Goal: Task Accomplishment & Management: Complete application form

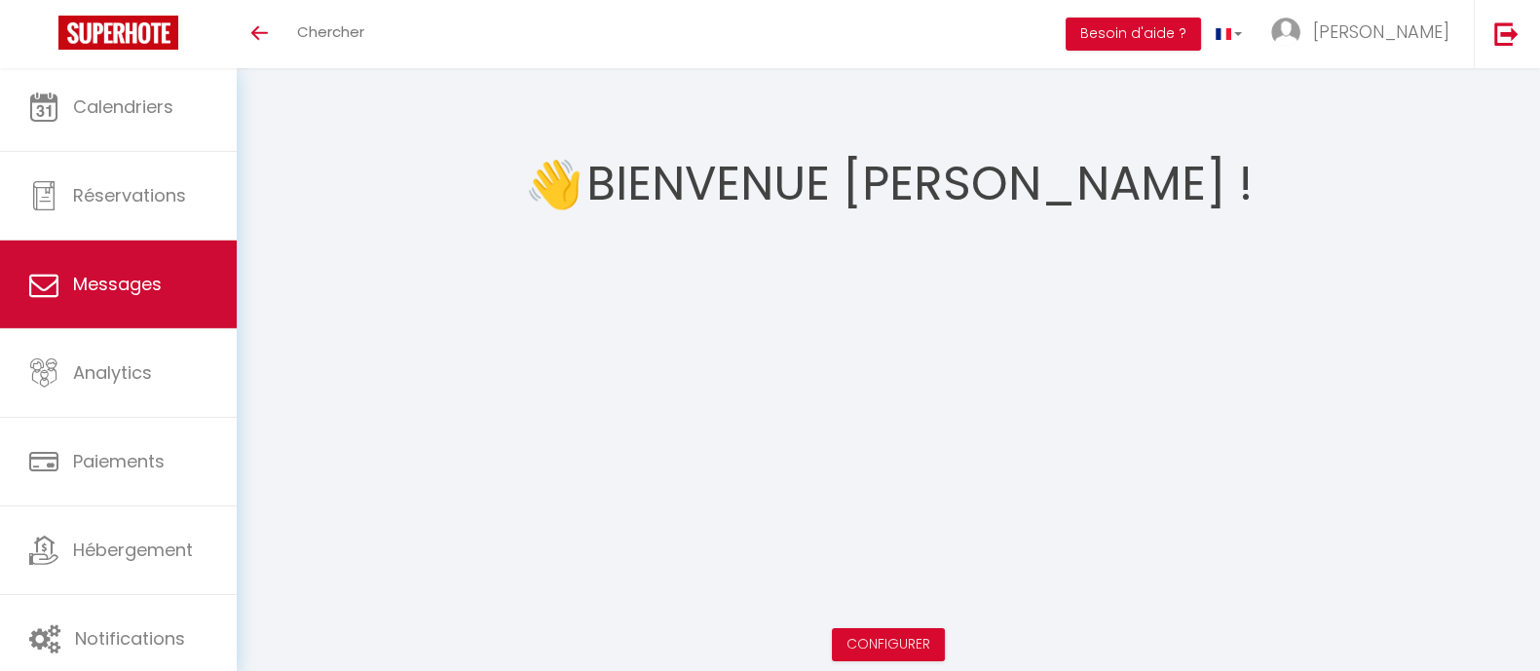
scroll to position [13, 0]
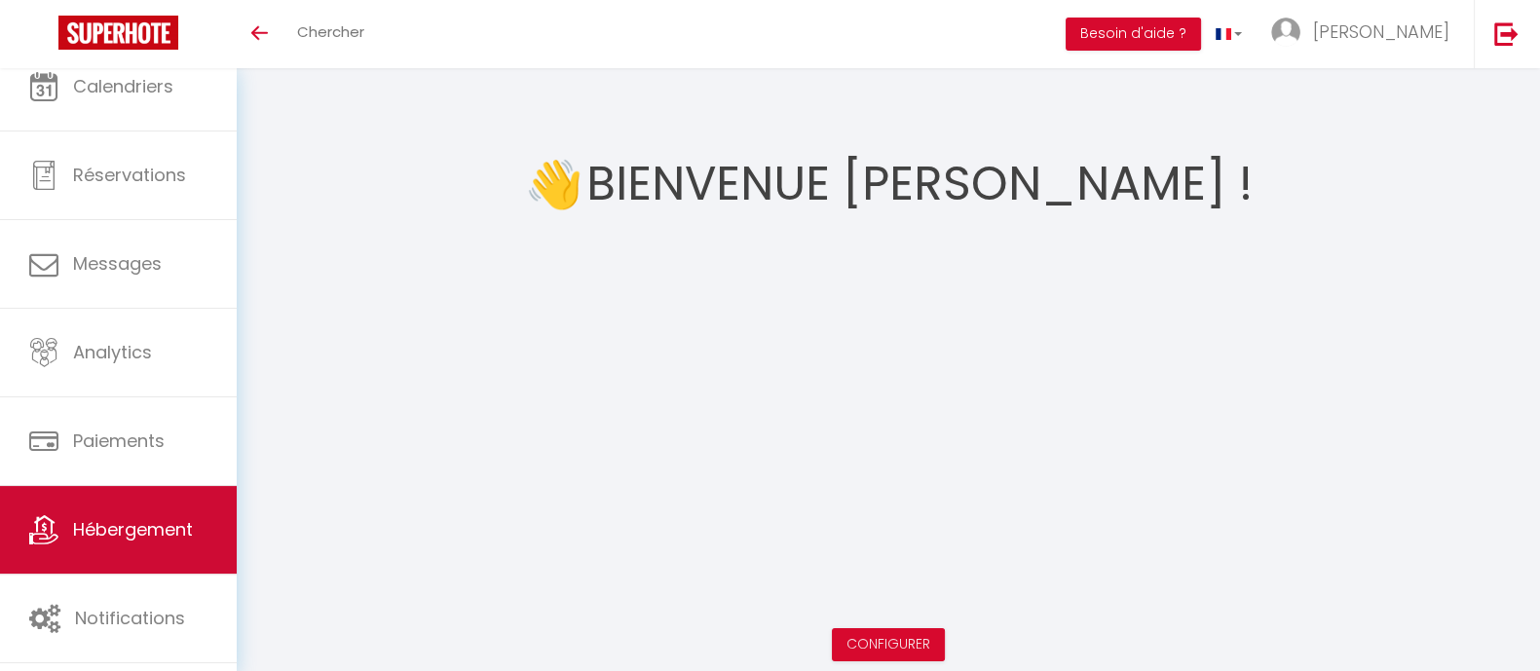
click at [135, 544] on link "Hébergement" at bounding box center [118, 530] width 237 height 88
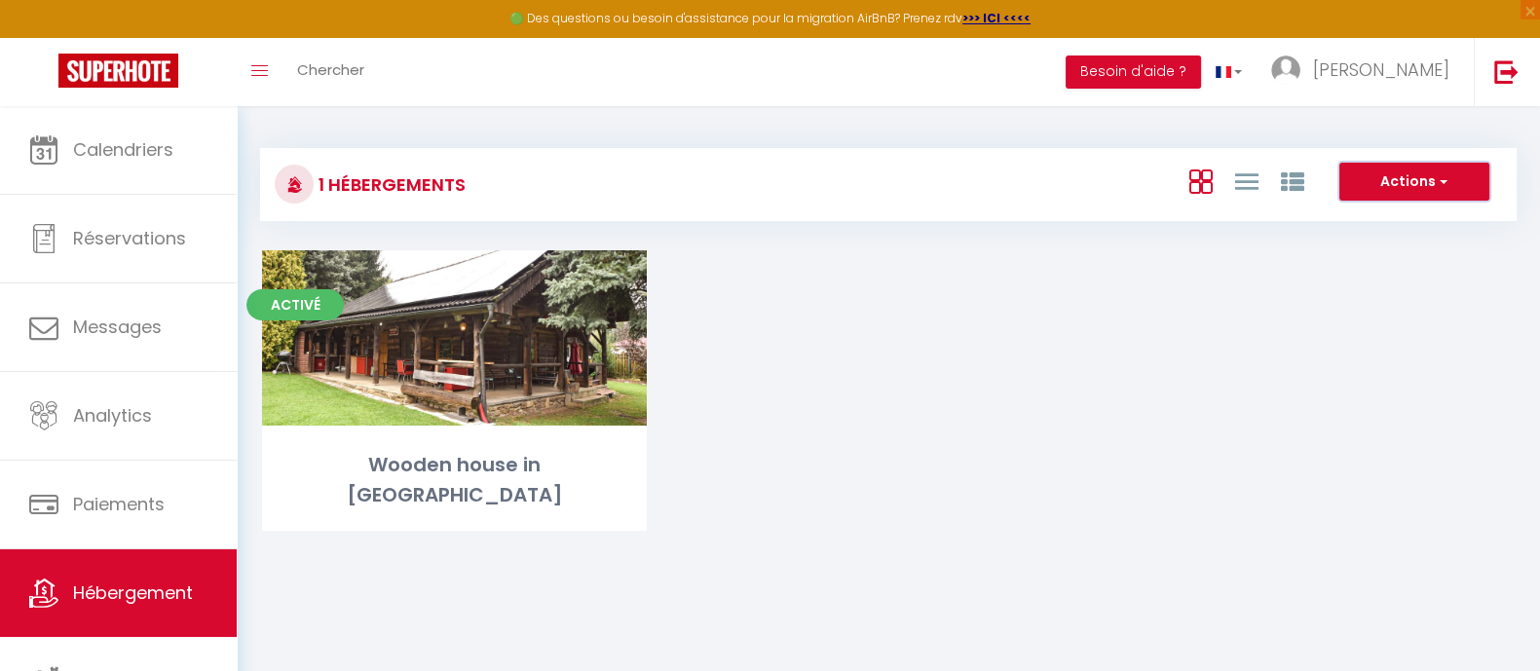
click at [1448, 191] on button "Actions" at bounding box center [1415, 182] width 150 height 39
click at [1371, 216] on li "Créer un Hébergement" at bounding box center [1399, 221] width 178 height 21
select select "3"
select select "2"
select select "1"
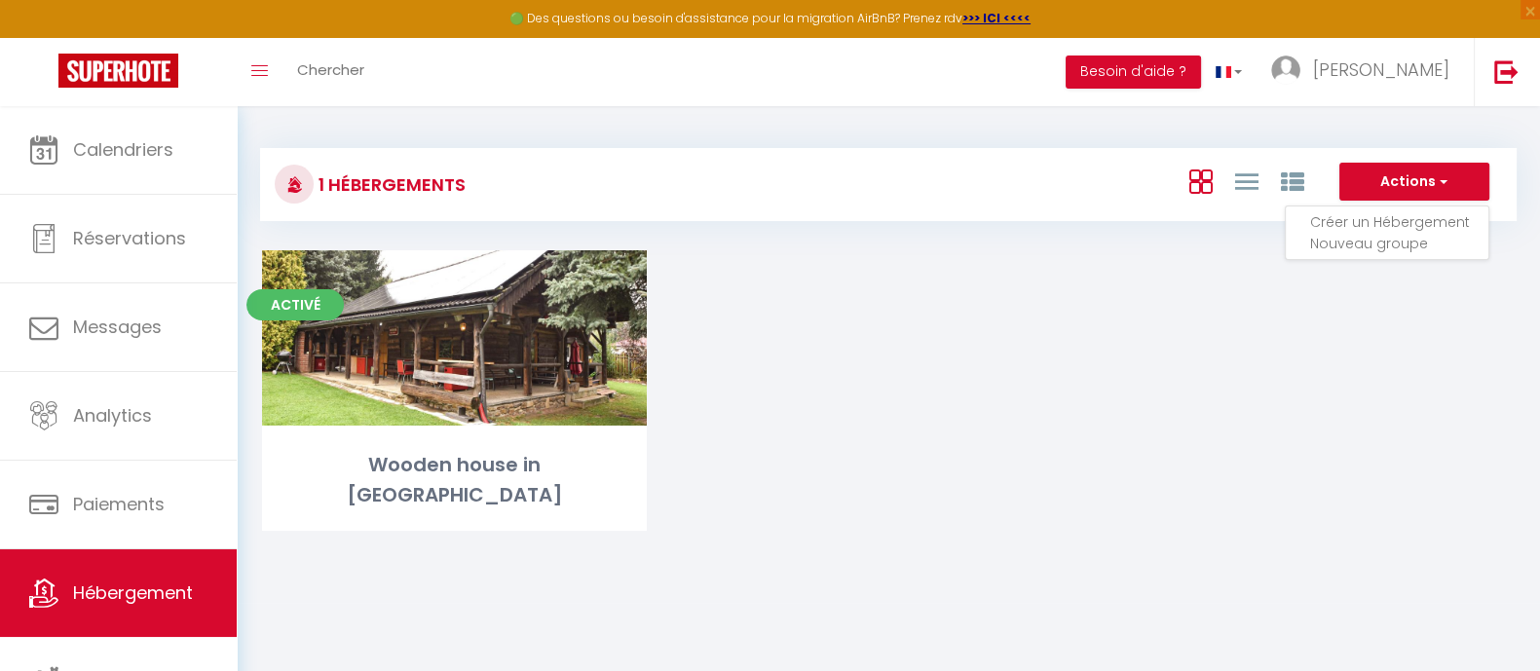
select select "1"
select select
select select "28"
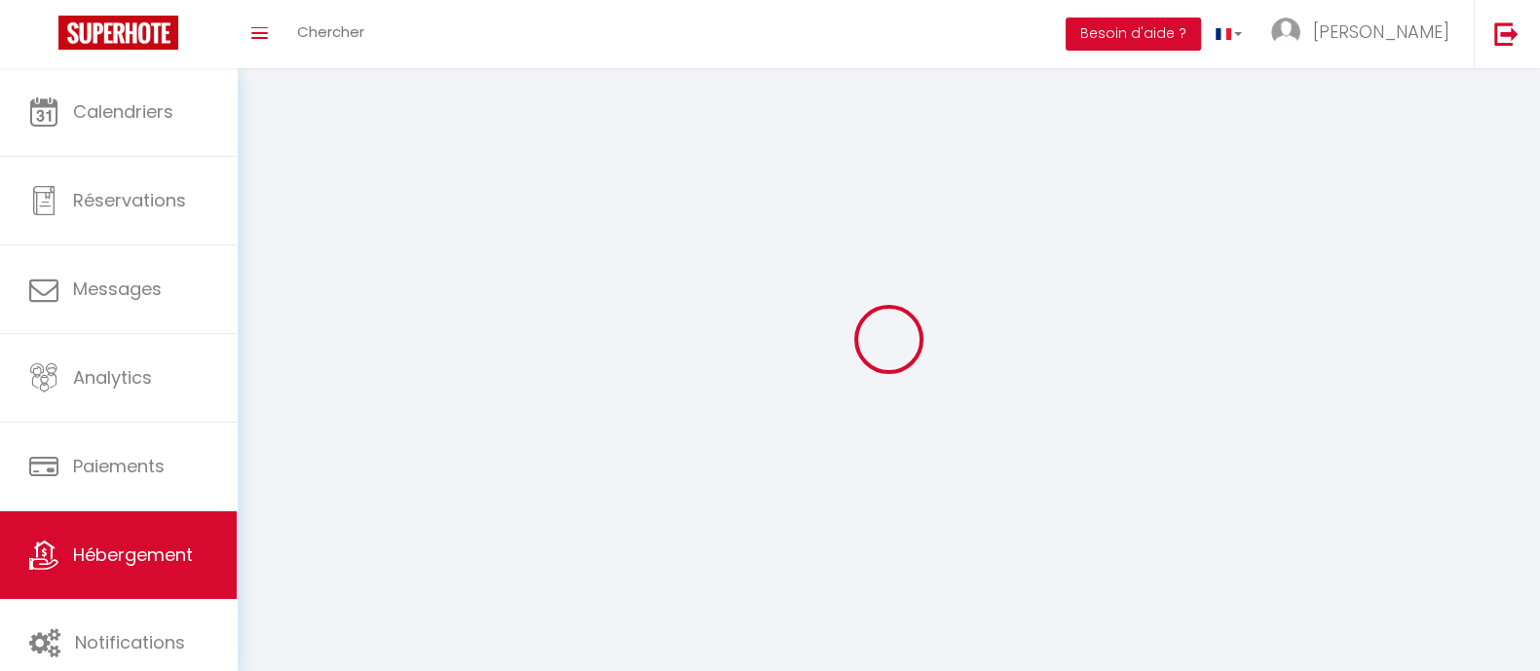
select select
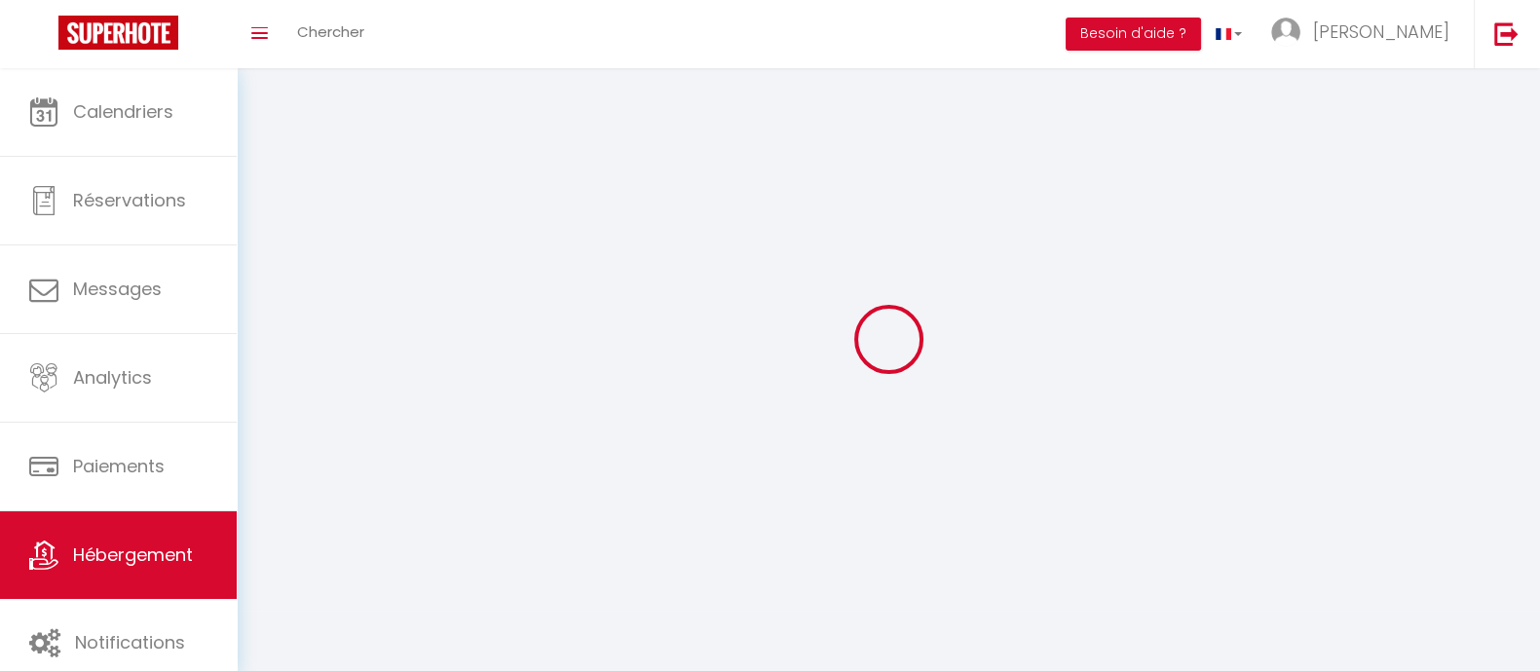
select select
checkbox input "false"
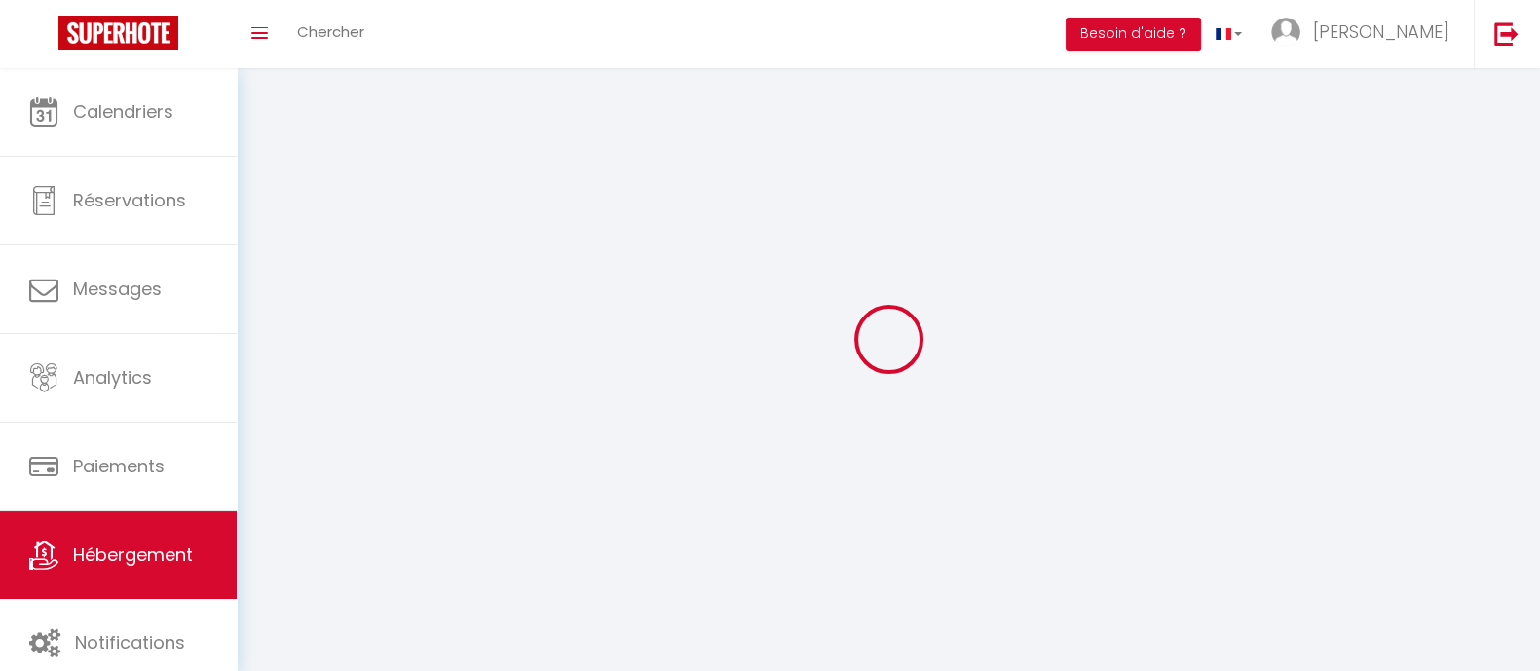
select select
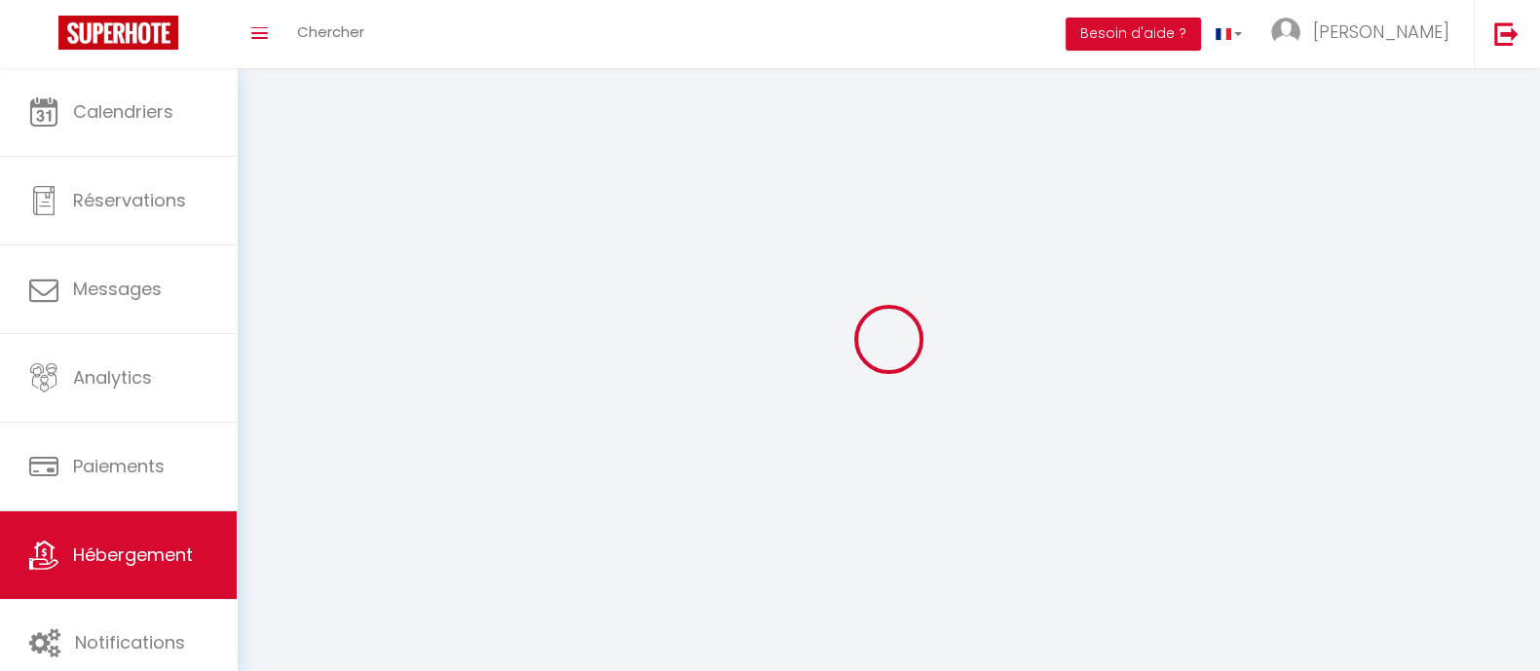
select select
checkbox input "false"
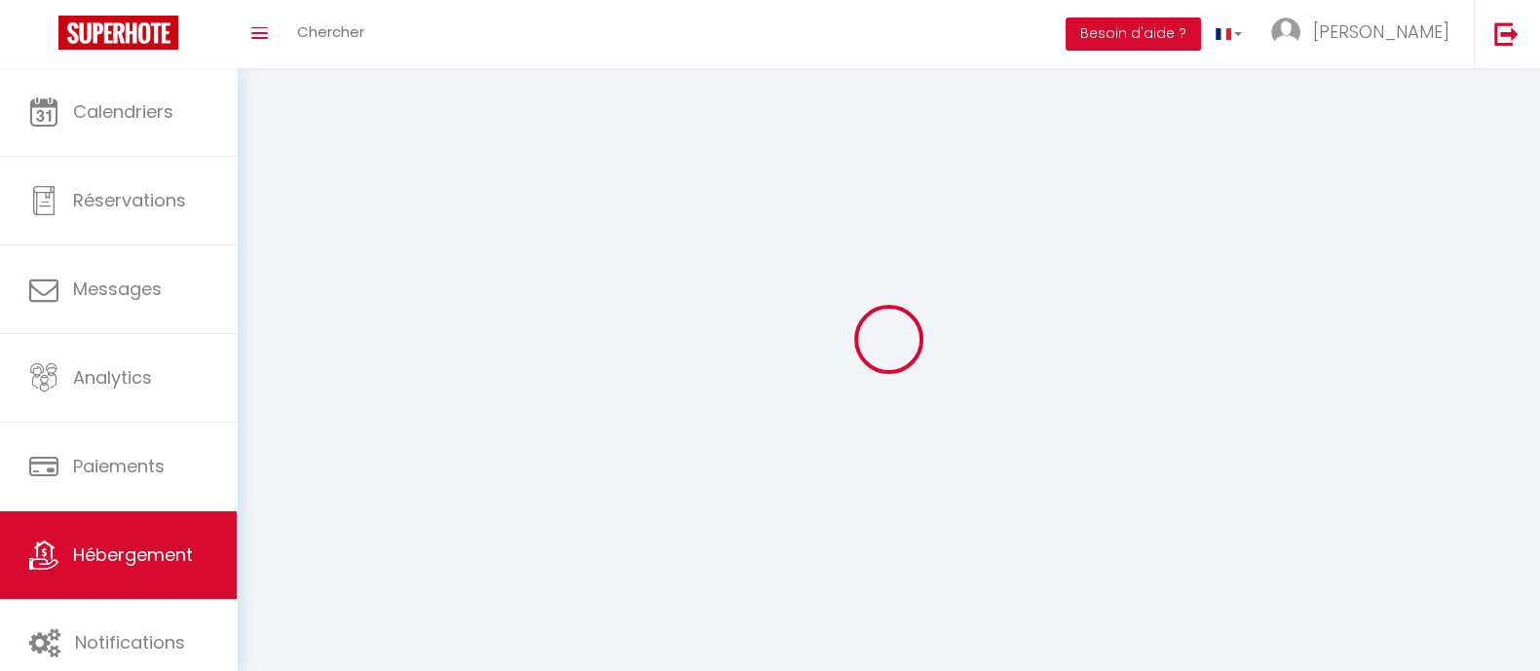
checkbox input "false"
select select
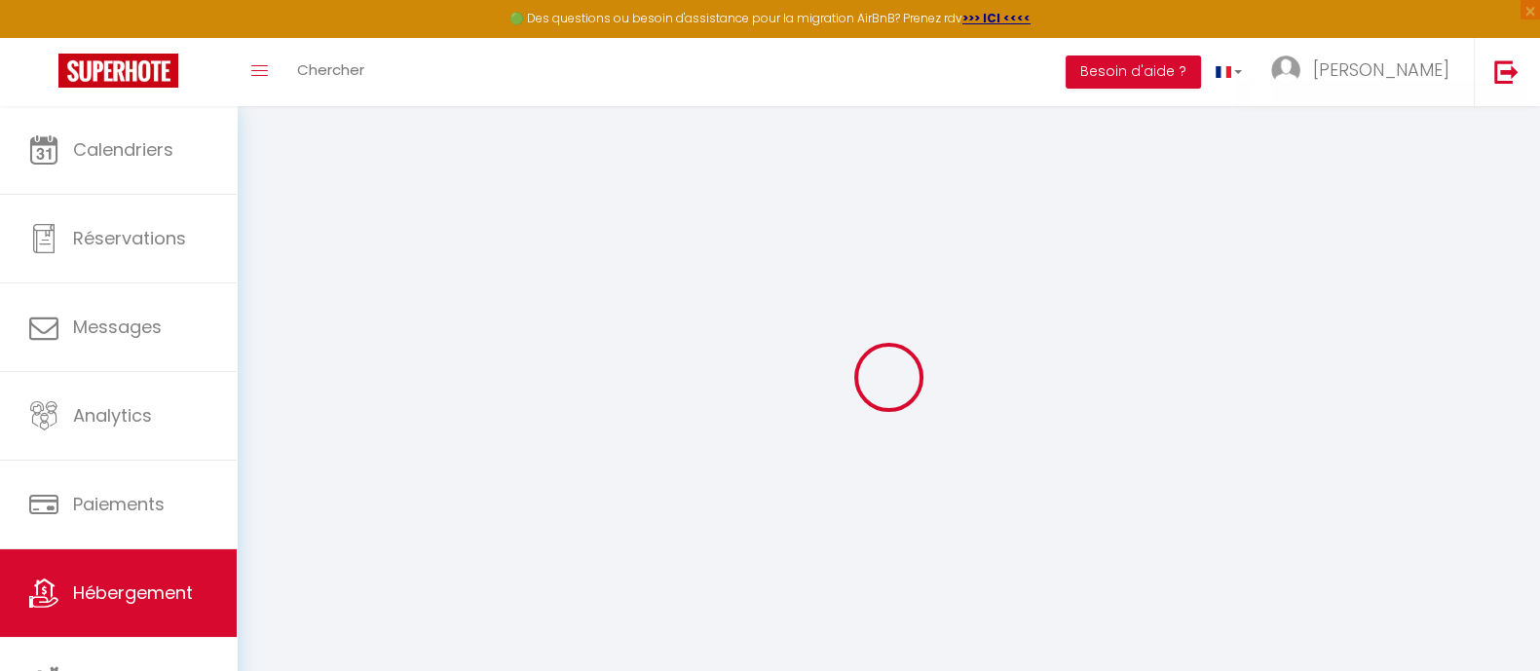
select select
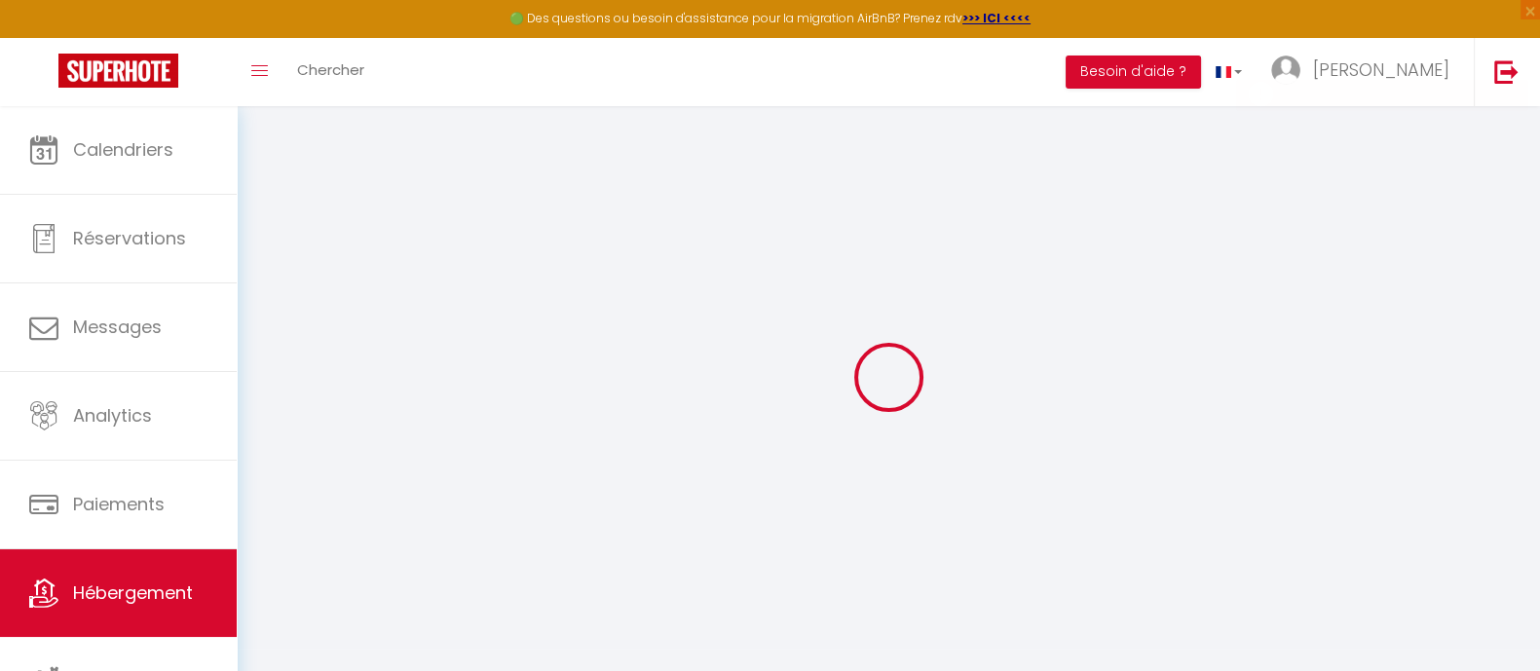
select select
checkbox input "false"
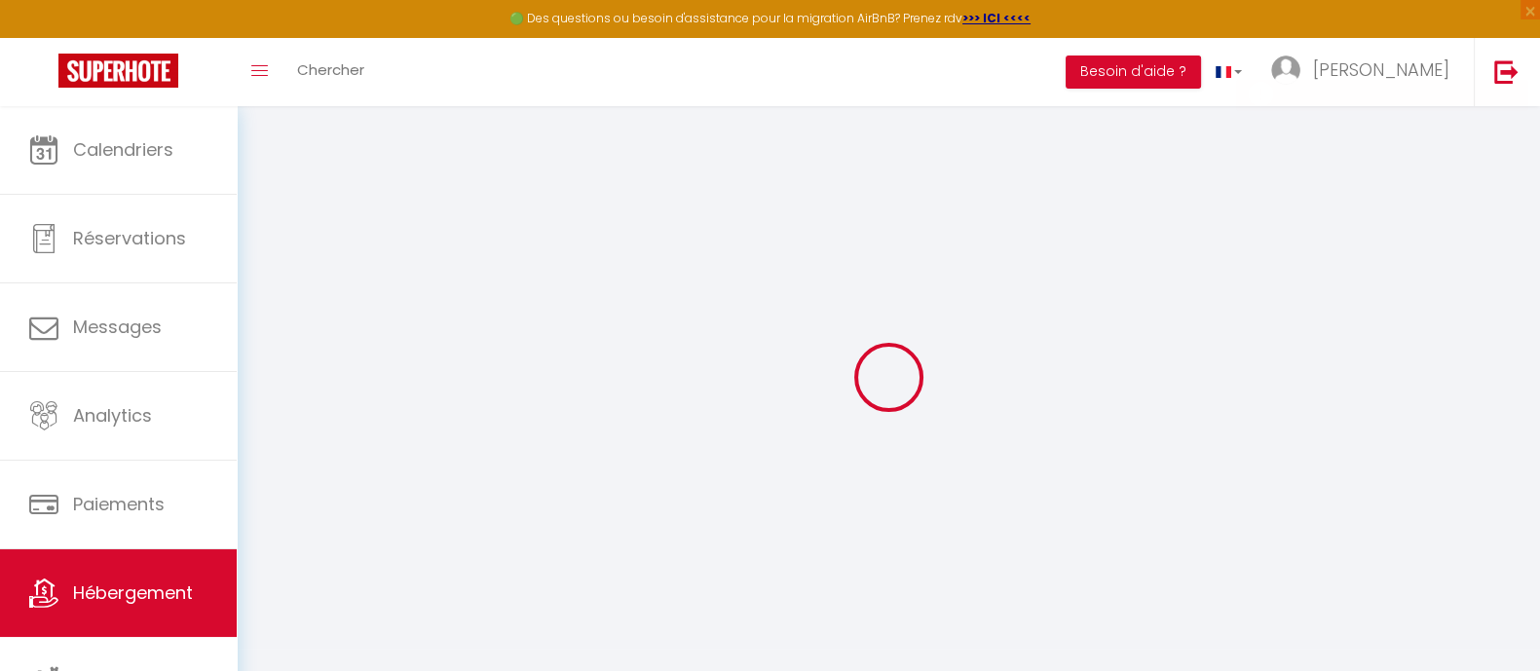
select select
checkbox input "false"
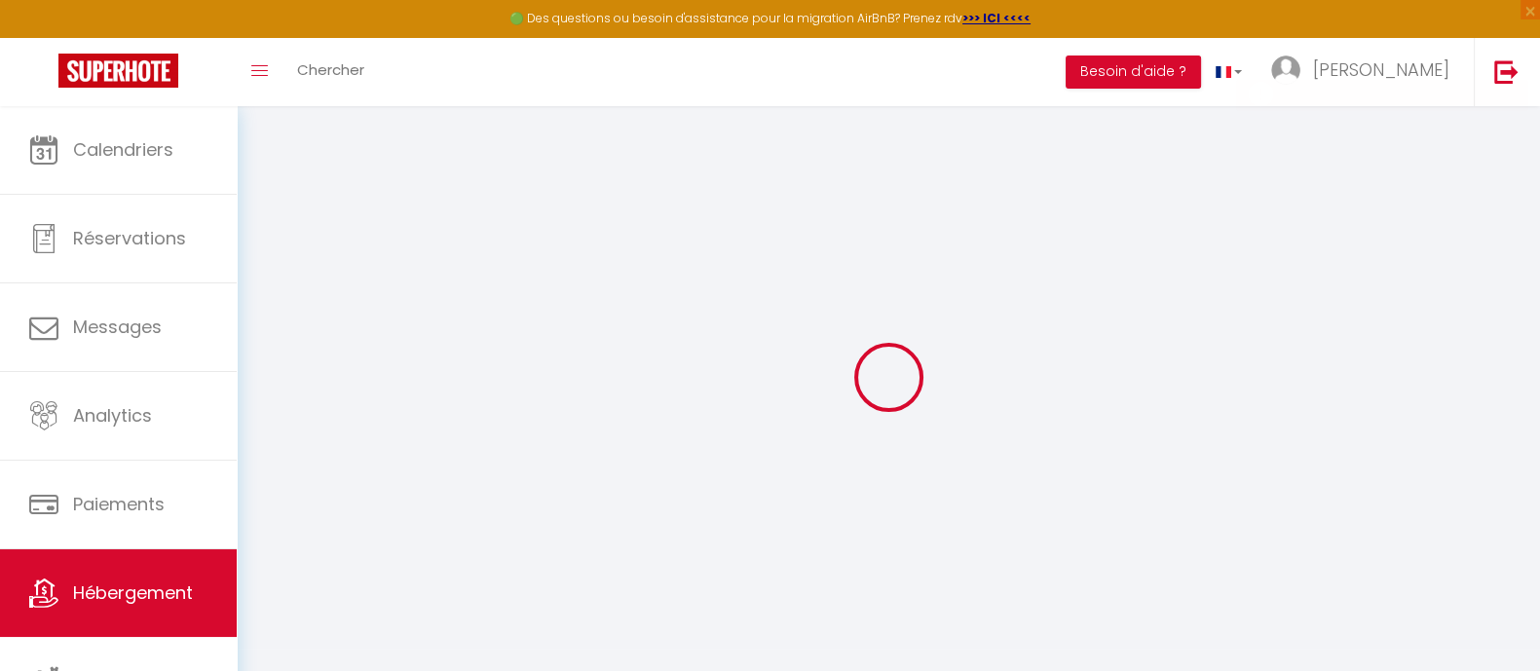
checkbox input "false"
select select
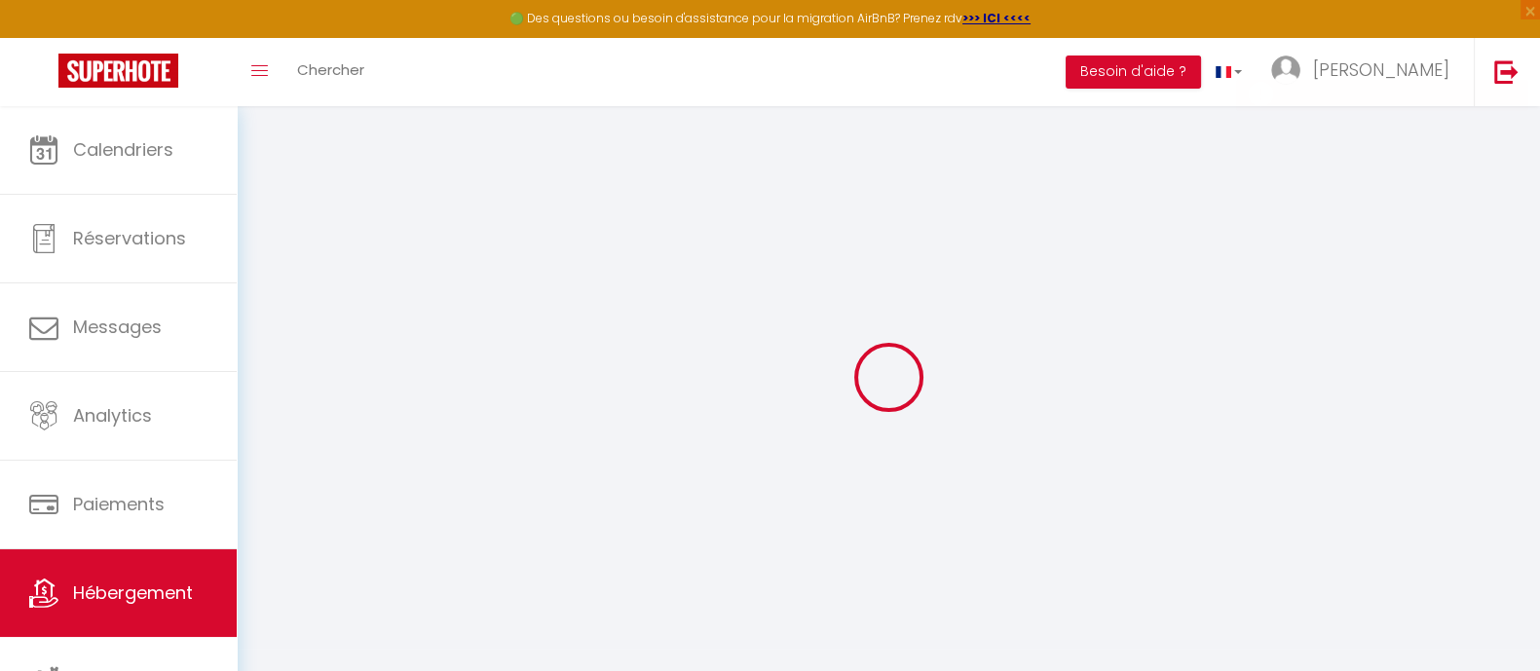
checkbox input "false"
select select
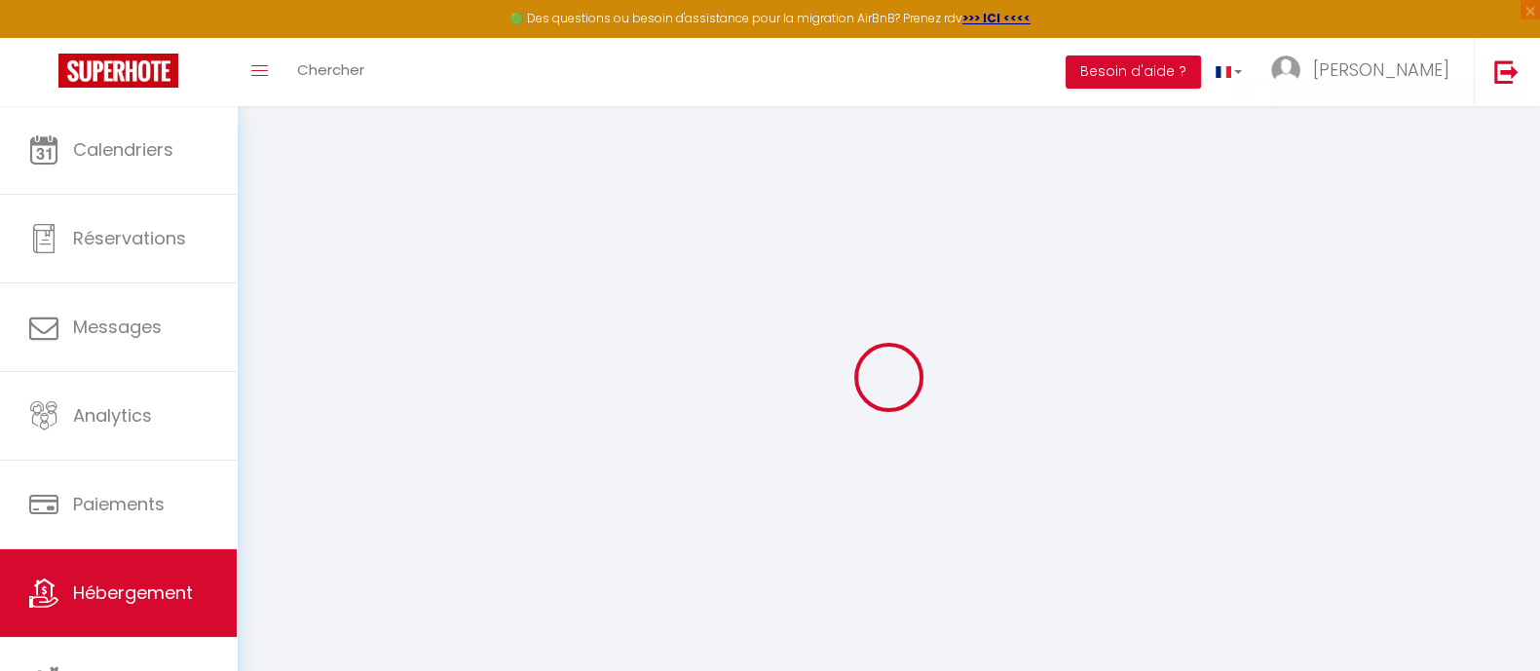
select select
select select "15:00"
select select "23:45"
select select "11:00"
select select "30"
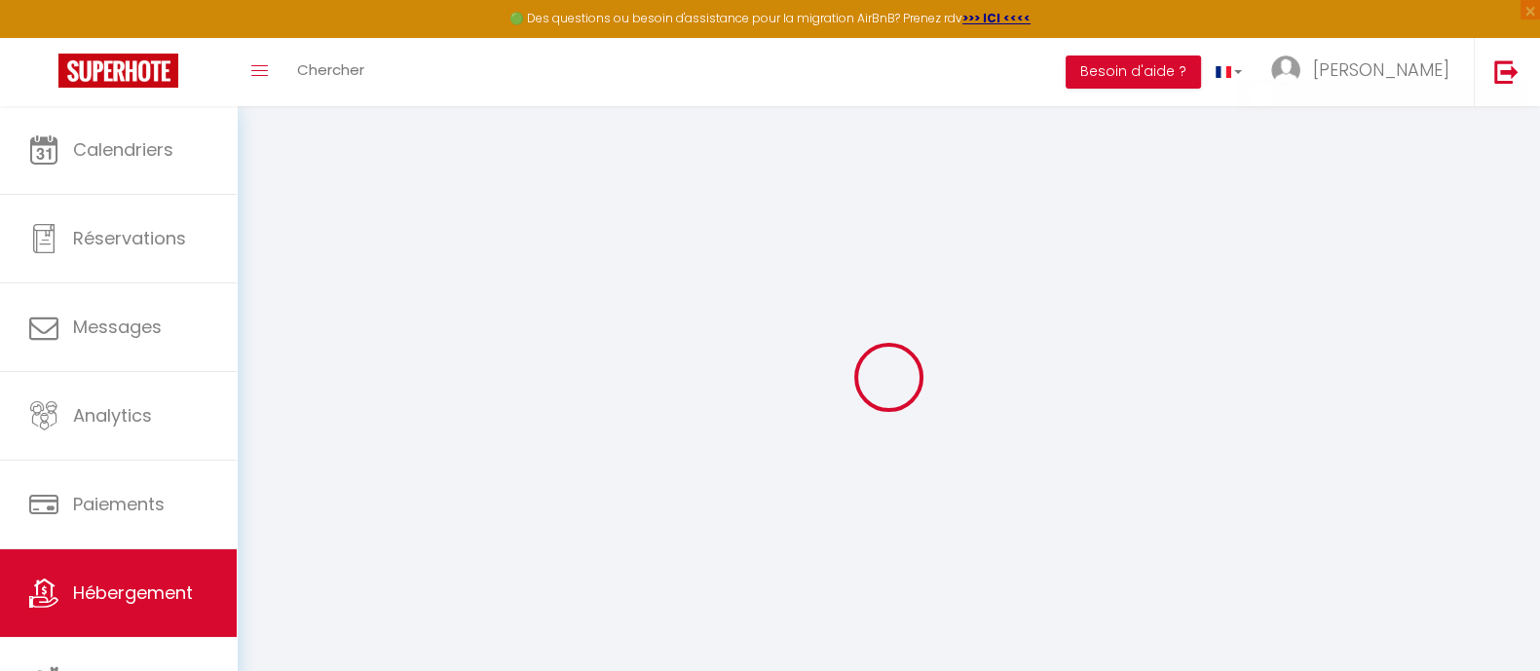
select select "120"
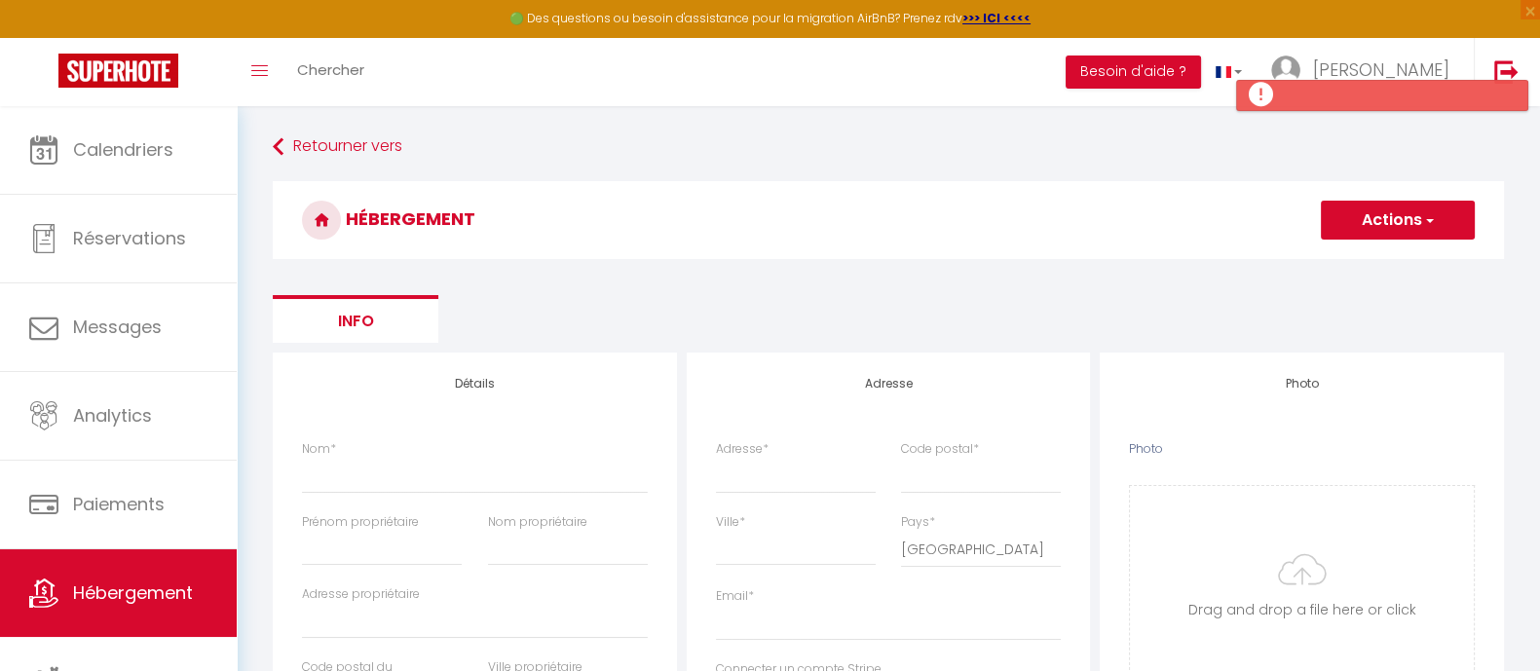
click at [1403, 220] on button "Actions" at bounding box center [1398, 220] width 154 height 39
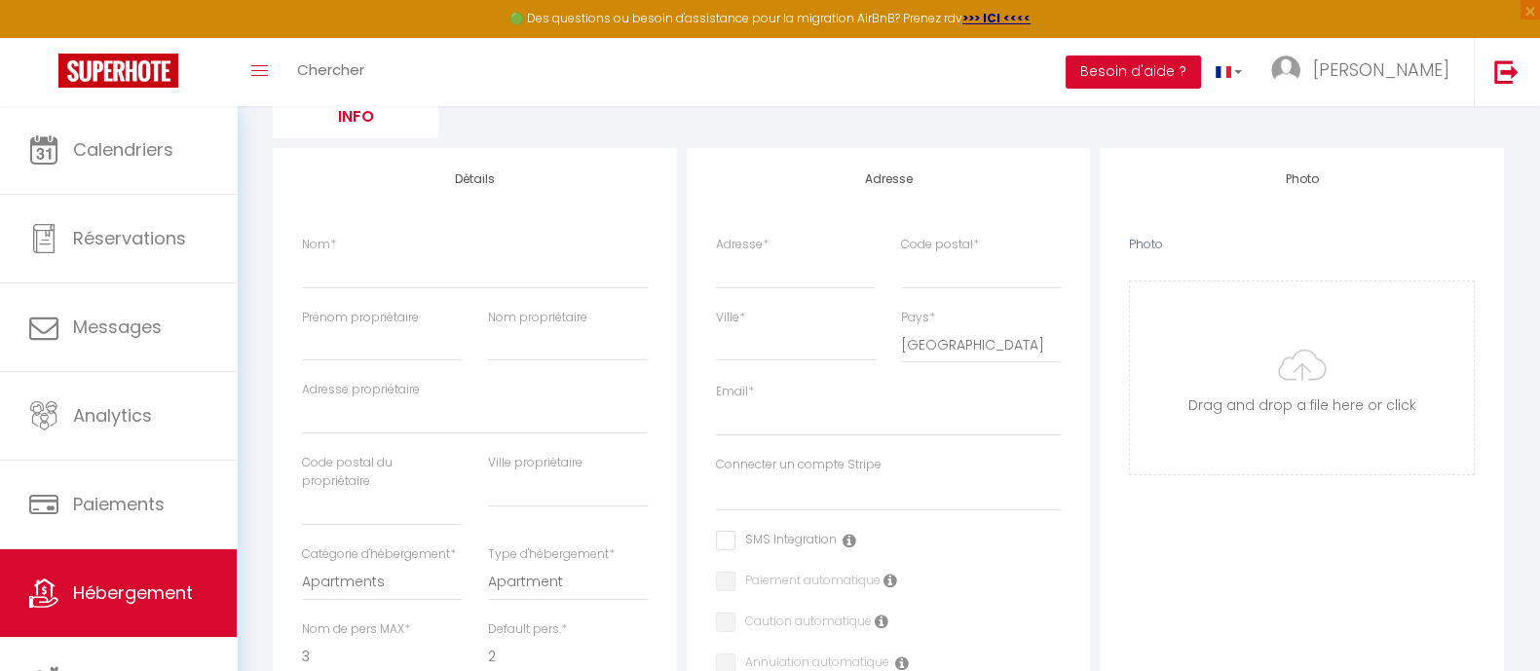
scroll to position [243, 0]
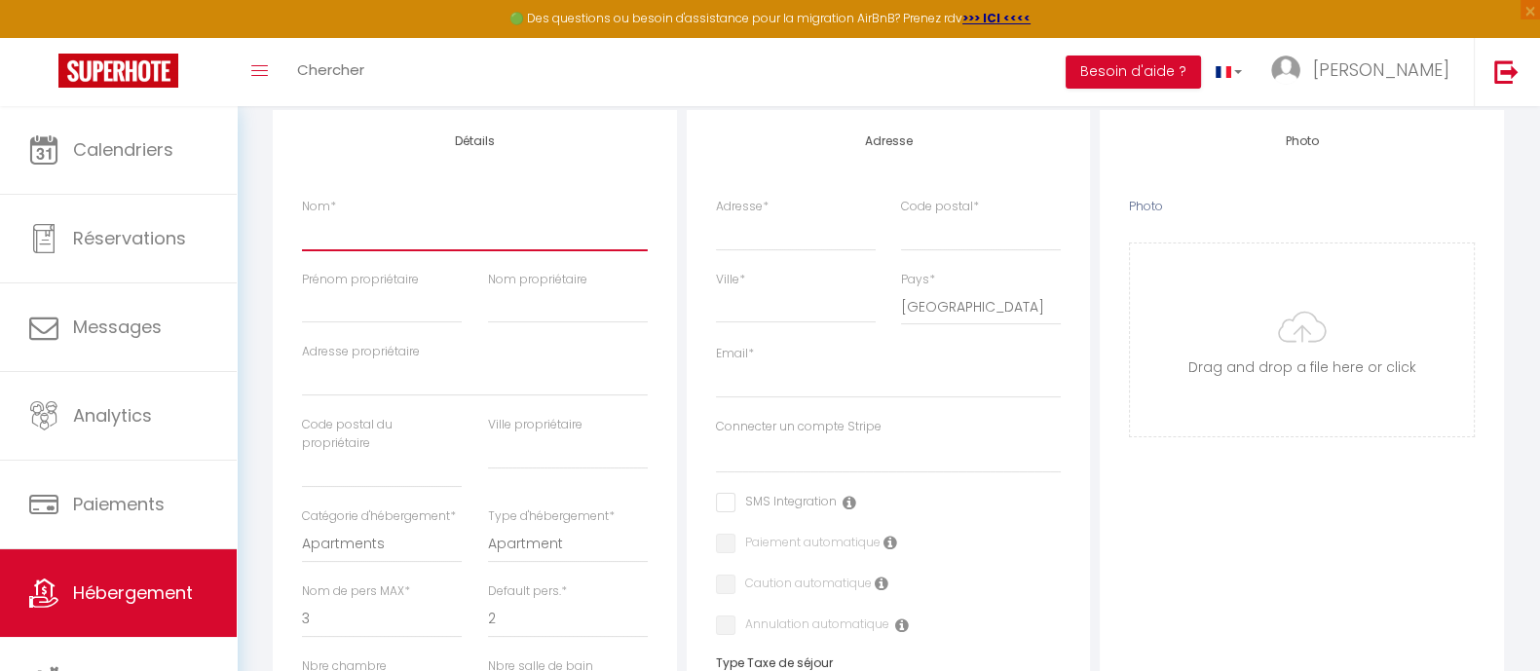
click at [414, 220] on input "Nom *" at bounding box center [475, 232] width 346 height 35
click at [412, 218] on input "Nom *" at bounding box center [475, 232] width 346 height 35
click at [947, 219] on input "Code postal *" at bounding box center [981, 232] width 160 height 35
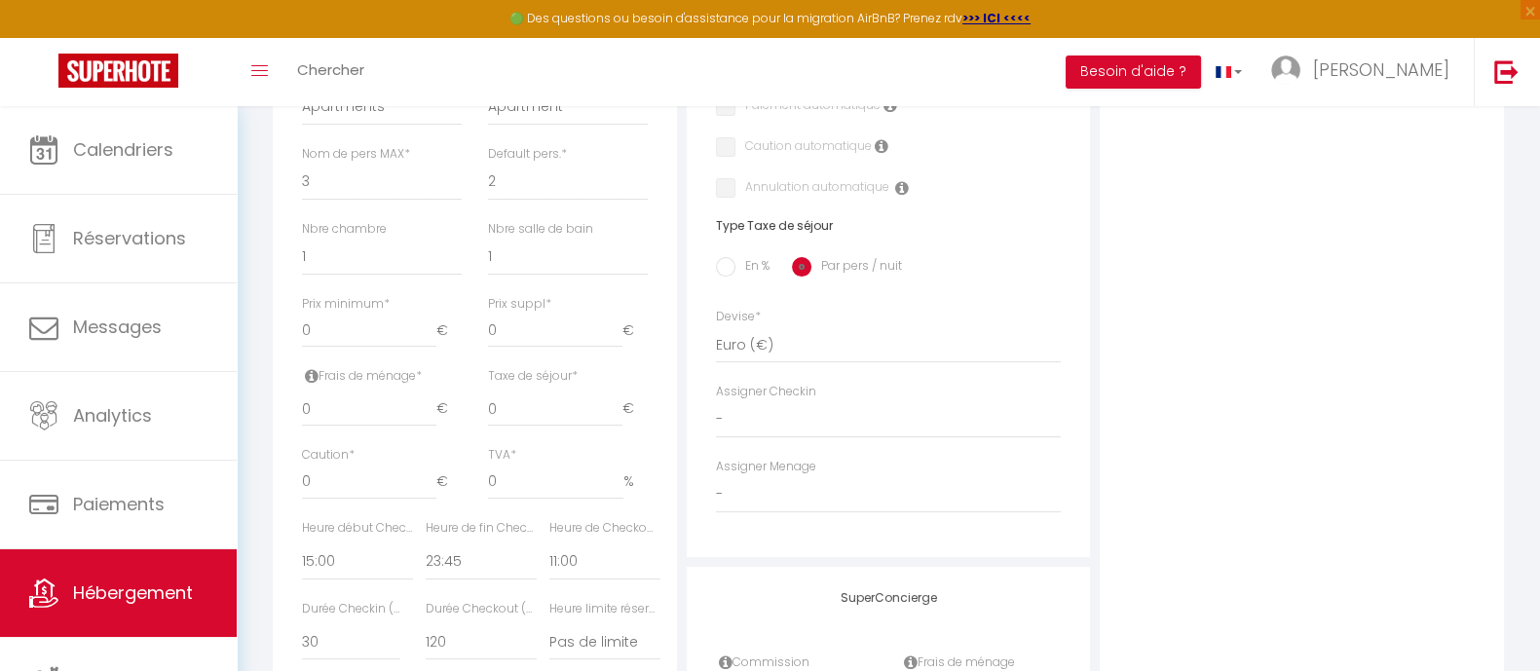
scroll to position [731, 0]
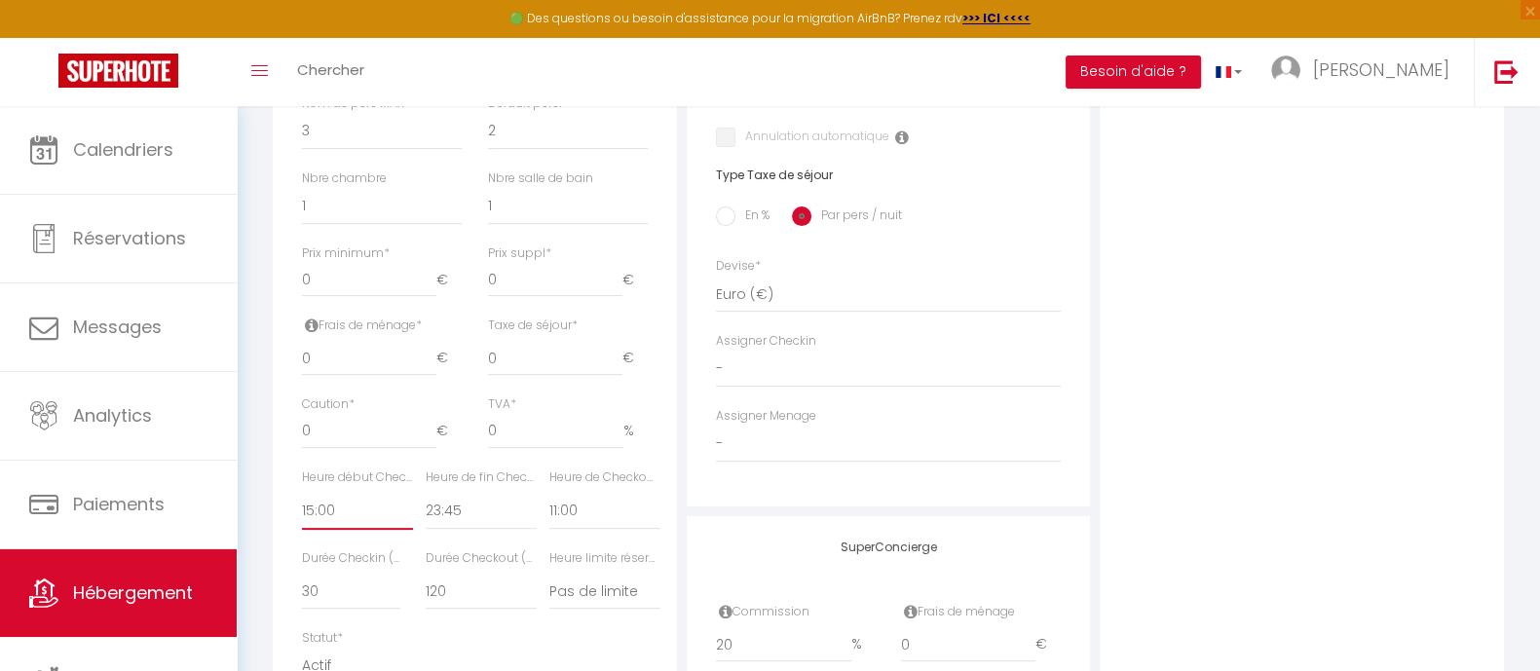
click at [365, 513] on select "00:00 00:15 00:30 00:45 01:00 01:15 01:30 01:45 02:00 02:15 02:30 02:45 03:00" at bounding box center [357, 511] width 111 height 37
select select "16:00"
click at [302, 493] on select "00:00 00:15 00:30 00:45 01:00 01:15 01:30 01:45 02:00 02:15 02:30 02:45 03:00" at bounding box center [357, 511] width 111 height 37
select select
checkbox input "false"
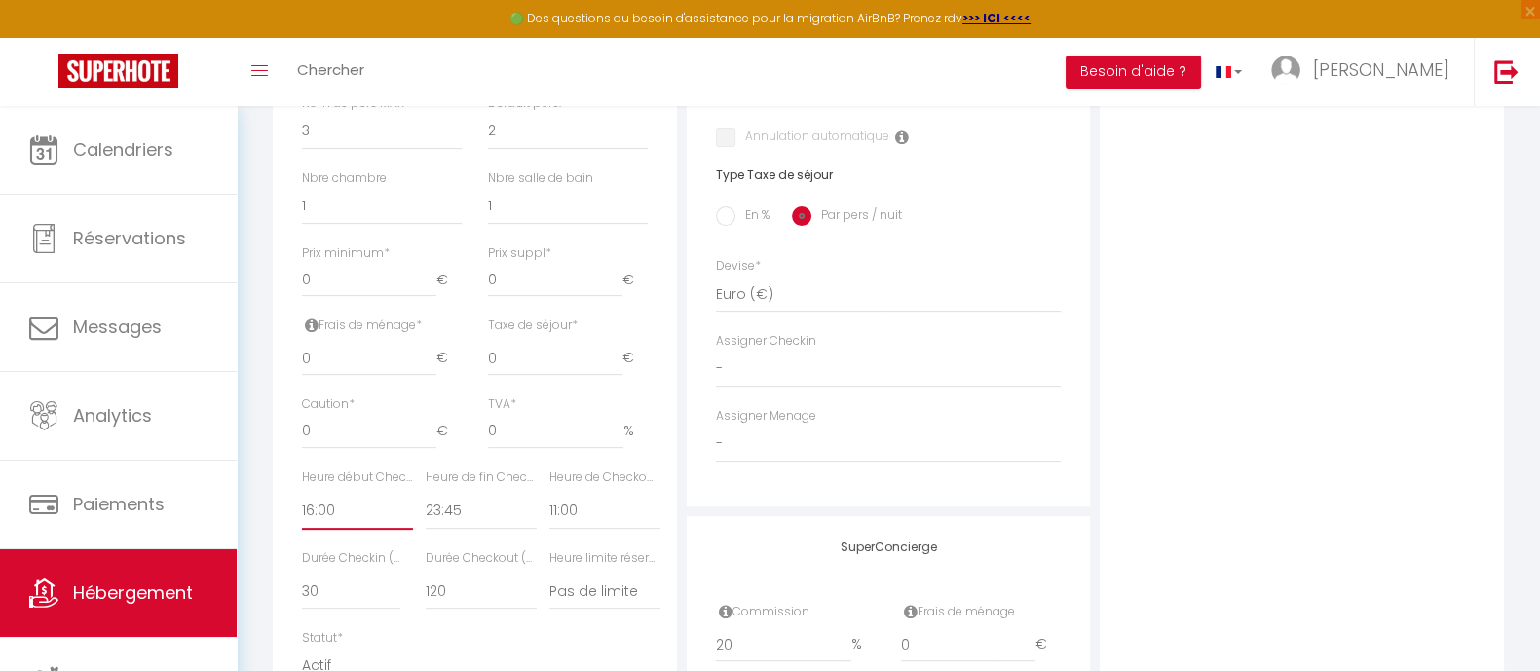
checkbox input "false"
select select
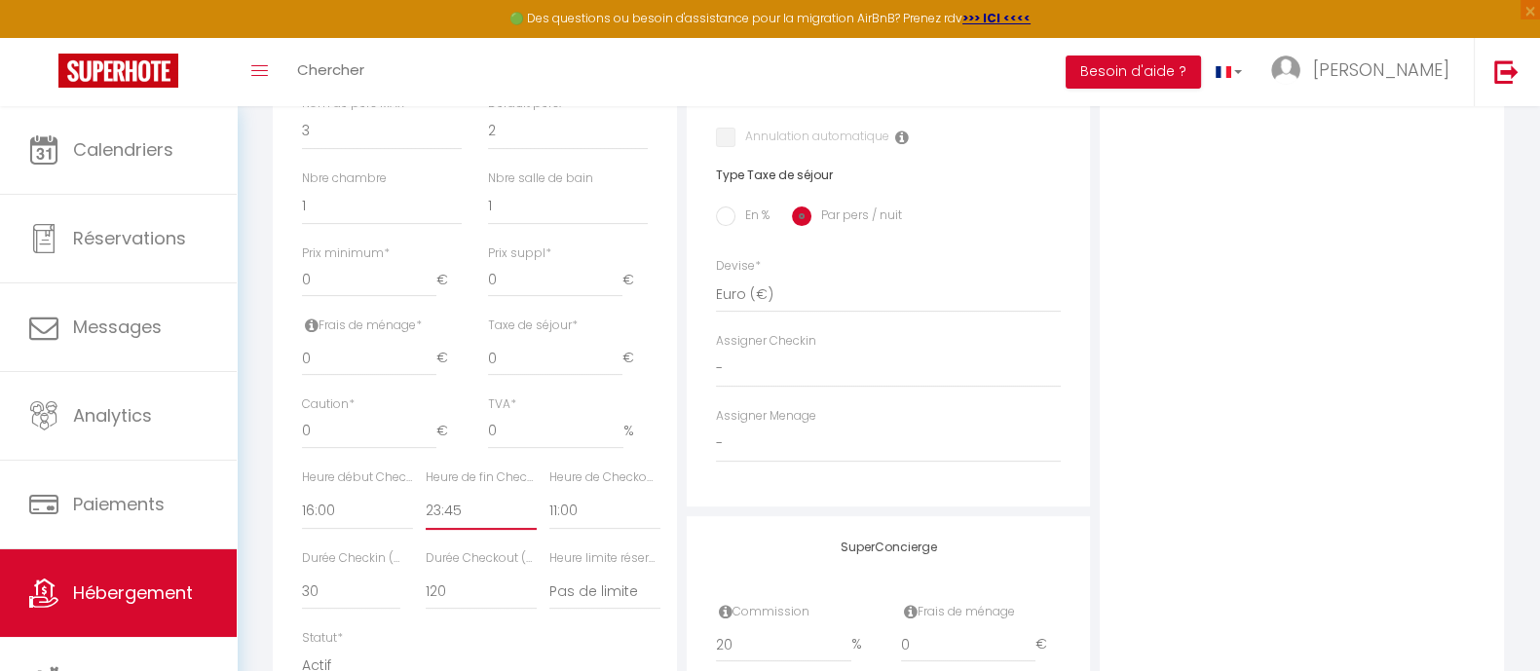
click at [478, 512] on select "00:00 00:15 00:30 00:45 01:00 01:15 01:30 01:45 02:00 02:15 02:30 02:45 03:00" at bounding box center [481, 511] width 111 height 37
click at [451, 507] on select "00:00 00:15 00:30 00:45 01:00 01:15 01:30 01:45 02:00 02:15 02:30 02:45 03:00" at bounding box center [481, 511] width 111 height 37
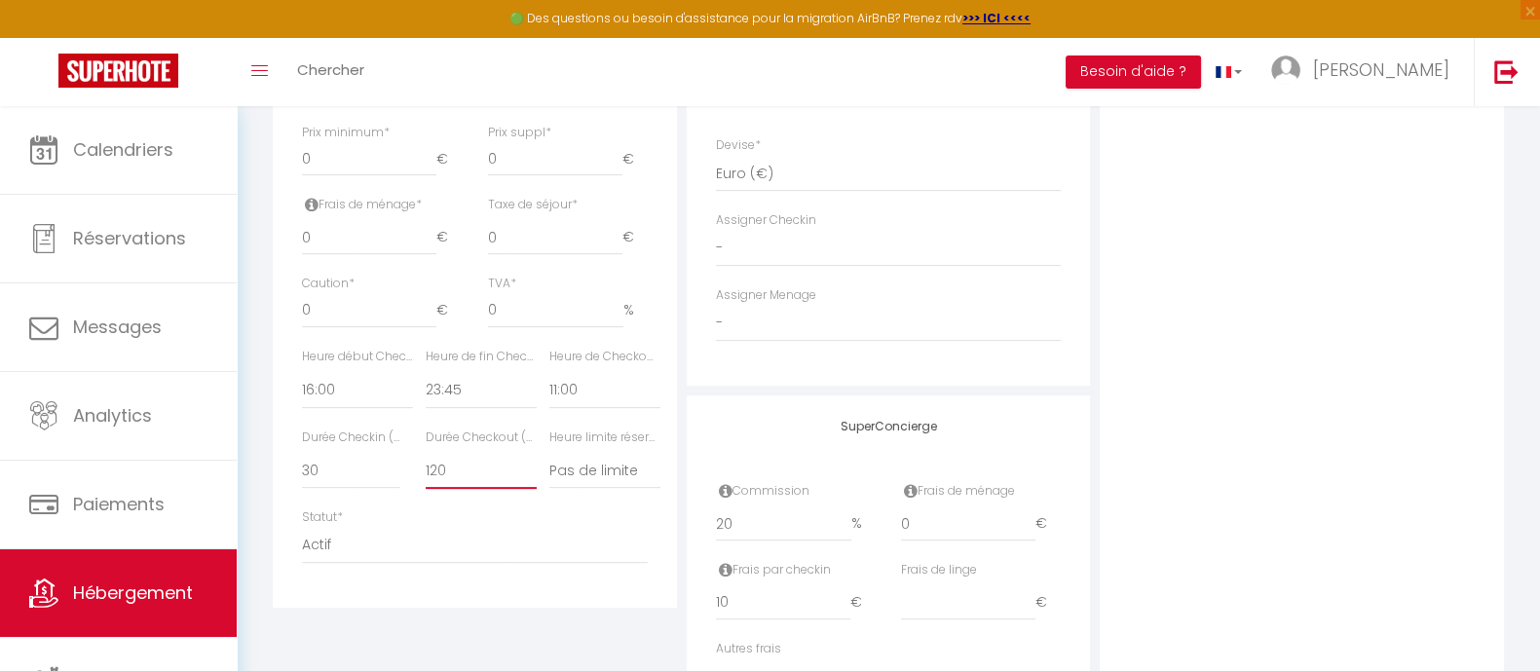
click at [470, 474] on select "15 30 45 60 75 90 105 120 135 150 165 180 195 210" at bounding box center [481, 470] width 111 height 37
select select "15"
click at [426, 452] on select "15 30 45 60 75 90 105 120 135 150 165 180 195 210" at bounding box center [481, 470] width 111 height 37
select select
checkbox input "false"
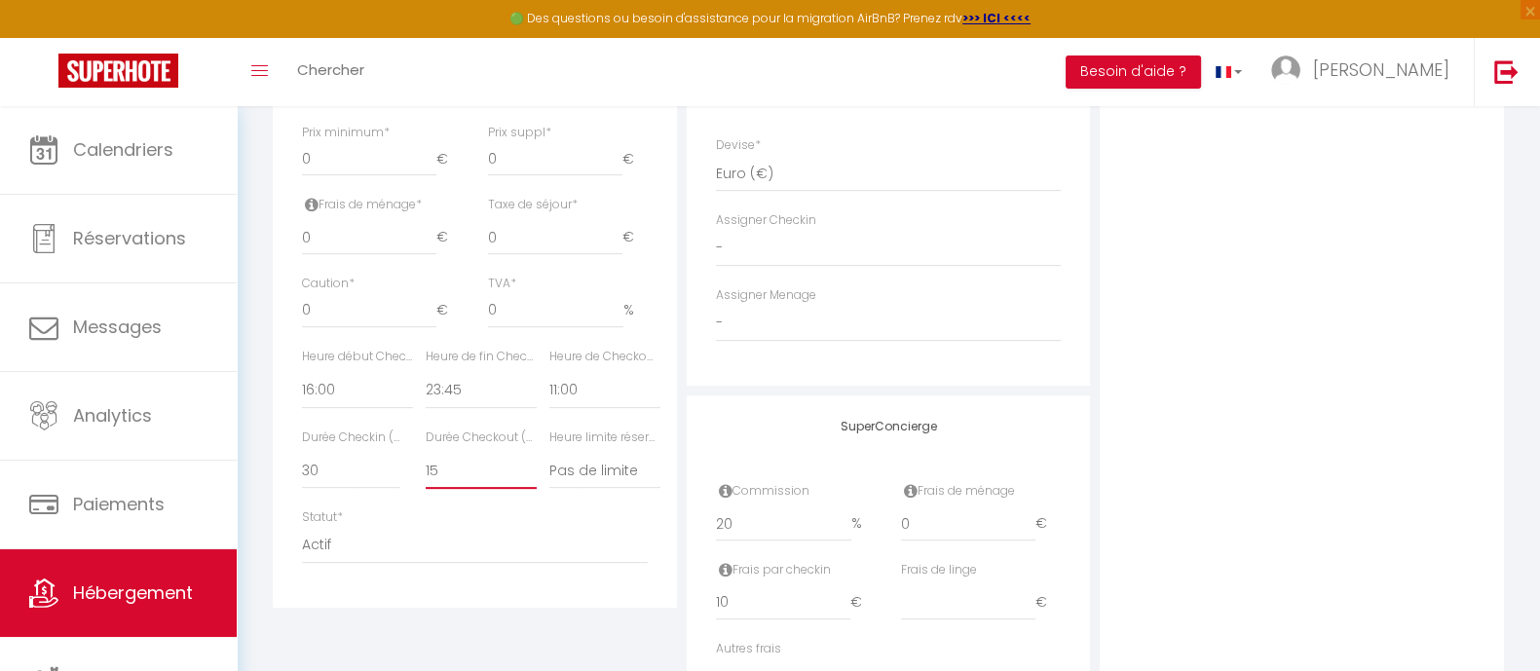
checkbox input "false"
select select
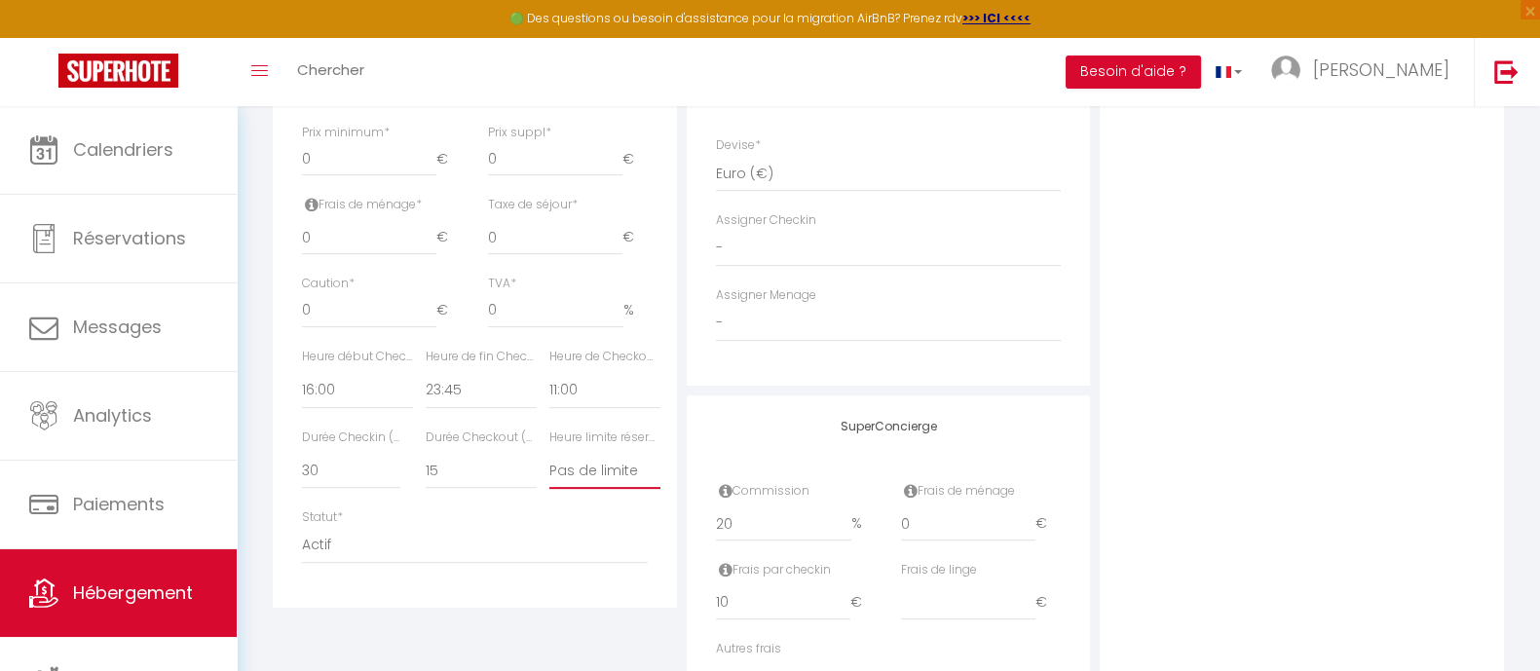
click at [580, 470] on select "Pas de limite 01:00 02:00 03:00 04:00 05:00 06:00 07:00 08:00 09:00 10:00 11:00…" at bounding box center [605, 470] width 111 height 37
select select "23:00"
click at [550, 452] on select "Pas de limite 01:00 02:00 03:00 04:00 05:00 06:00 07:00 08:00 09:00 10:00 11:00…" at bounding box center [605, 470] width 111 height 37
select select
checkbox input "false"
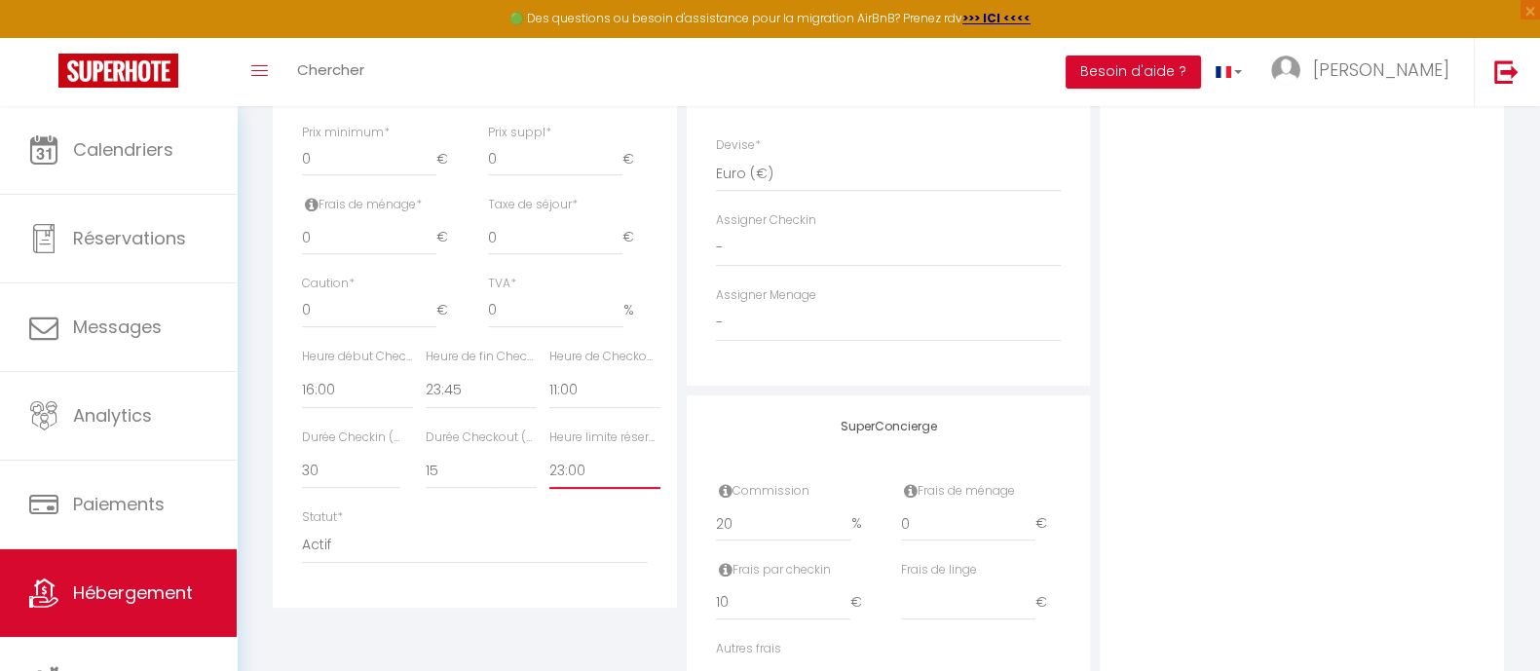
checkbox input "false"
select select
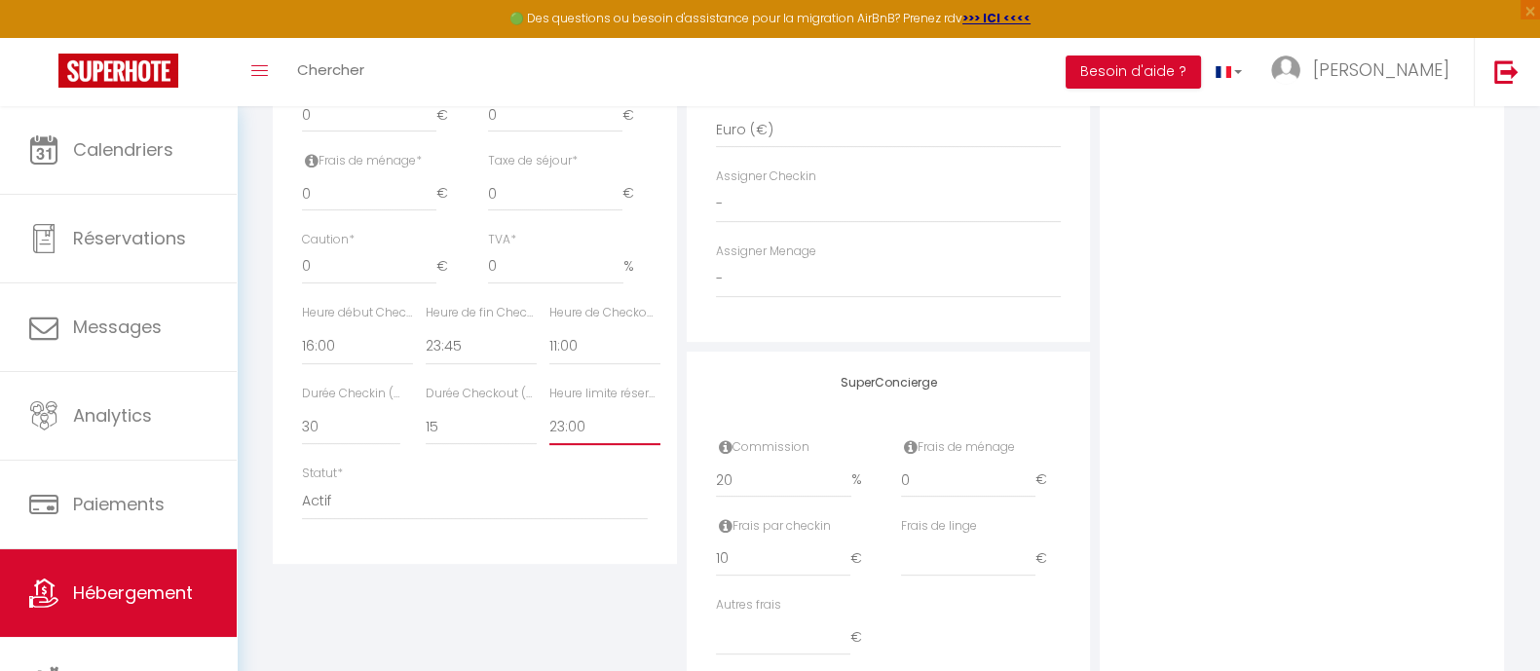
scroll to position [970, 0]
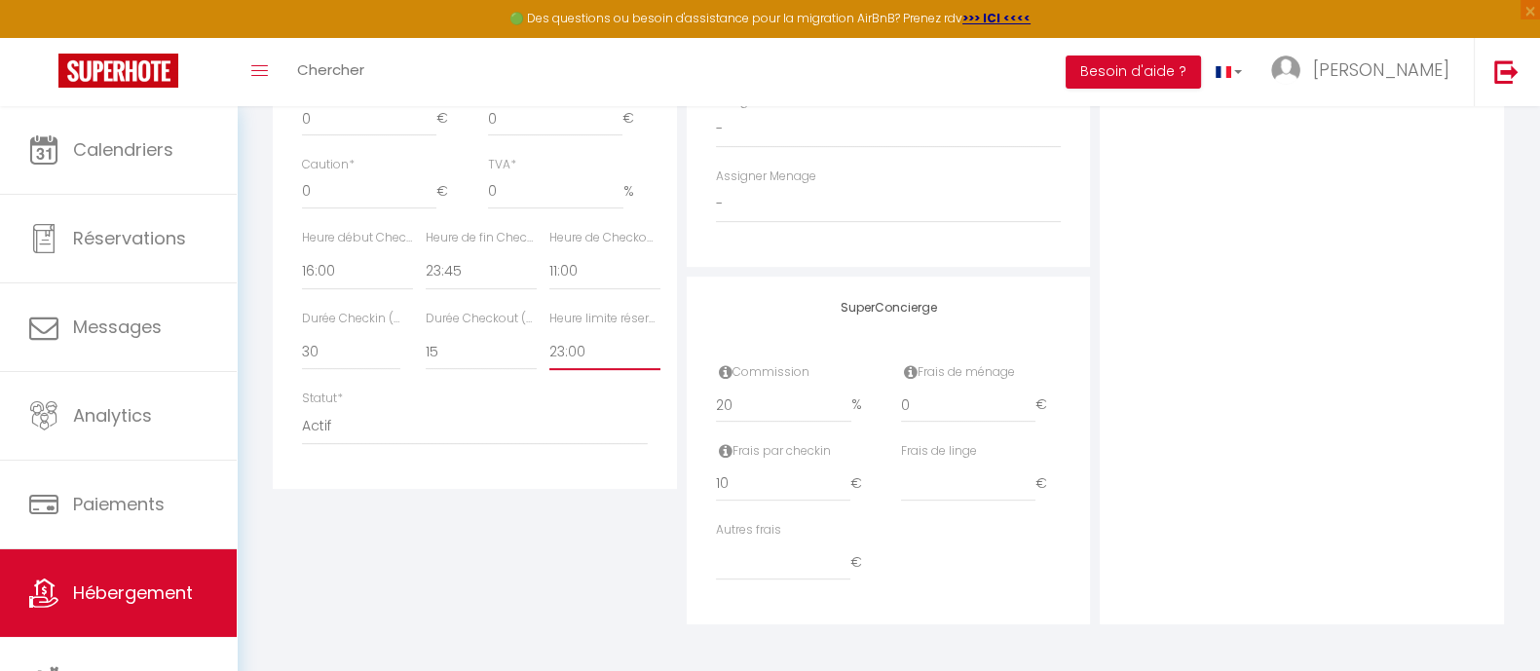
click at [594, 353] on select "Pas de limite 01:00 02:00 03:00 04:00 05:00 06:00 07:00 08:00 09:00 10:00 11:00…" at bounding box center [605, 351] width 111 height 37
select select "12:00"
click at [550, 333] on select "Pas de limite 01:00 02:00 03:00 04:00 05:00 06:00 07:00 08:00 09:00 10:00 11:00…" at bounding box center [605, 351] width 111 height 37
select select
checkbox input "false"
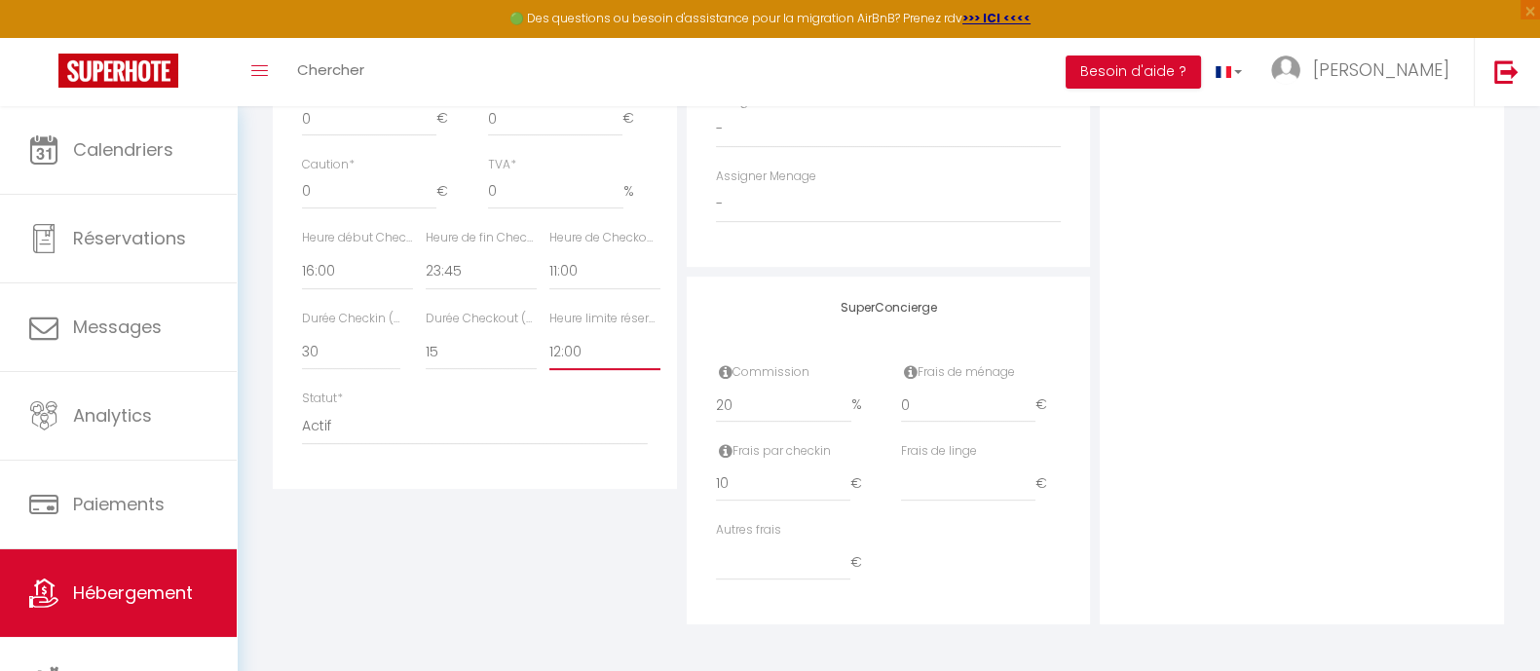
checkbox input "false"
select select
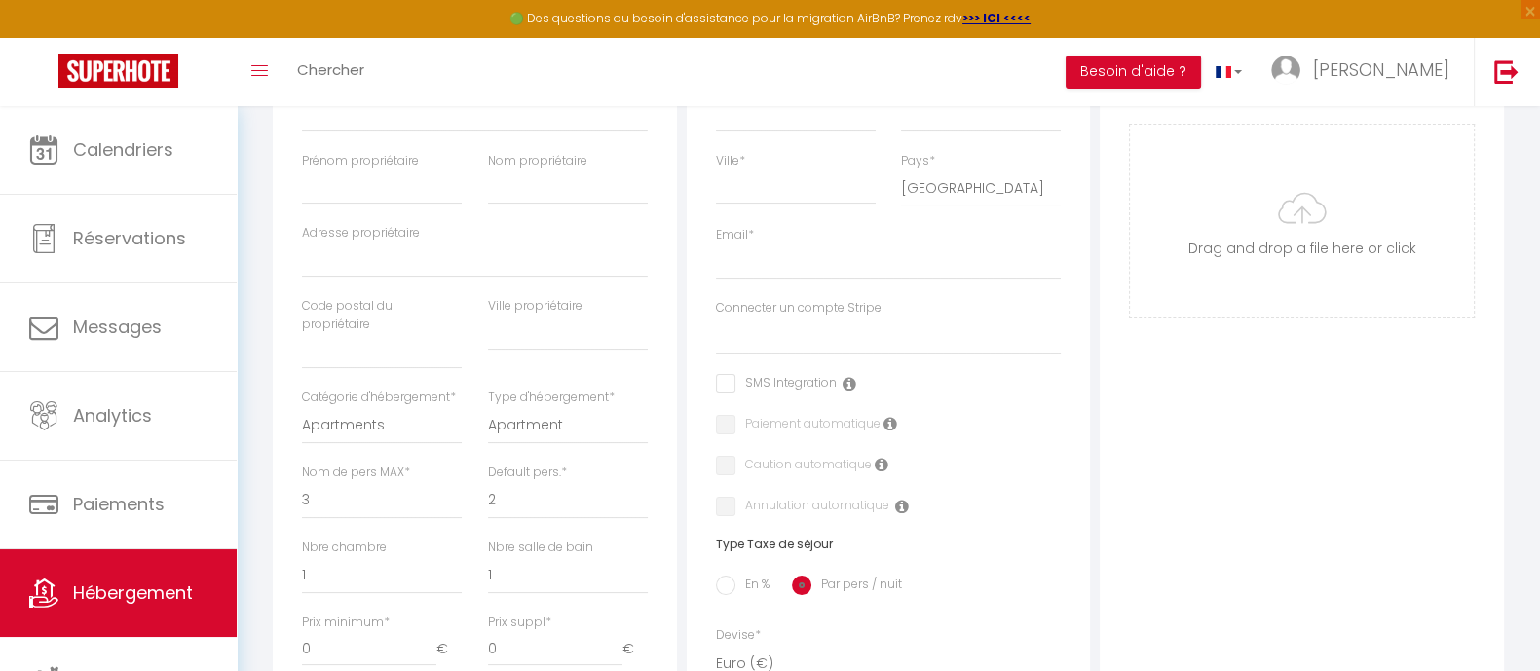
scroll to position [0, 0]
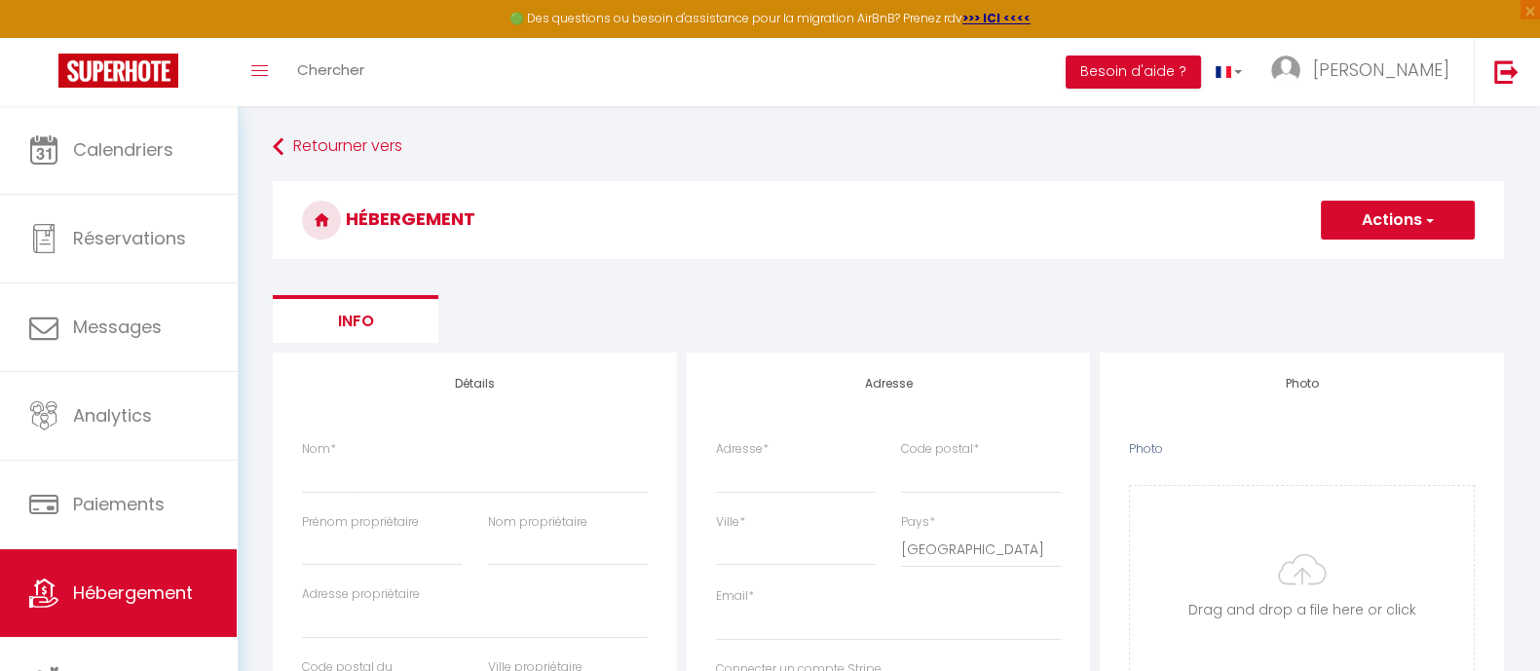
click at [1386, 215] on button "Actions" at bounding box center [1398, 220] width 154 height 39
click at [1359, 267] on input "Enregistrer" at bounding box center [1376, 262] width 72 height 19
select select
checkbox input "false"
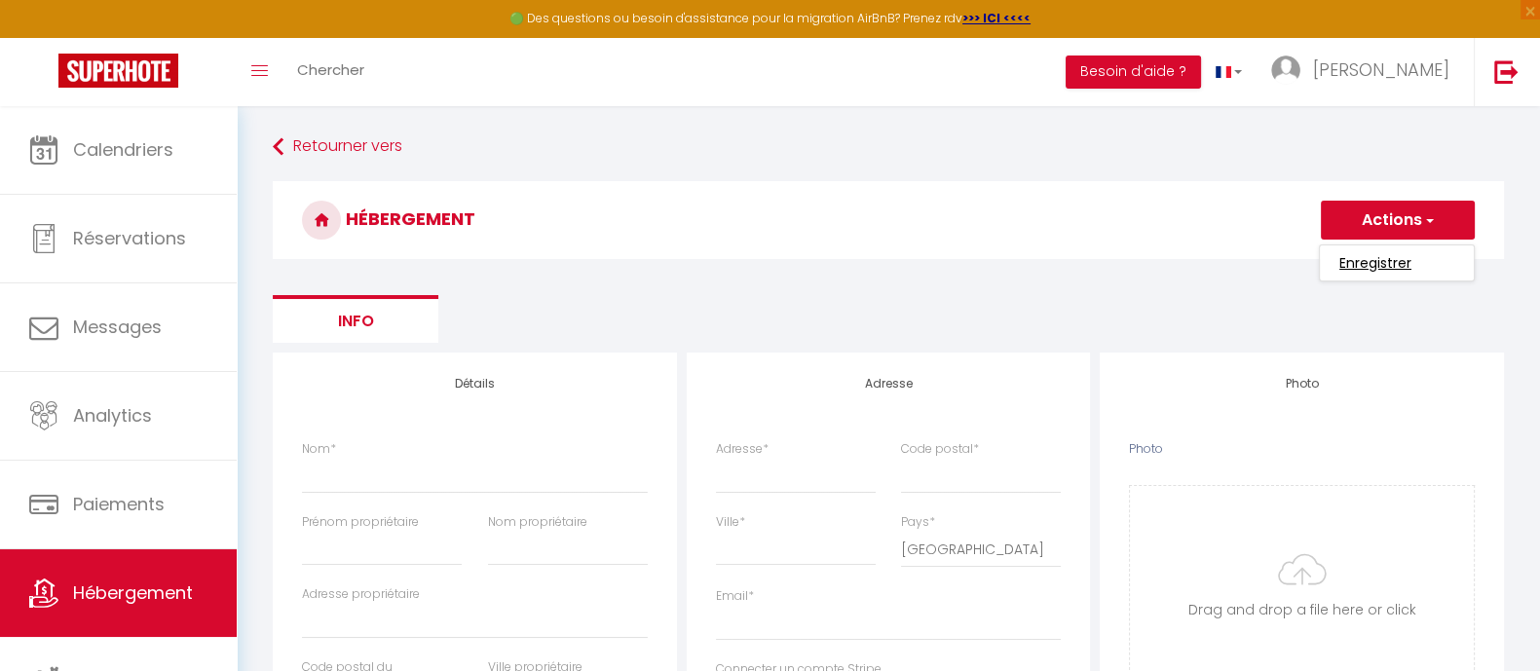
checkbox input "false"
select select
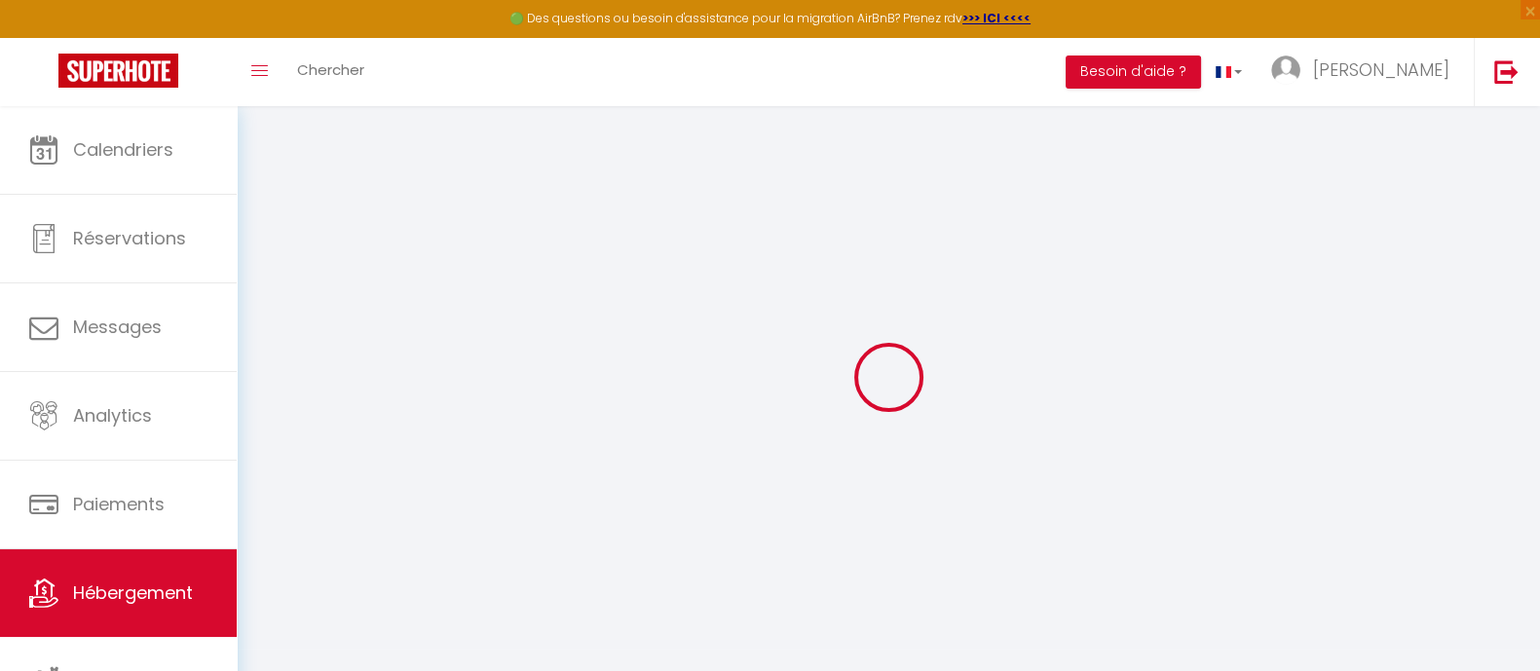
select select
checkbox input "false"
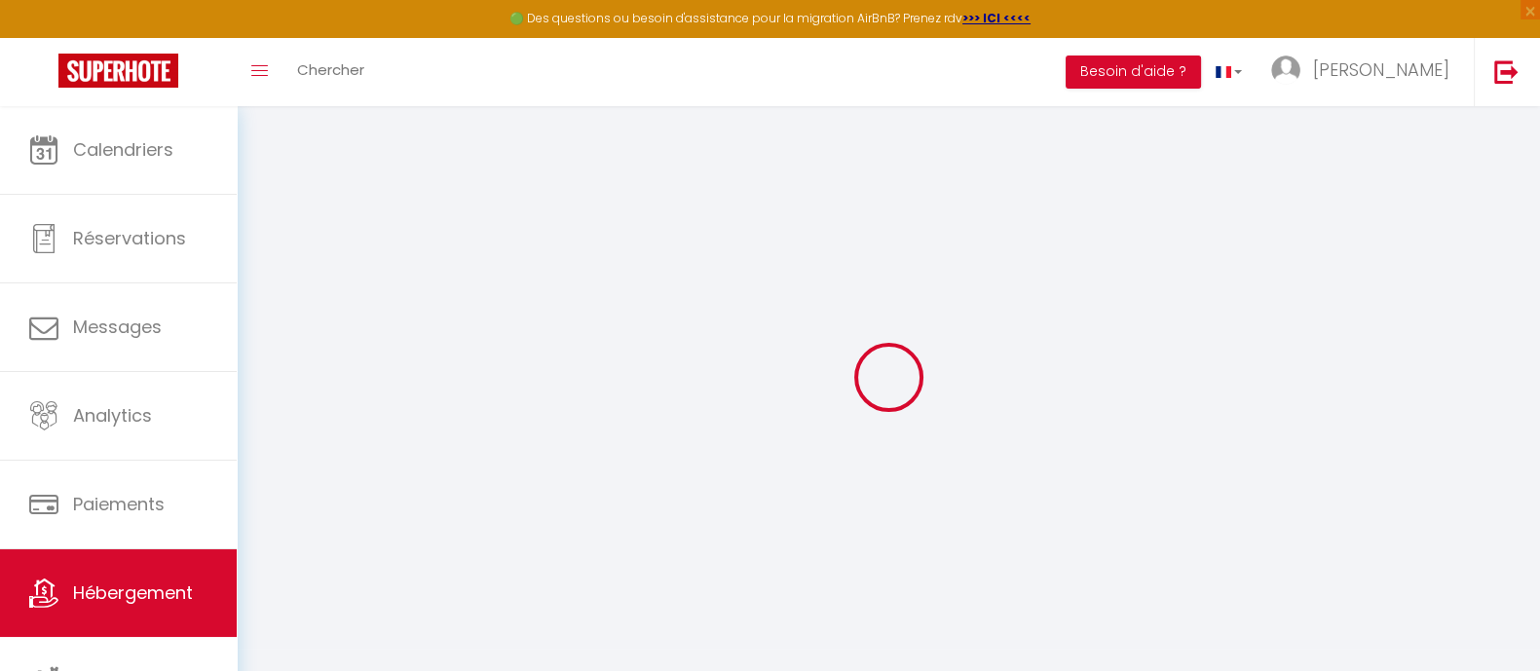
select select
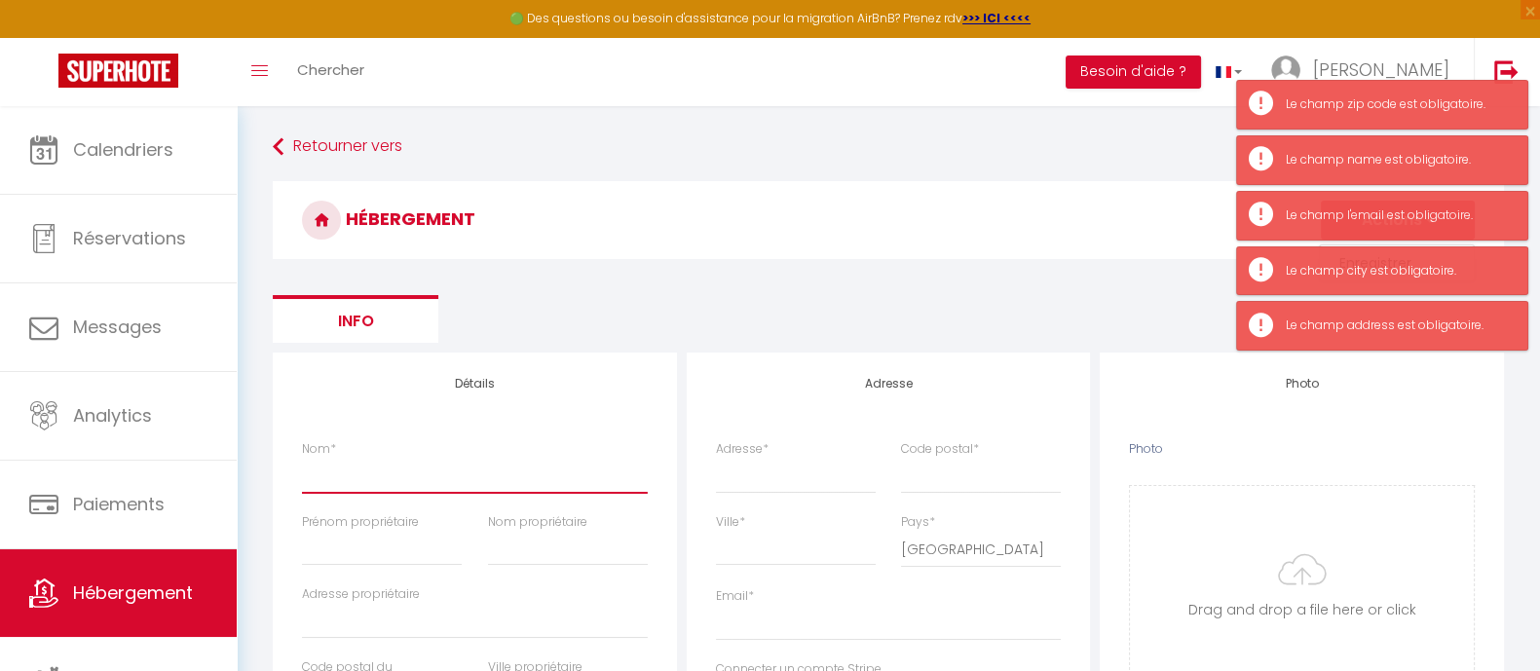
click at [375, 478] on input "Nom *" at bounding box center [475, 475] width 346 height 35
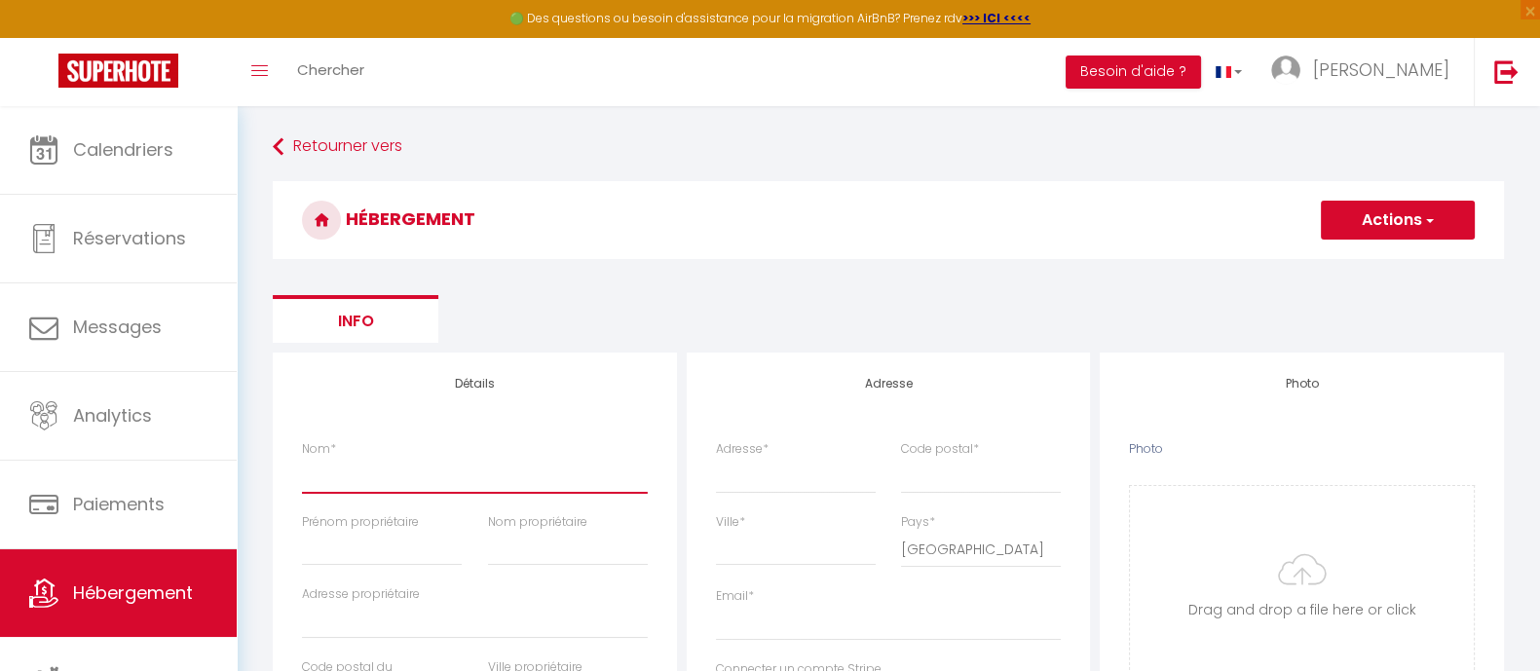
paste input "backyard - Parking - Appartement Slunce"
type input "backyard - Parking - Appartement Slunce"
select select
checkbox input "false"
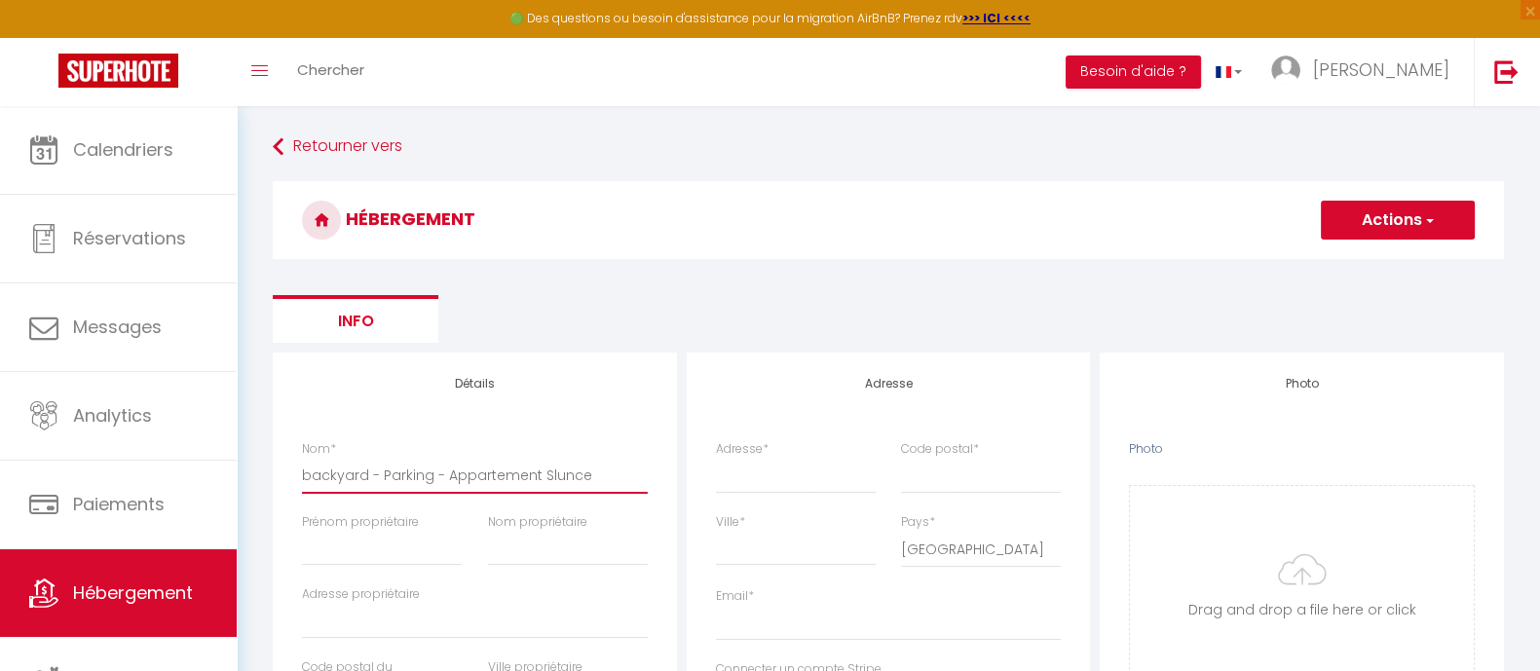
checkbox input "false"
select select
type input "backyard - Parking - Appartement Slunce"
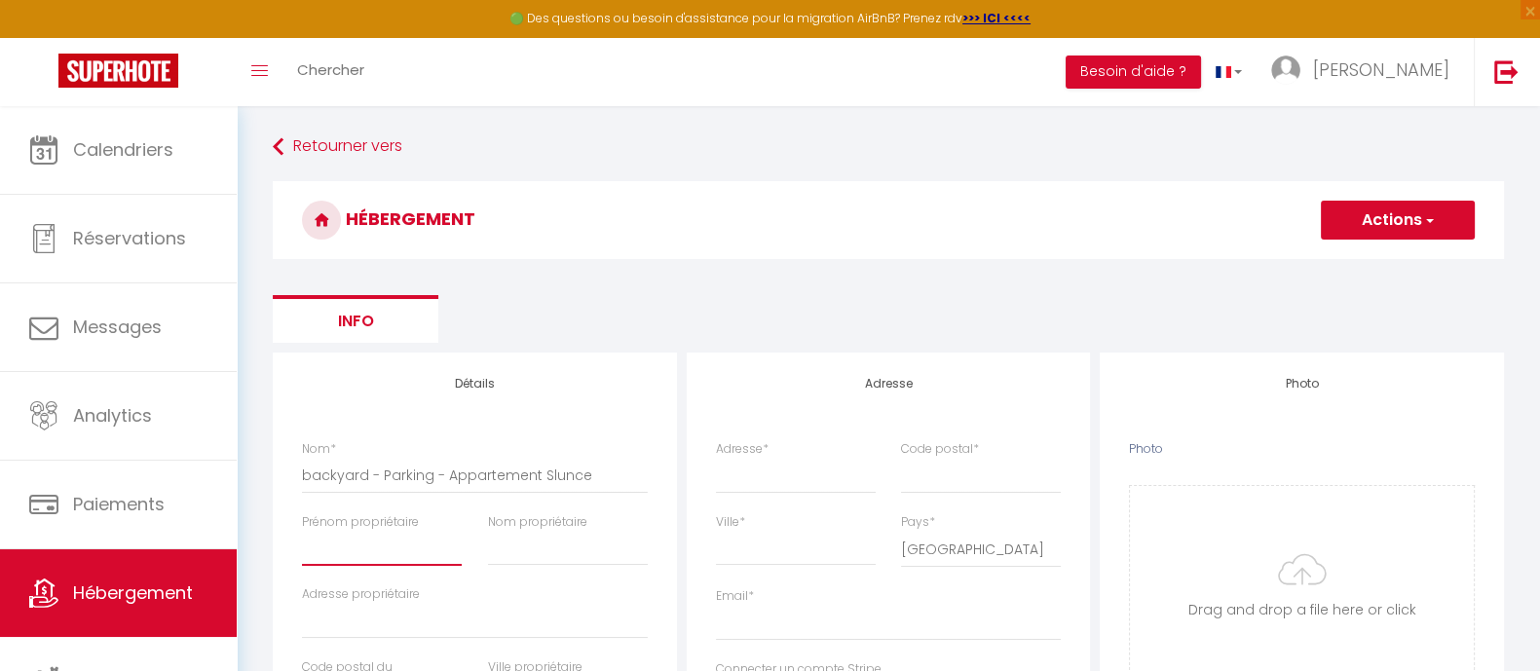
click at [341, 547] on input "Prénom propriétaire" at bounding box center [382, 548] width 160 height 35
type input "[PERSON_NAME]"
type input "Mr [PERSON_NAME]"
type input "11 Herolticka"
type input "586 02"
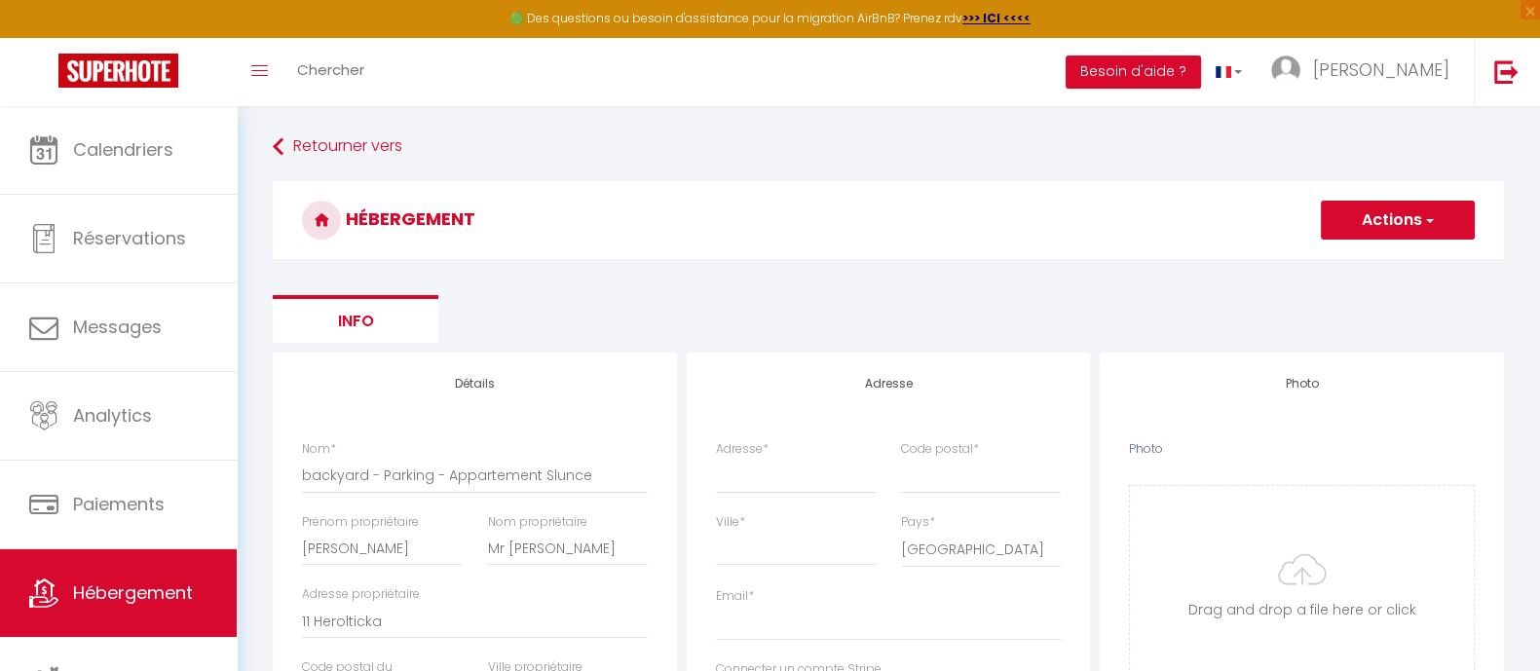
type input "Jihlava"
select select
checkbox input "false"
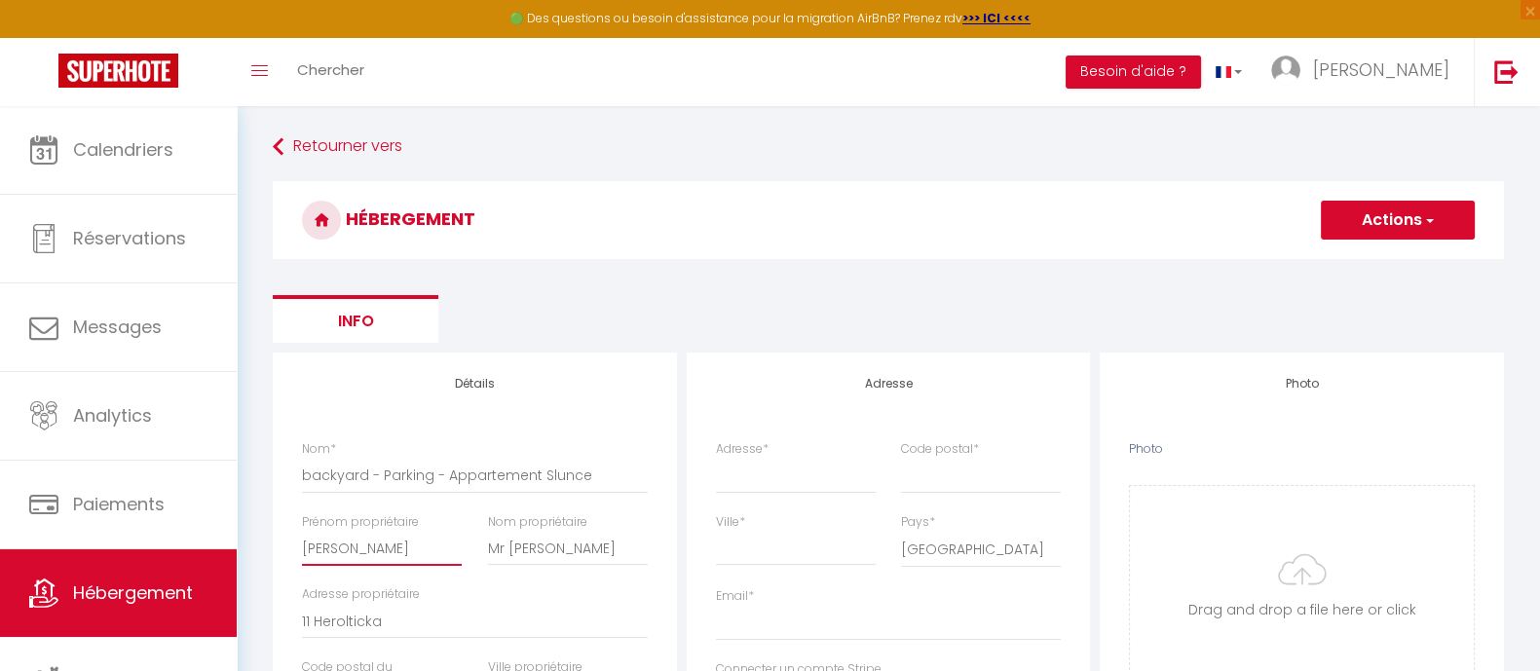
checkbox input "false"
select select
checkbox input "false"
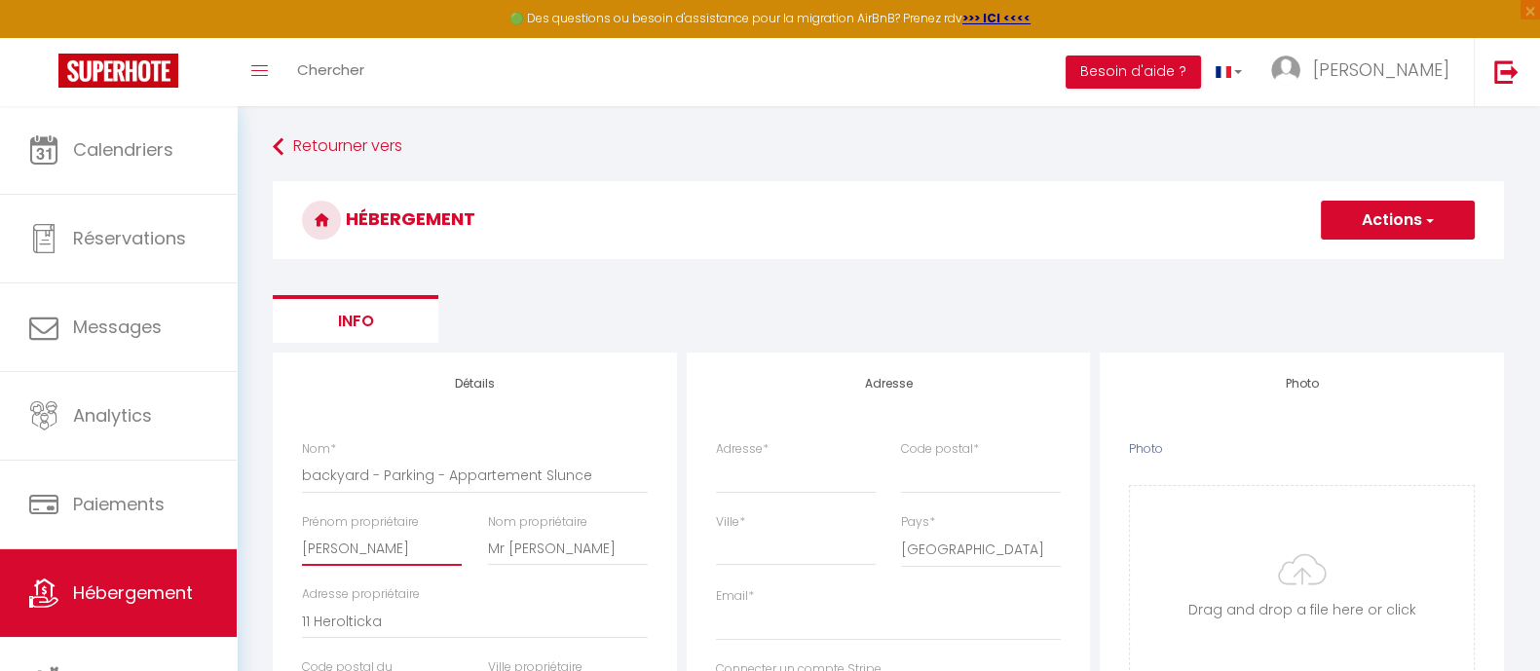
checkbox input "false"
select select
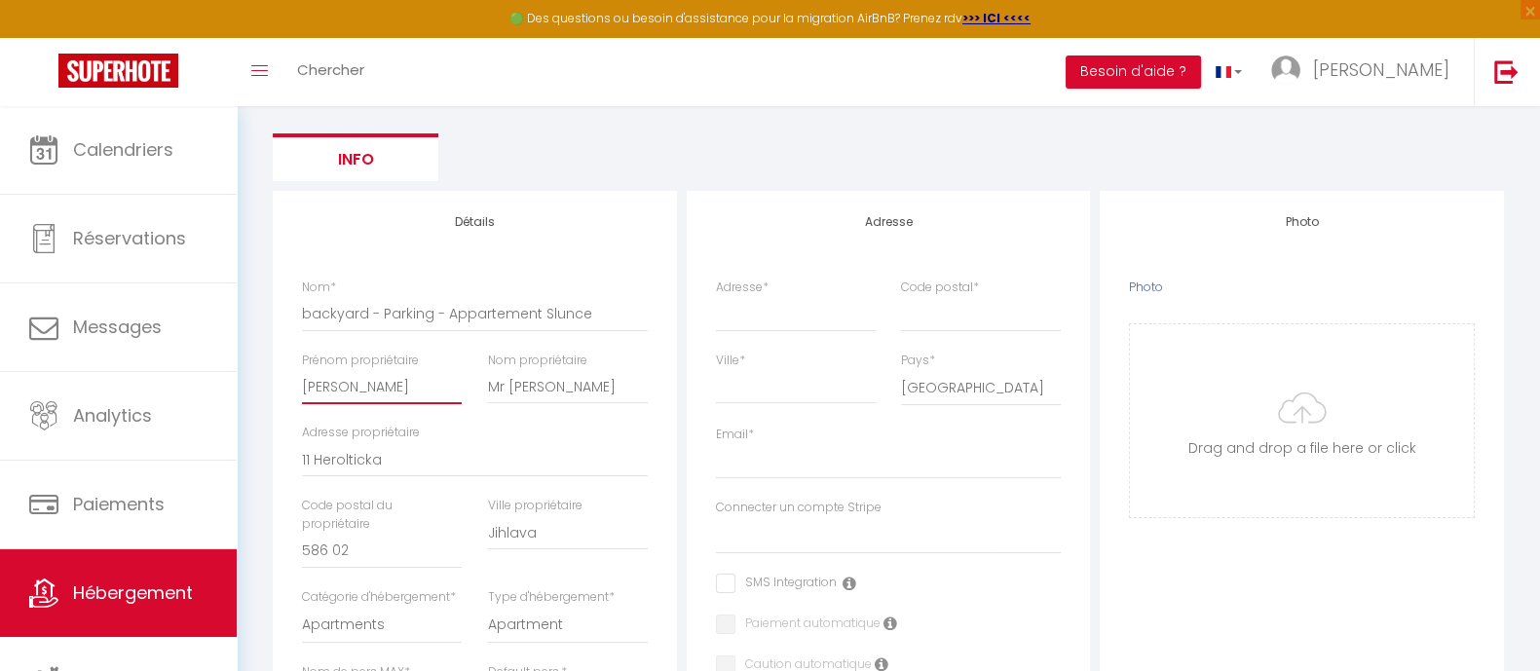
scroll to position [243, 0]
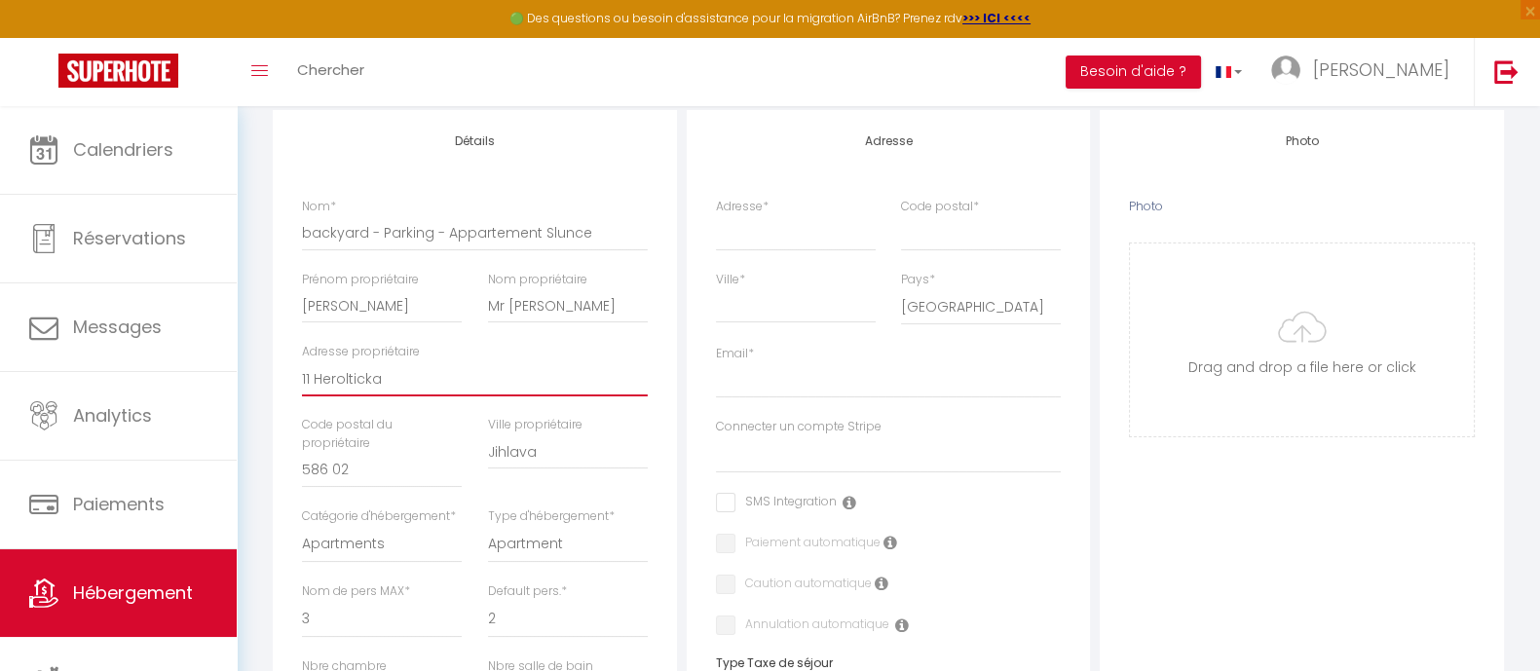
drag, startPoint x: 353, startPoint y: 357, endPoint x: 238, endPoint y: 343, distance: 115.8
click at [238, 343] on div "Retourner vers HÉBERGEMENT Actions Enregistrer Info Modèle personnalisé × Titre…" at bounding box center [889, 632] width 1304 height 1537
type input "27 Popice"
select select
checkbox input "false"
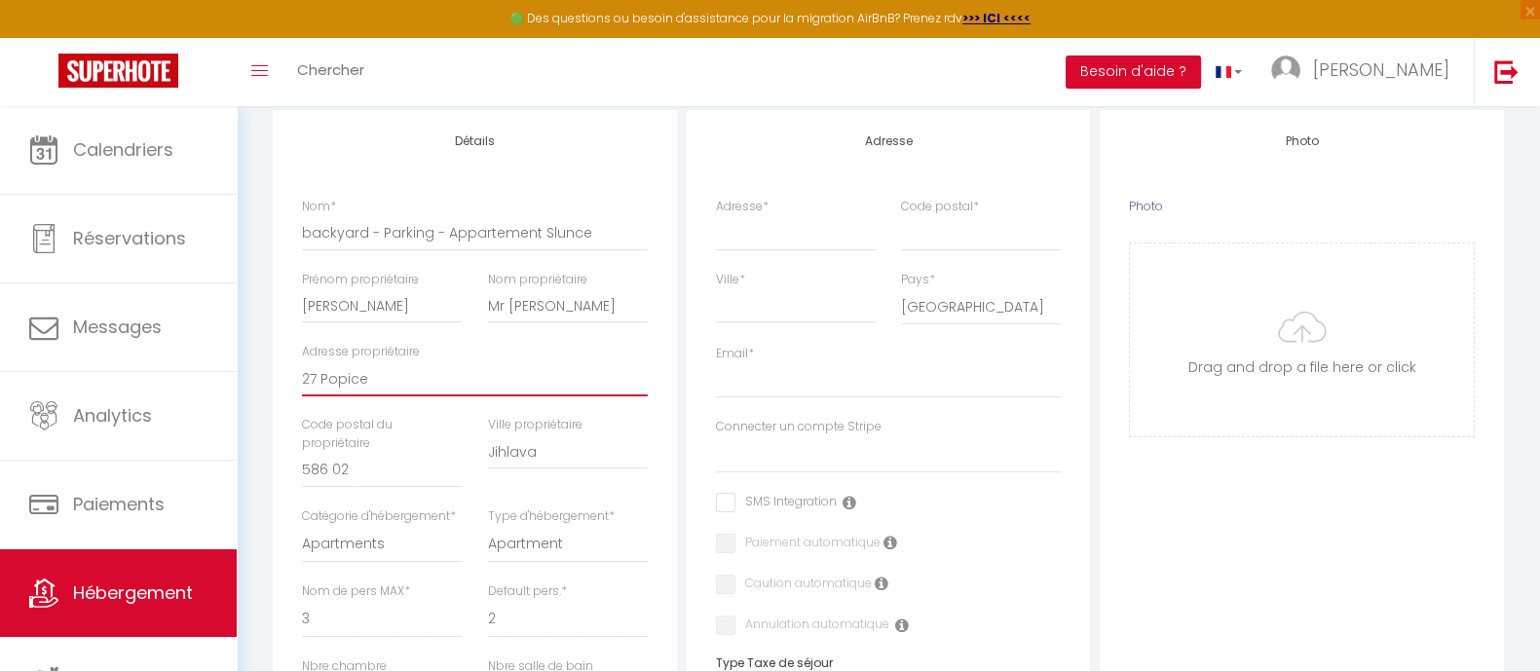
checkbox input "false"
select select
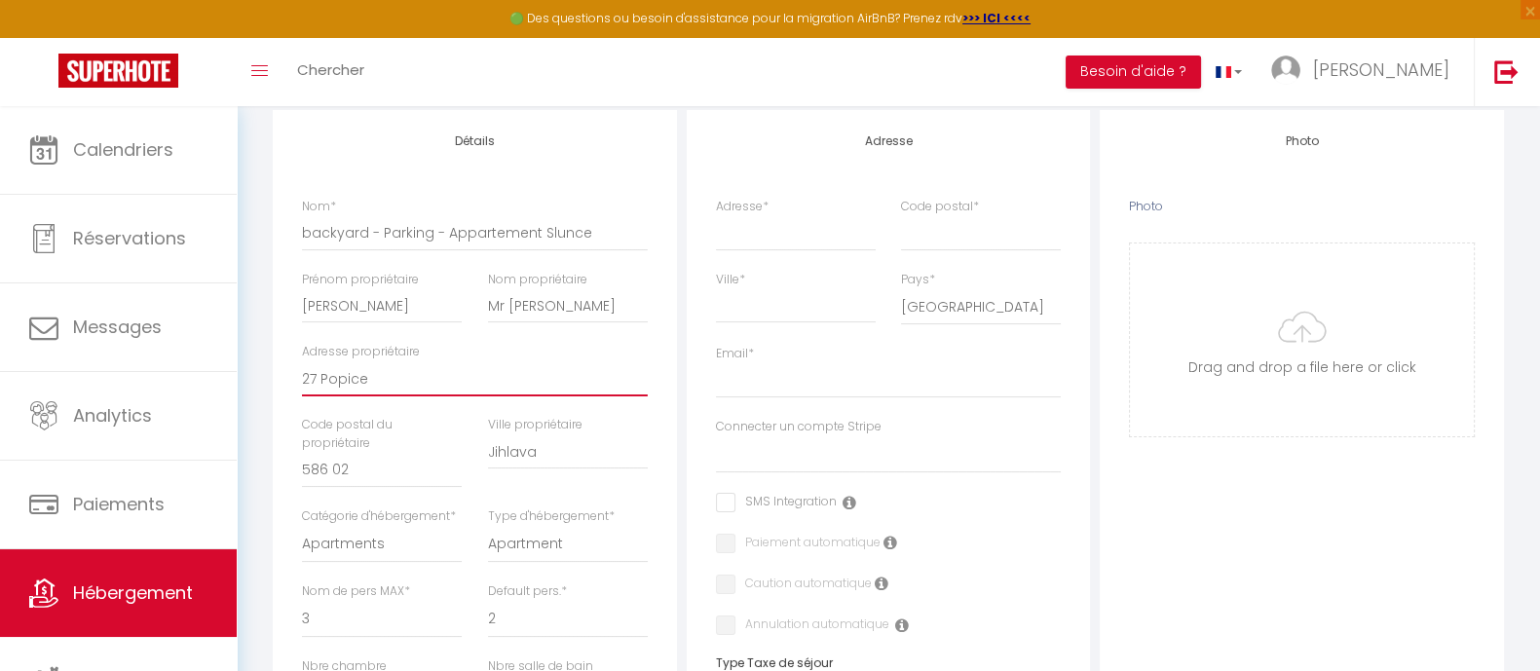
scroll to position [365, 0]
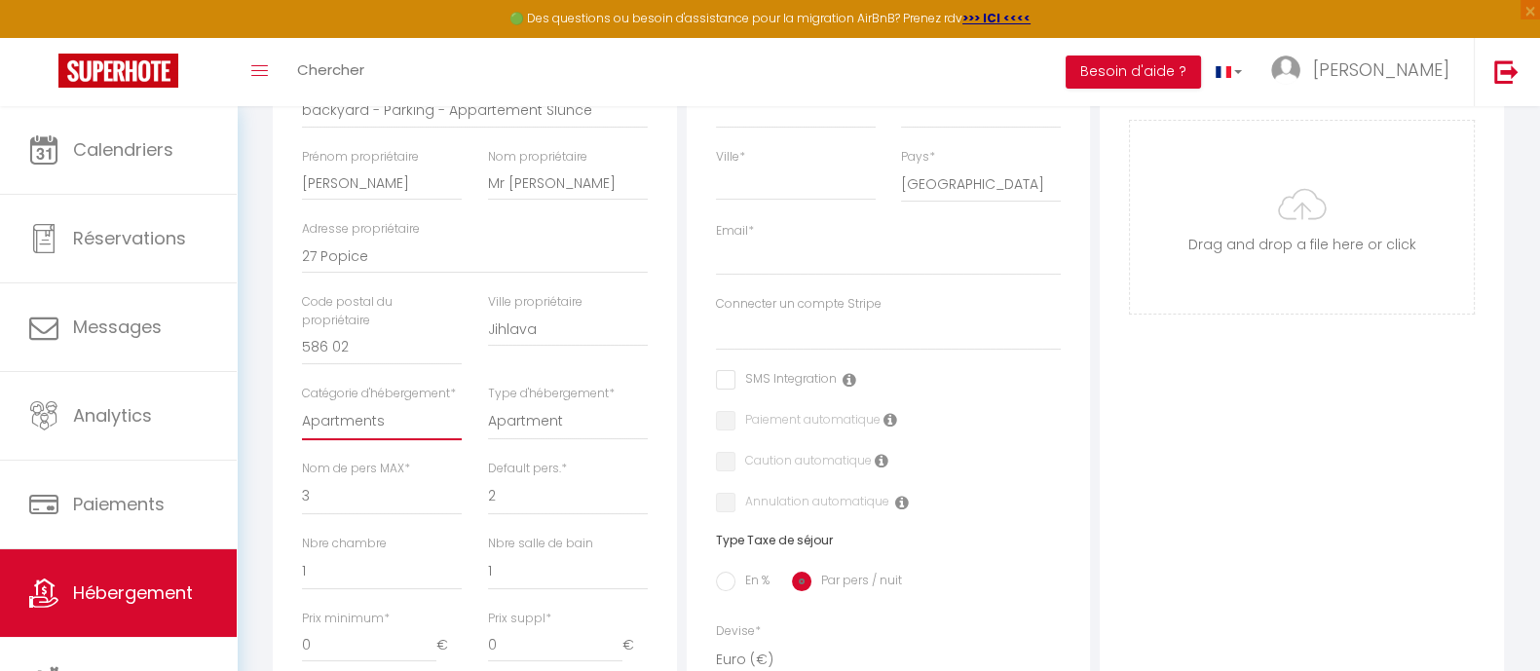
click at [410, 420] on select "Apartments Houses Secondary units Unique Homes BNB Others" at bounding box center [382, 421] width 160 height 37
click at [504, 408] on select "Apartment Condominium Loft Serviced Apartment" at bounding box center [568, 421] width 160 height 37
click at [346, 481] on select "1 2 3 4 5 6 7 8 9 10 11 12 13 14" at bounding box center [382, 496] width 160 height 37
click at [512, 474] on label "Default pers. *" at bounding box center [527, 469] width 79 height 19
click at [512, 478] on select "1 2 3 4 5 6 7 8 9 10 11 12 13 14" at bounding box center [568, 496] width 160 height 37
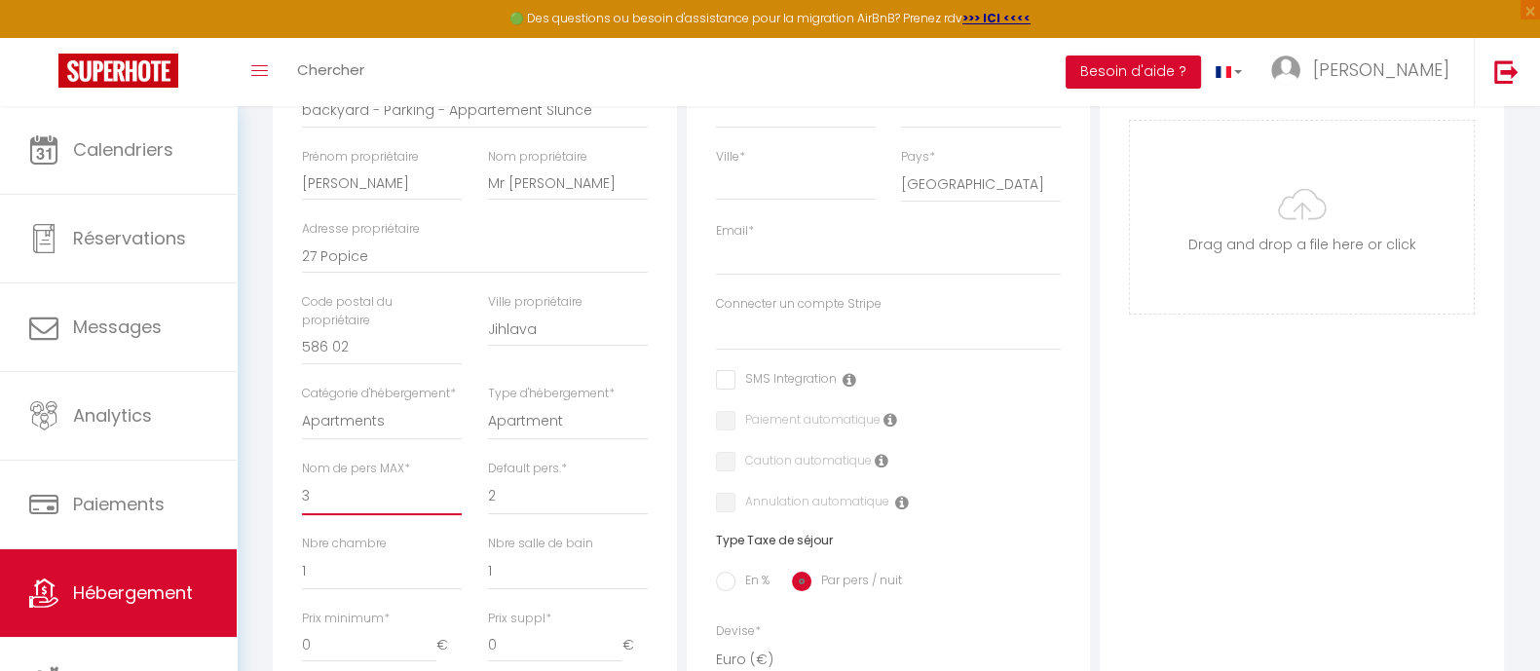
click at [356, 495] on select "1 2 3 4 5 6 7 8 9 10 11 12 13 14" at bounding box center [382, 496] width 160 height 37
select select "6"
click at [302, 478] on select "1 2 3 4 5 6 7 8 9 10 11 12 13 14" at bounding box center [382, 496] width 160 height 37
select select
checkbox input "false"
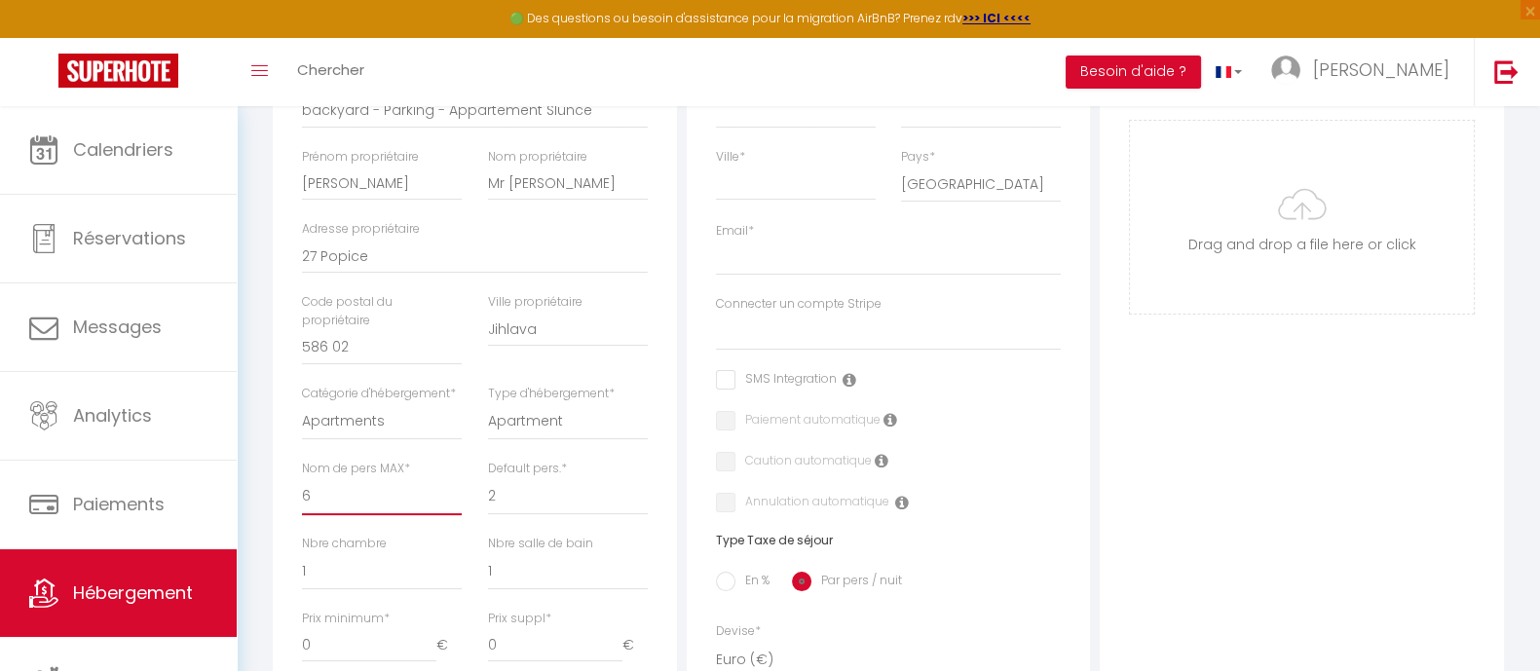
checkbox input "false"
select select
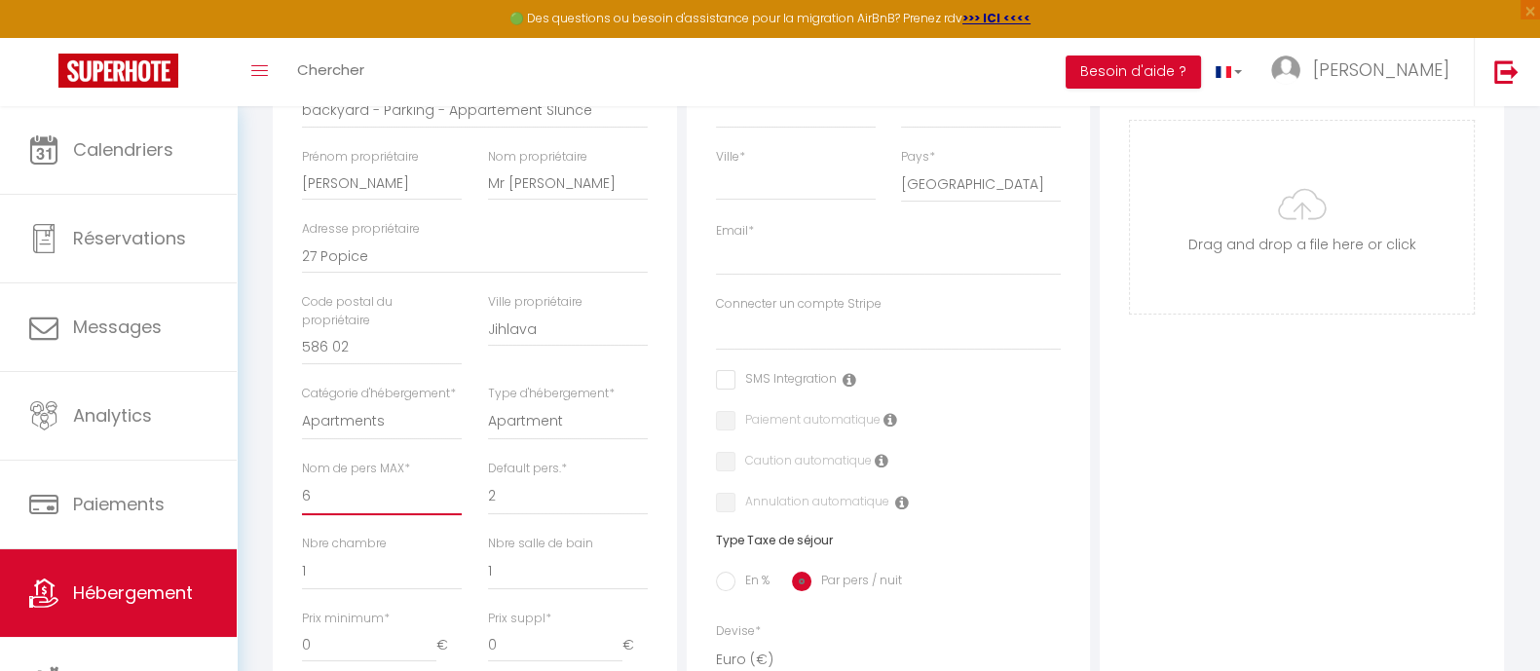
click at [371, 494] on select "1 2 3 4 5 6 7 8 9 10 11 12 13 14" at bounding box center [382, 496] width 160 height 37
select select "5"
click at [302, 478] on select "1 2 3 4 5 6 7 8 9 10 11 12 13 14" at bounding box center [382, 496] width 160 height 37
select select
checkbox input "false"
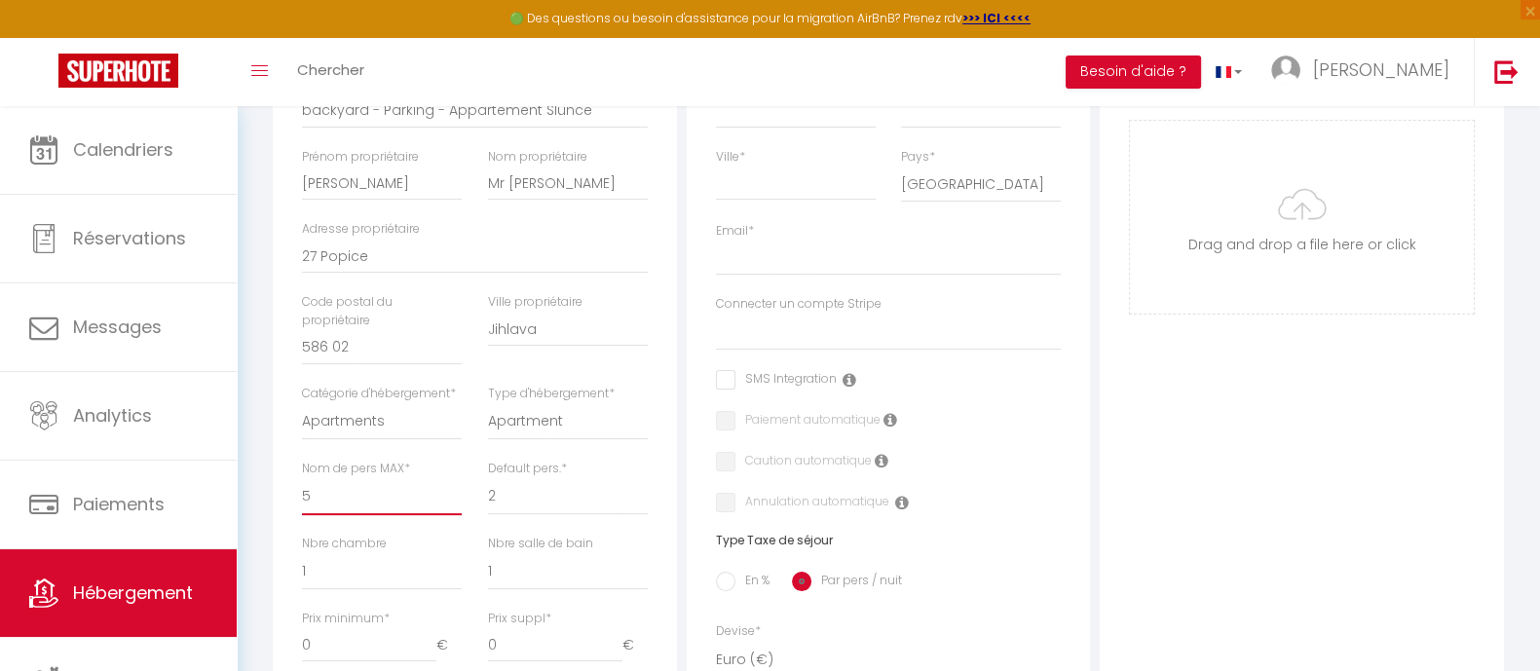
checkbox input "false"
select select
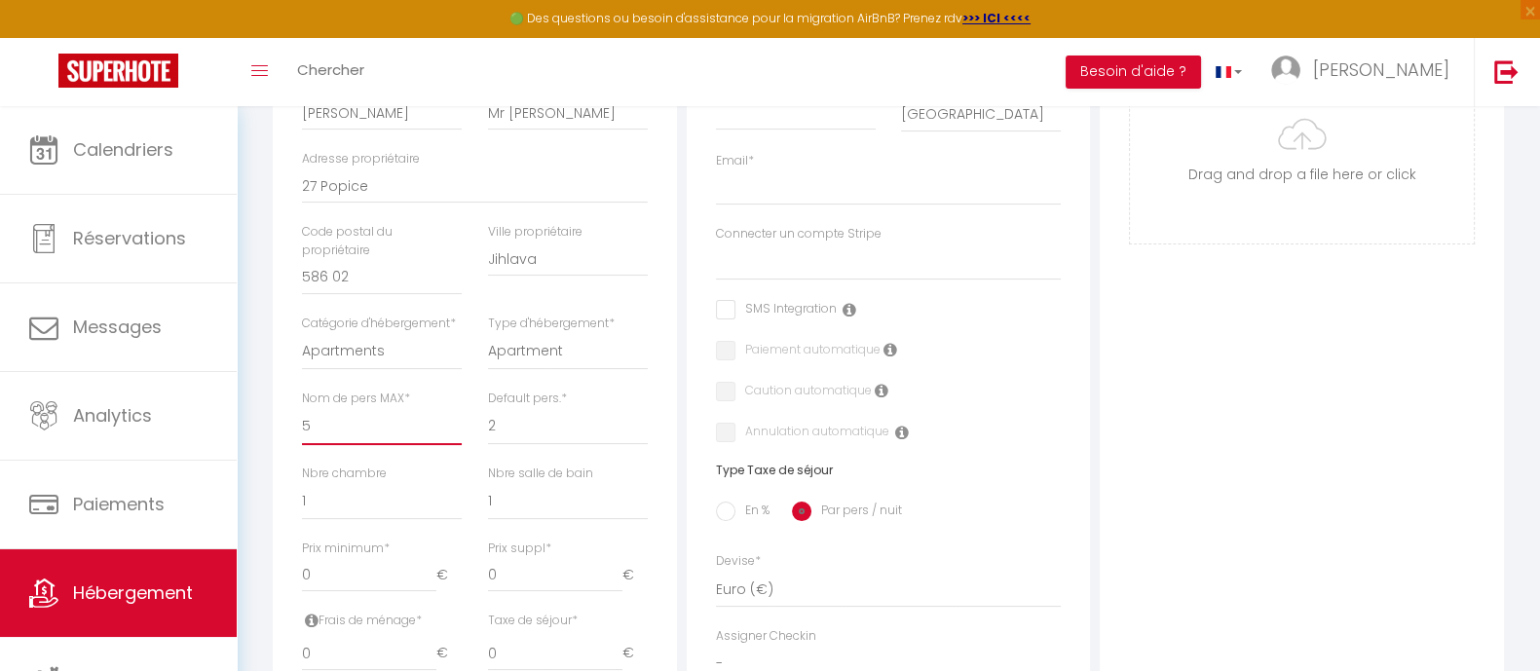
scroll to position [486, 0]
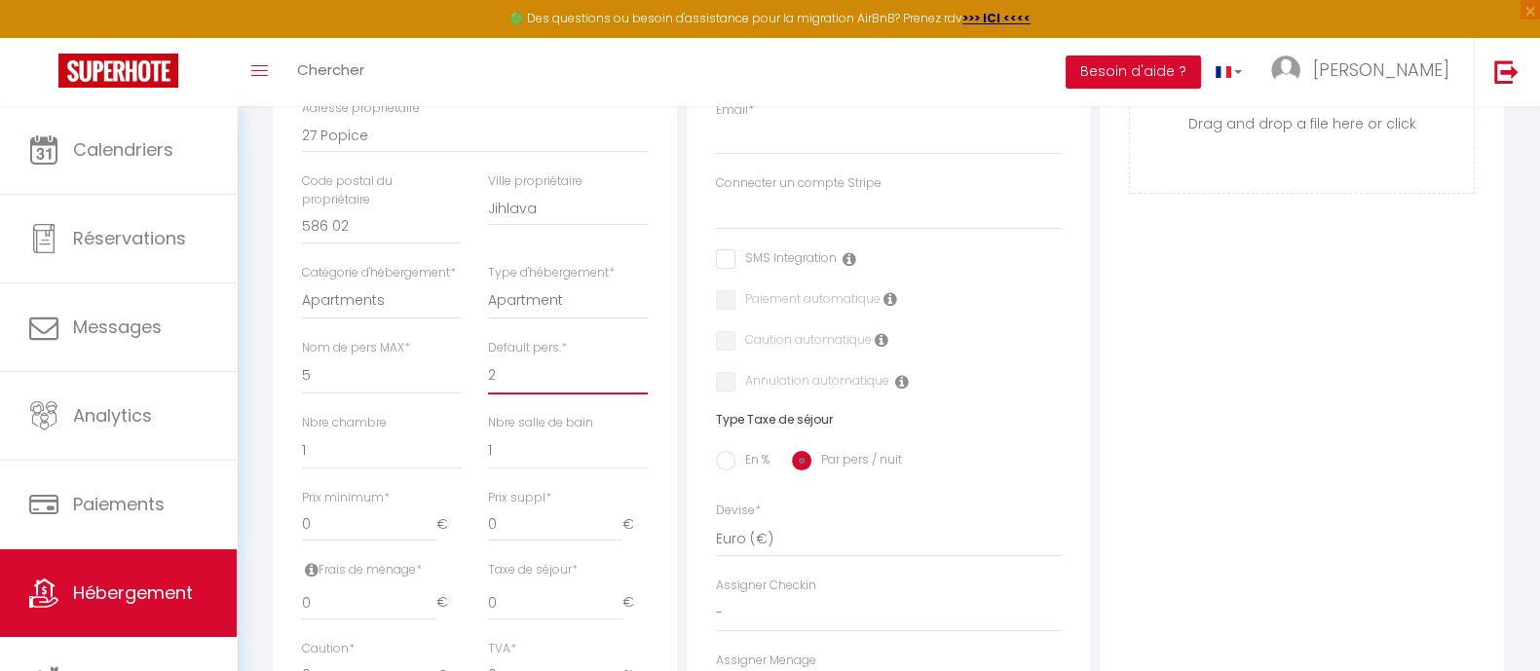
click at [518, 375] on select "1 2 3 4 5 6 7 8 9 10 11 12 13 14" at bounding box center [568, 376] width 160 height 37
click at [488, 358] on select "1 2 3 4 5 6 7 8 9 10 11 12 13 14" at bounding box center [568, 376] width 160 height 37
click at [565, 345] on span "*" at bounding box center [564, 347] width 6 height 17
click at [565, 358] on select "1 2 3 4 5 6 7 8 9 10 11 12 13 14" at bounding box center [568, 376] width 160 height 37
click at [565, 345] on span "*" at bounding box center [564, 347] width 6 height 17
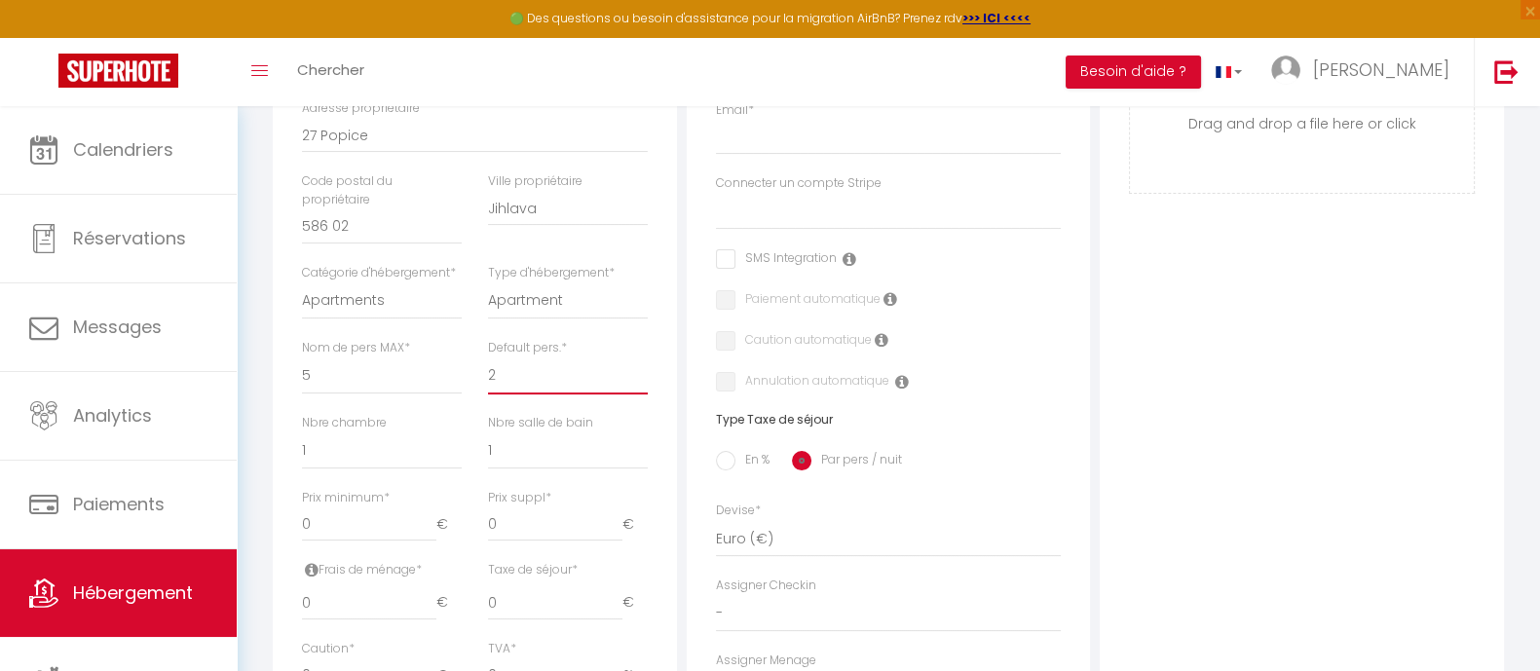
click at [565, 358] on select "1 2 3 4 5 6 7 8 9 10 11 12 13 14" at bounding box center [568, 376] width 160 height 37
click at [336, 450] on select "0 1 2 3 4 5 6 7 8 9 10 11 12 13" at bounding box center [382, 450] width 160 height 37
select select "2"
click at [302, 432] on select "0 1 2 3 4 5 6 7 8 9 10 11 12 13" at bounding box center [382, 450] width 160 height 37
select select
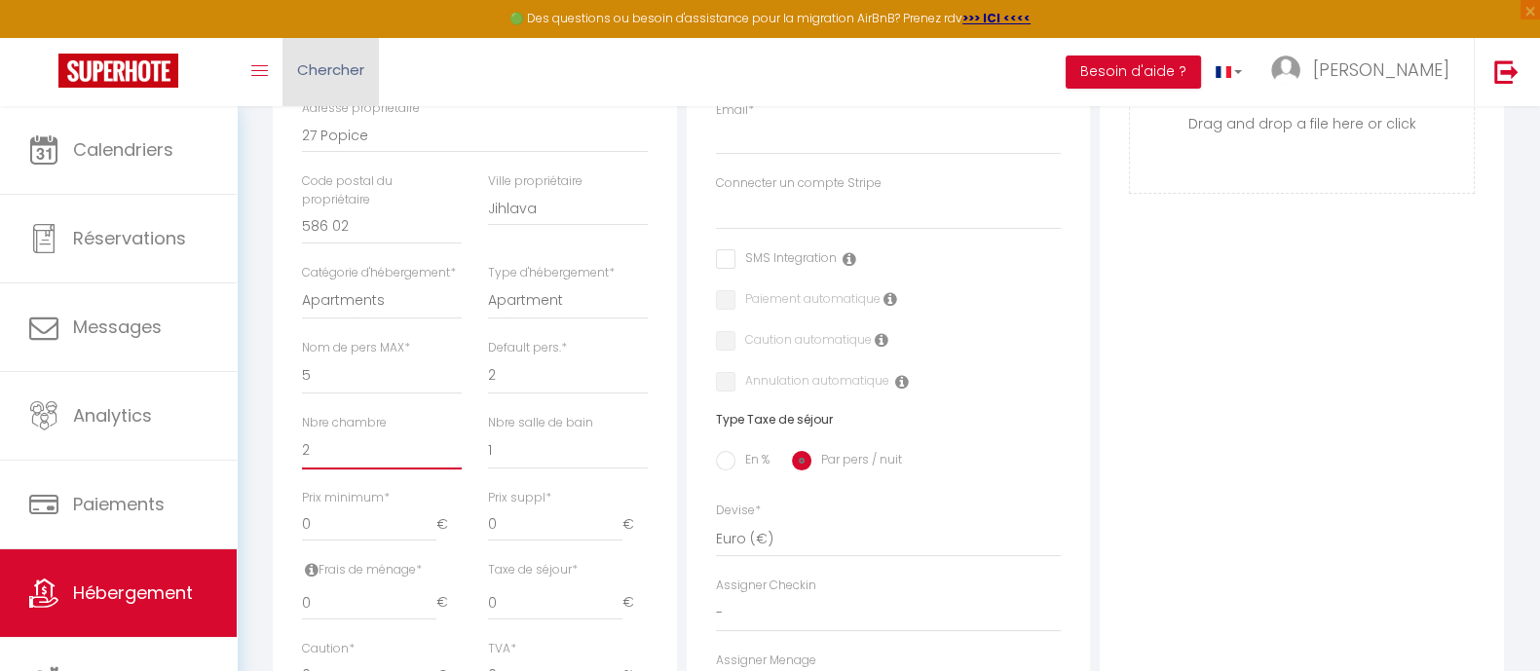
checkbox input "false"
select select
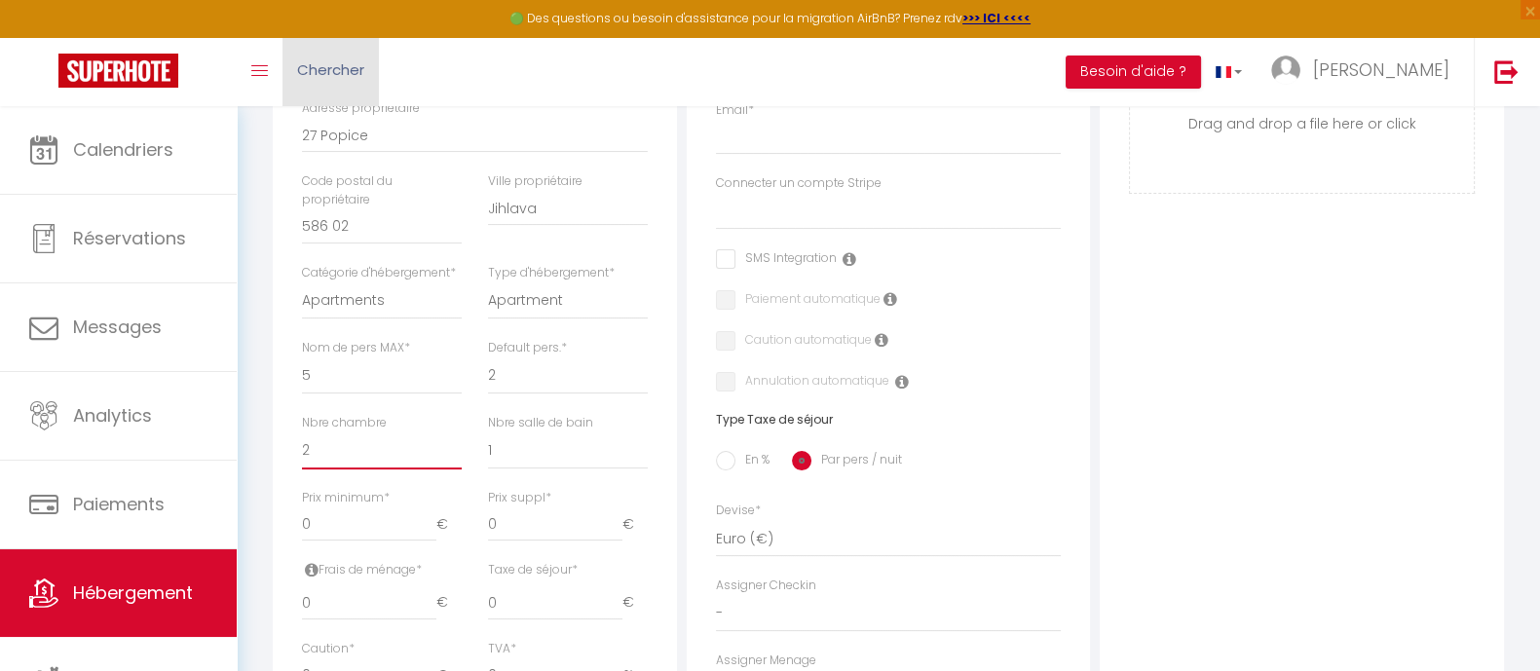
select select
click at [542, 455] on select "0 1 2 3 4 5 6 7 8 9 10 11 12 13" at bounding box center [568, 450] width 160 height 37
select select "2"
click at [488, 432] on select "0 1 2 3 4 5 6 7 8 9 10 11 12 13" at bounding box center [568, 450] width 160 height 37
select select
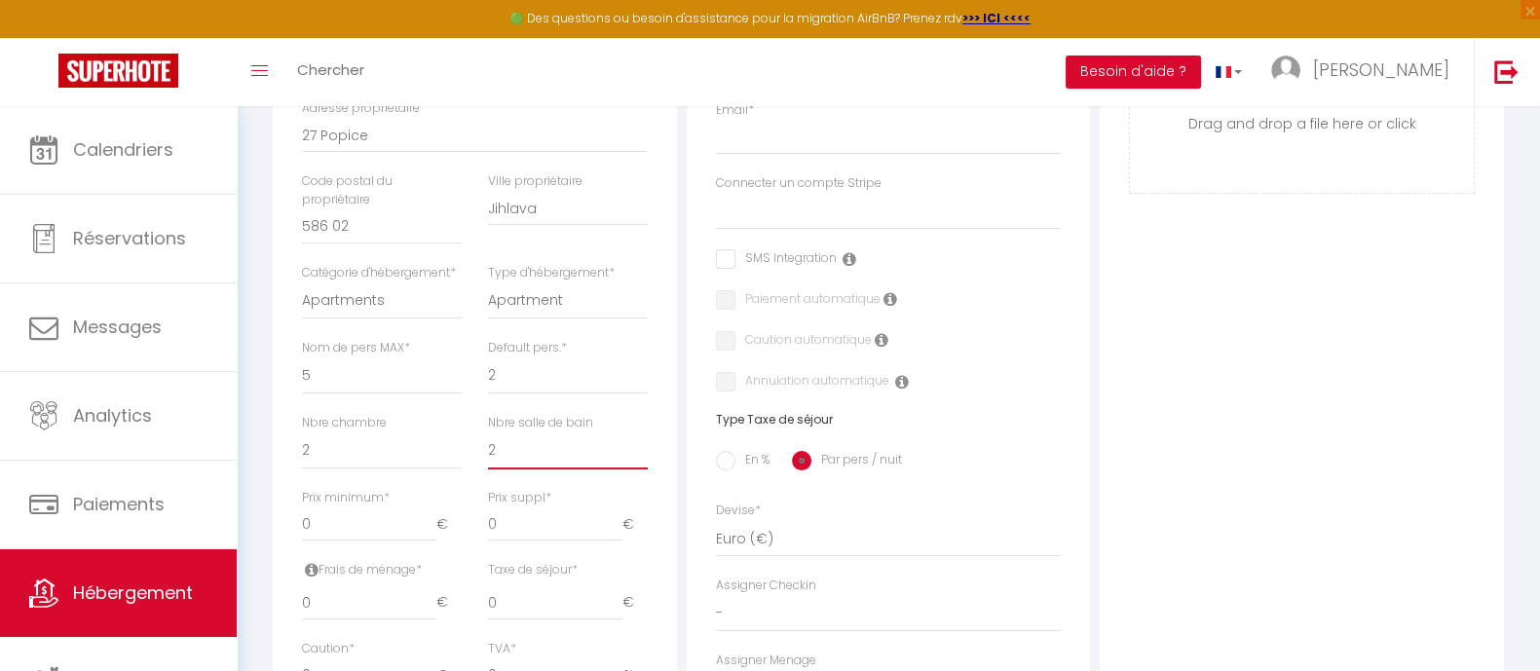
checkbox input "false"
select select
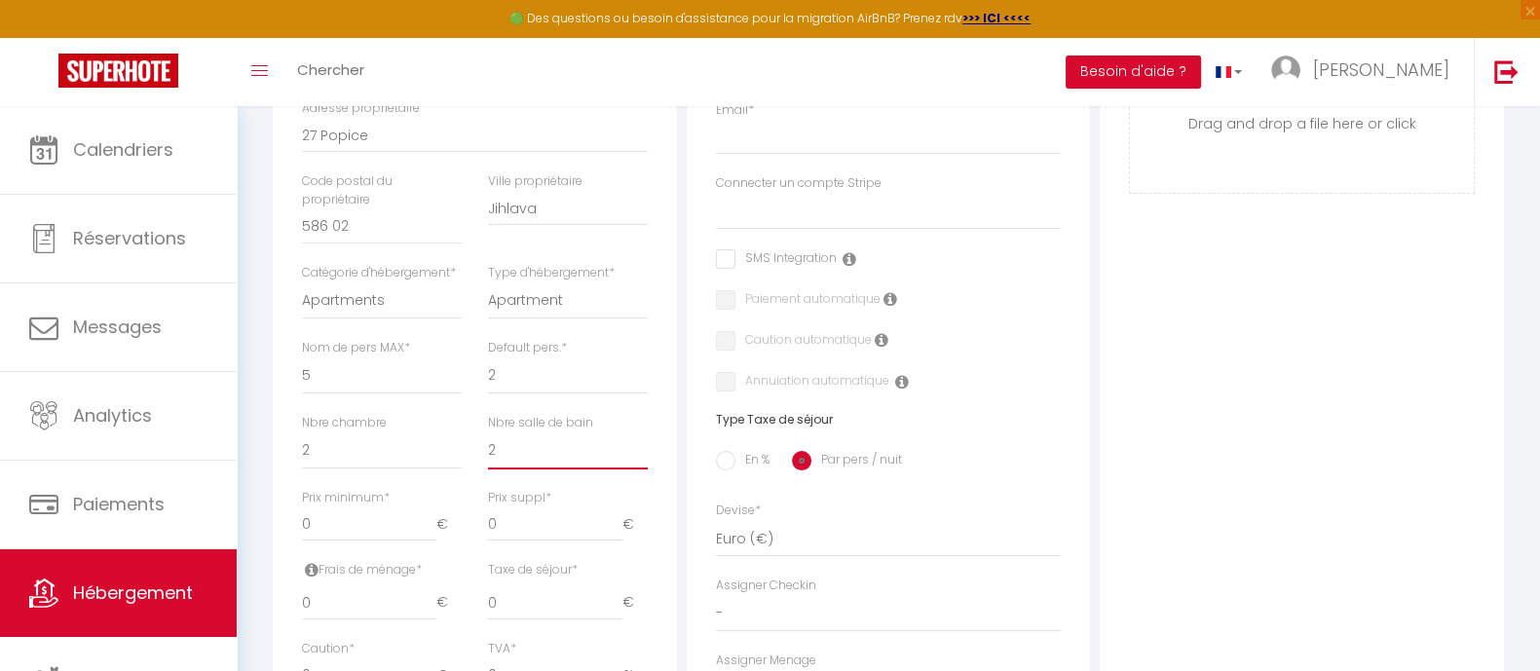
select select
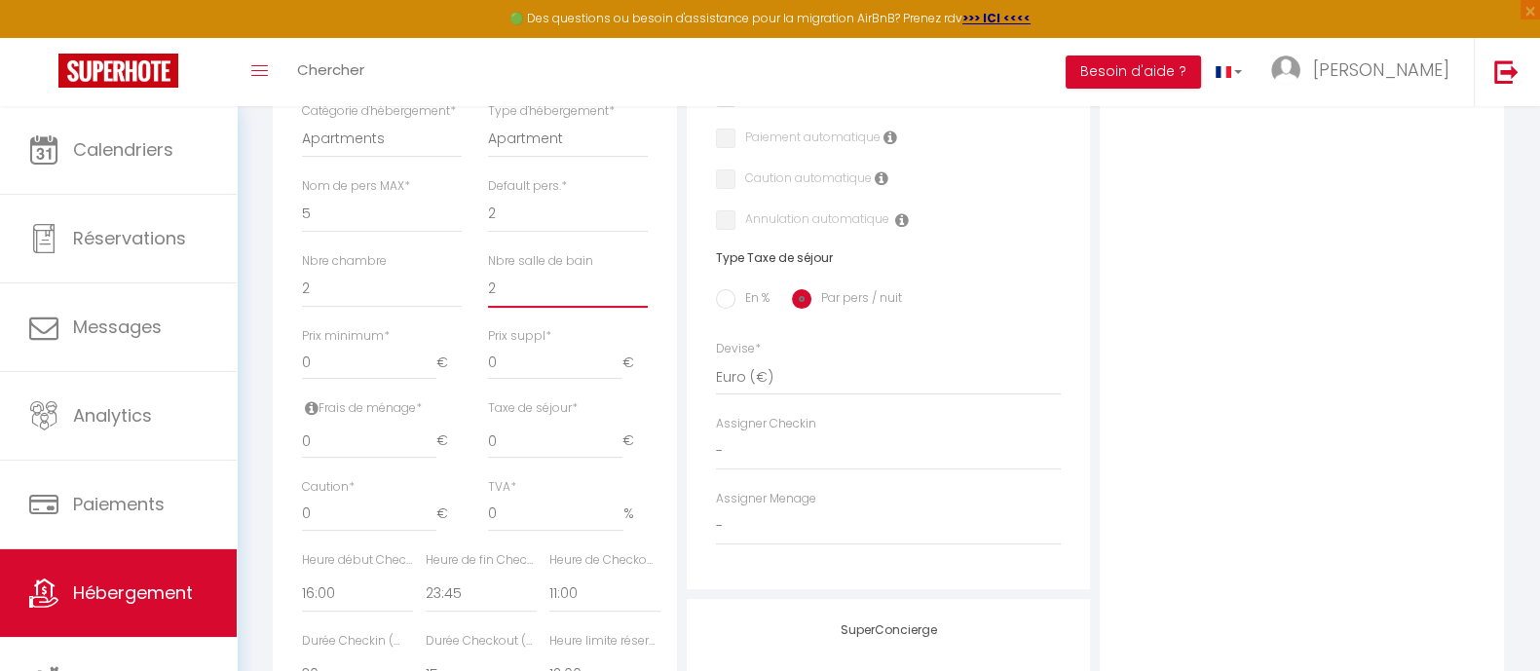
scroll to position [731, 0]
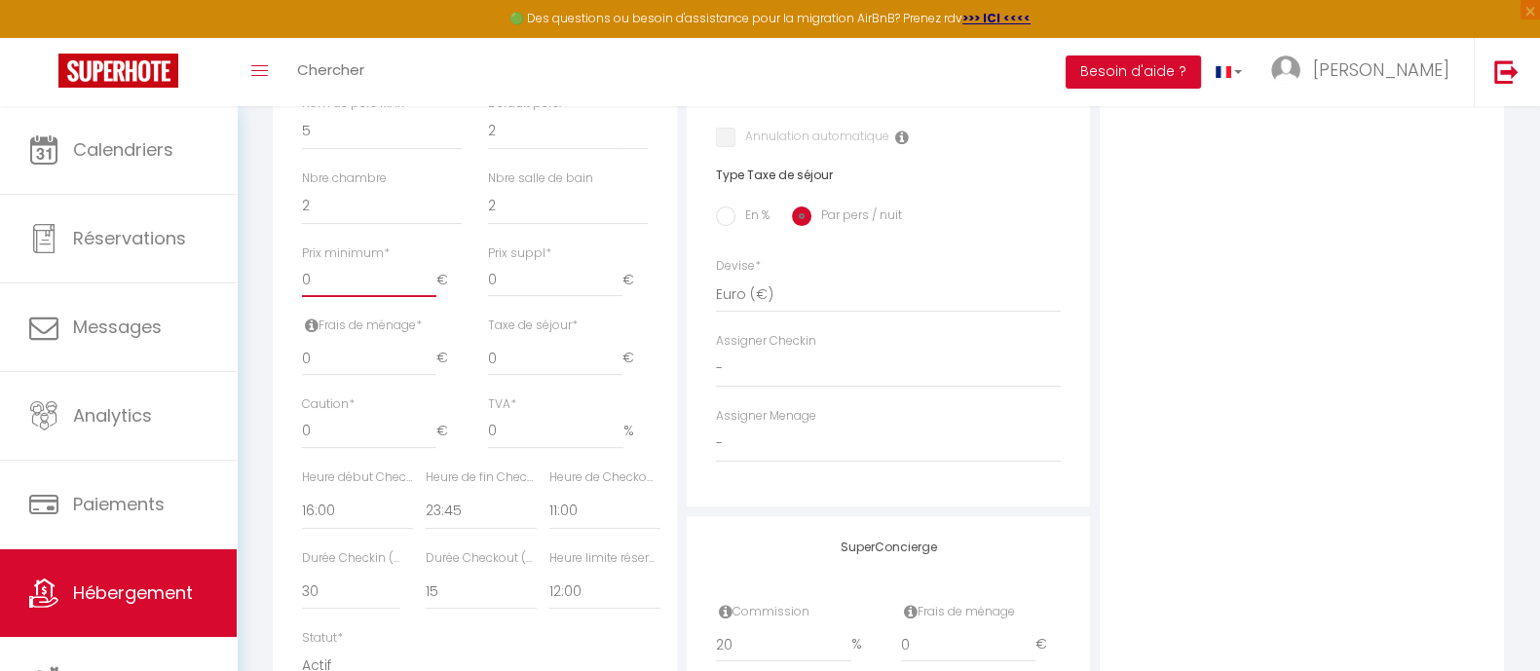
click at [354, 283] on input "0" at bounding box center [369, 279] width 134 height 35
click at [309, 280] on input "0" at bounding box center [369, 279] width 134 height 35
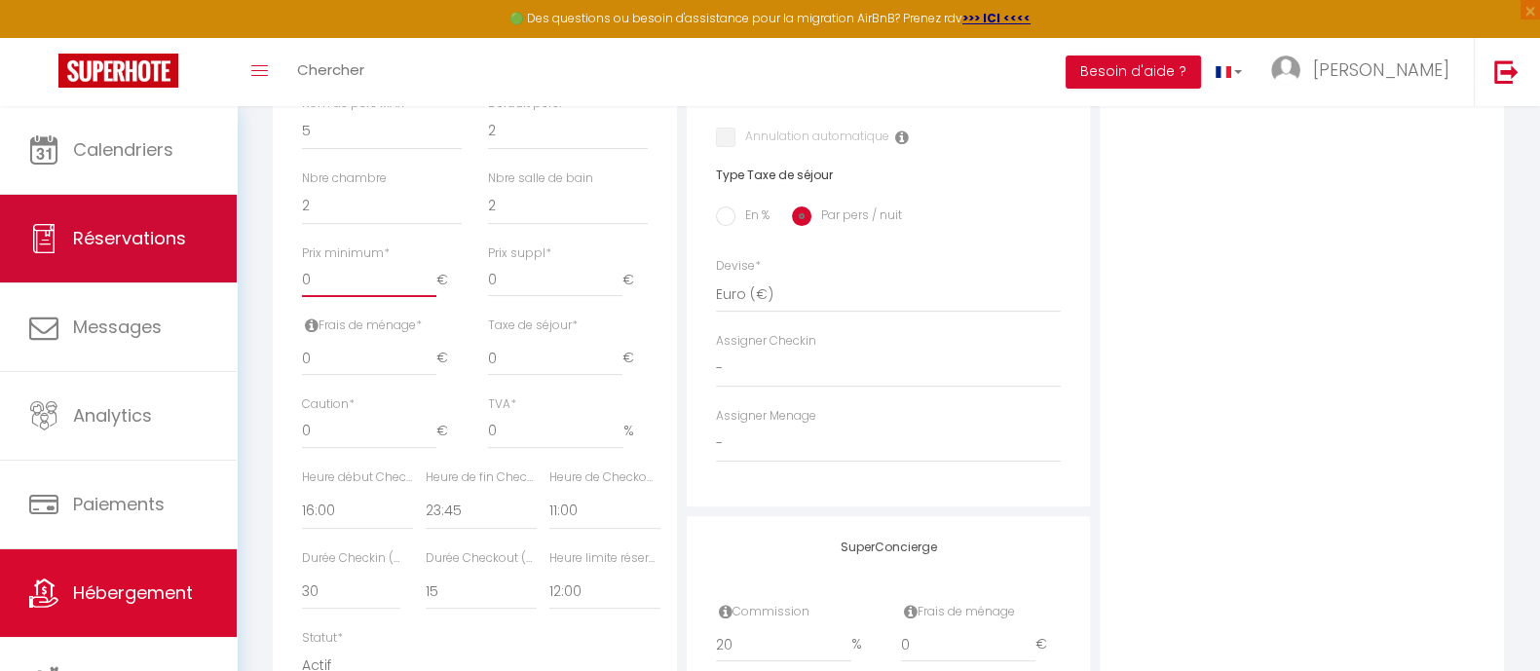
drag, startPoint x: 322, startPoint y: 276, endPoint x: 179, endPoint y: 272, distance: 142.3
click at [179, 272] on div "🟢 Des questions ou besoin d'assistance pour la migration AirBnB? Prenez rdv >>>…" at bounding box center [770, 143] width 1540 height 1537
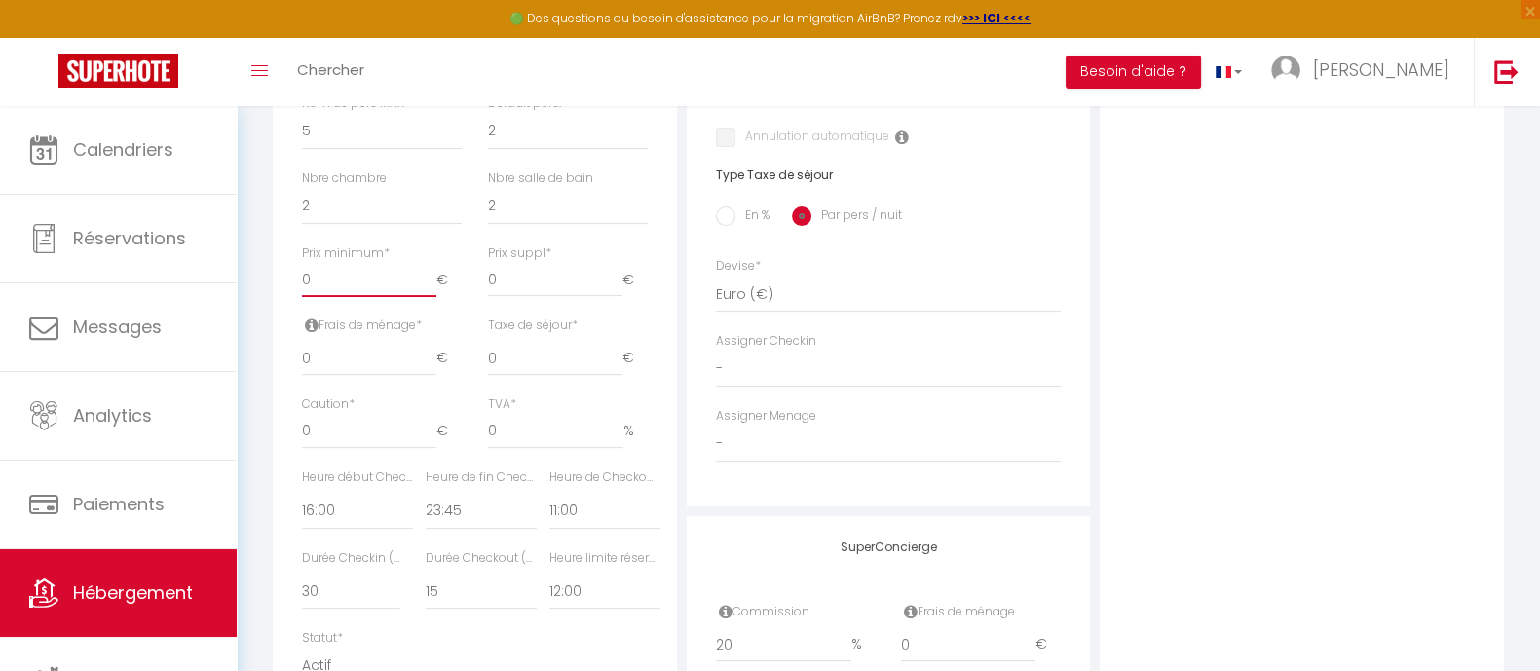
type input "1"
select select
checkbox input "false"
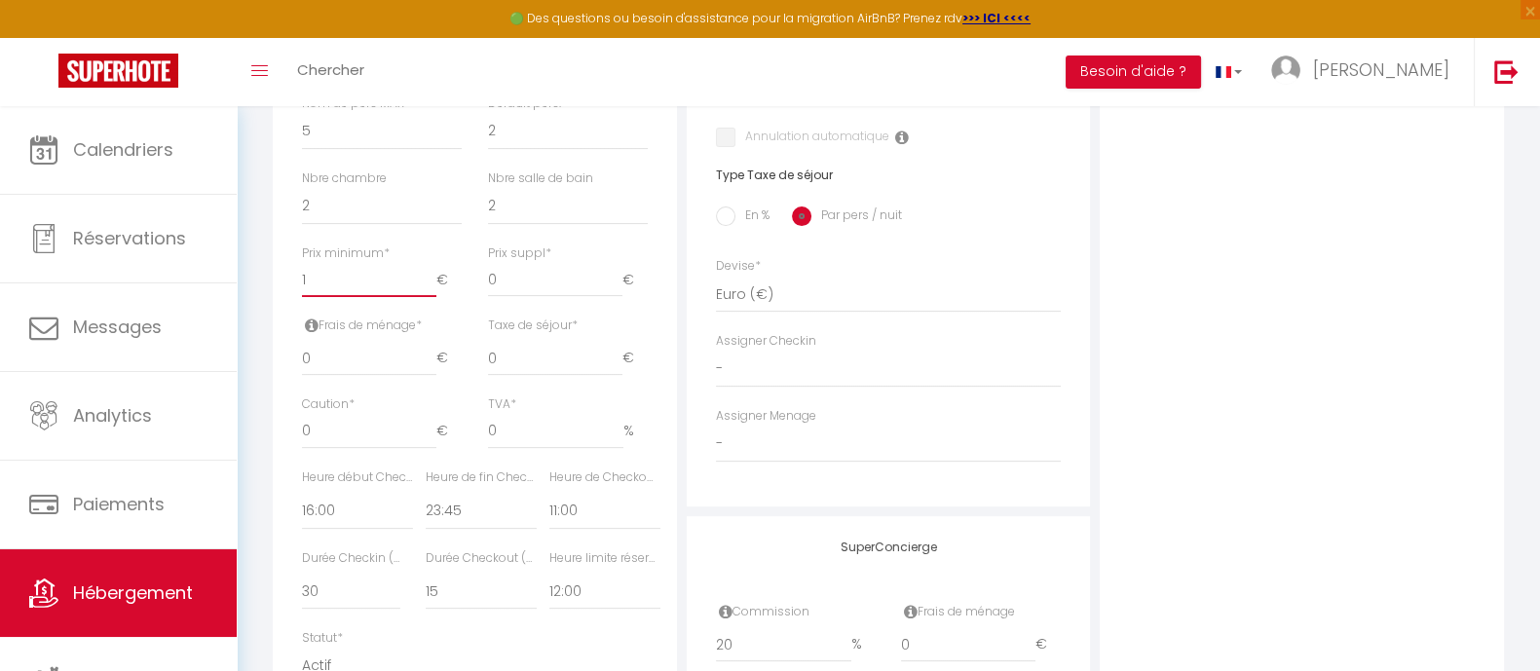
checkbox input "false"
select select
type input "10"
select select
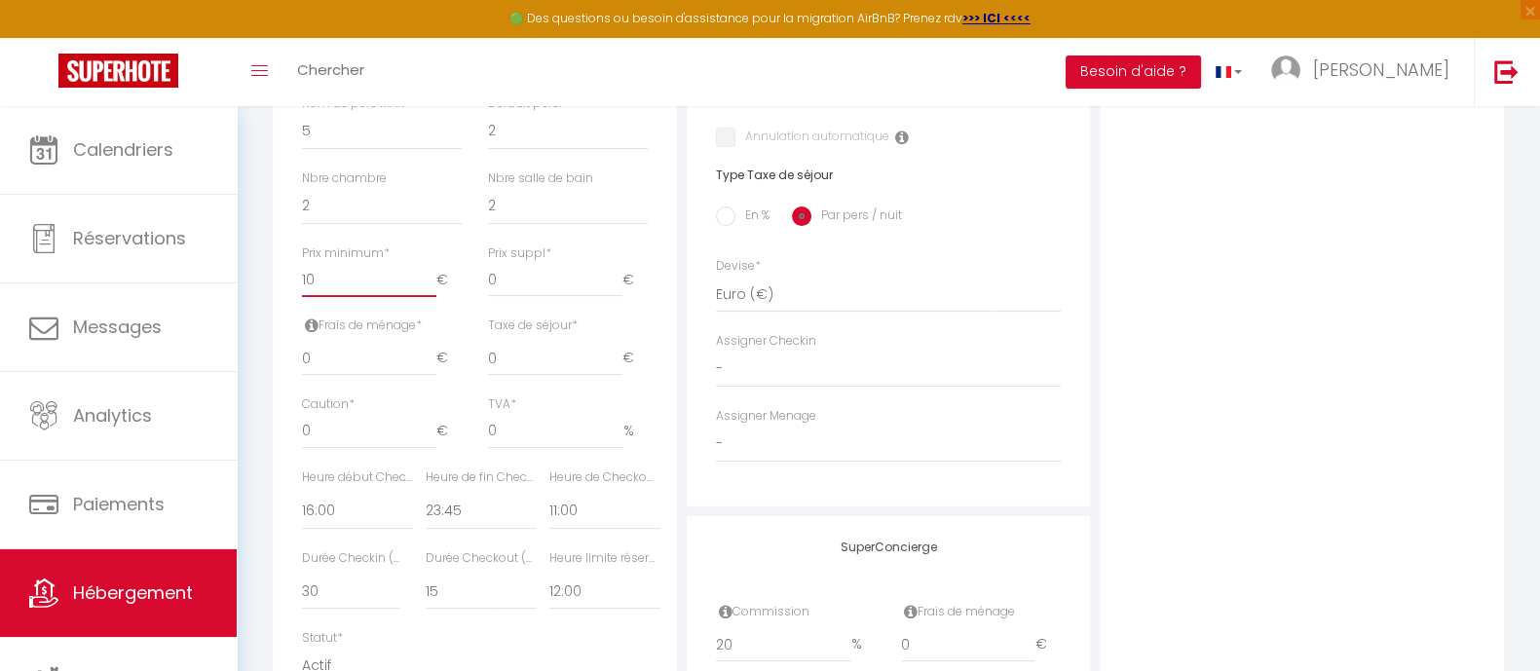
checkbox input "false"
select select
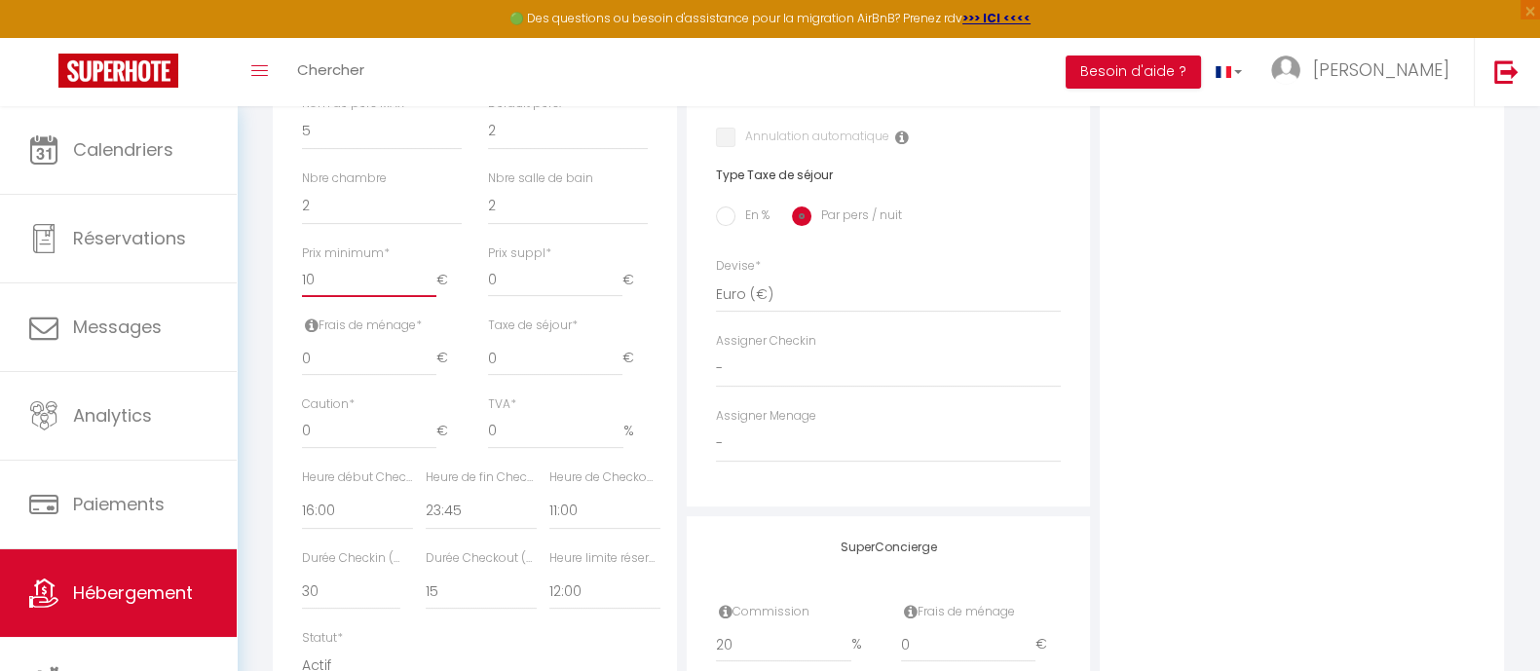
select select
type input "100"
select select
checkbox input "false"
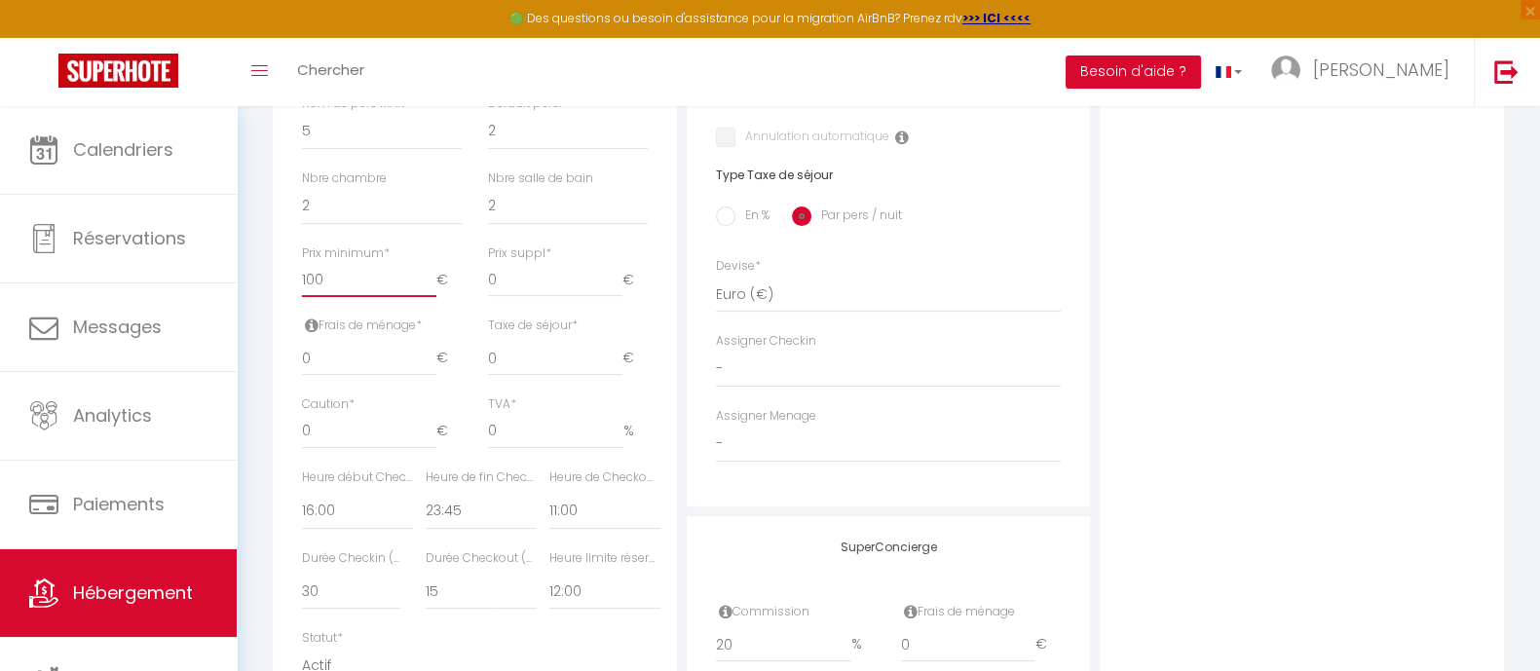
checkbox input "false"
select select
type input "100"
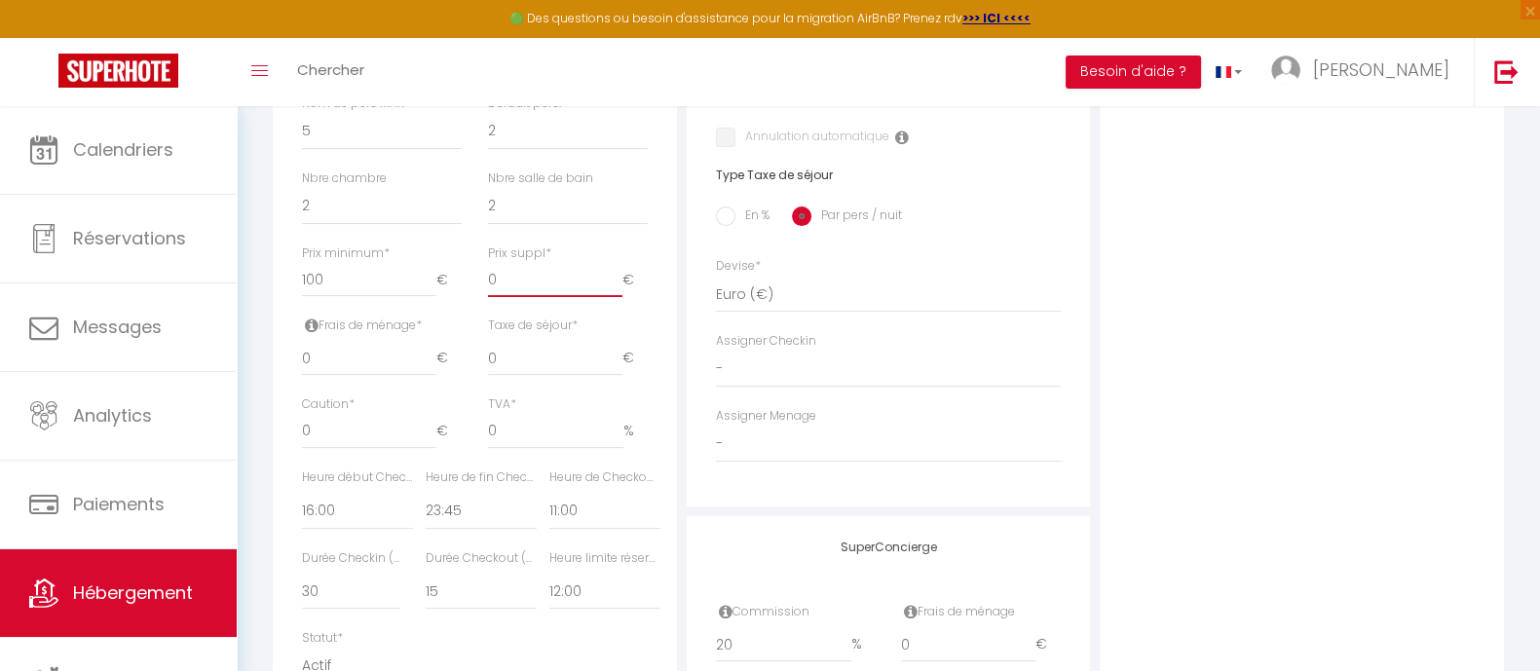
click at [541, 290] on input "0" at bounding box center [555, 279] width 134 height 35
click at [350, 358] on input "0" at bounding box center [369, 358] width 134 height 35
click at [308, 358] on input "040" at bounding box center [369, 358] width 134 height 35
click at [520, 361] on input "0" at bounding box center [555, 358] width 134 height 35
drag, startPoint x: 526, startPoint y: 361, endPoint x: 457, endPoint y: 353, distance: 69.7
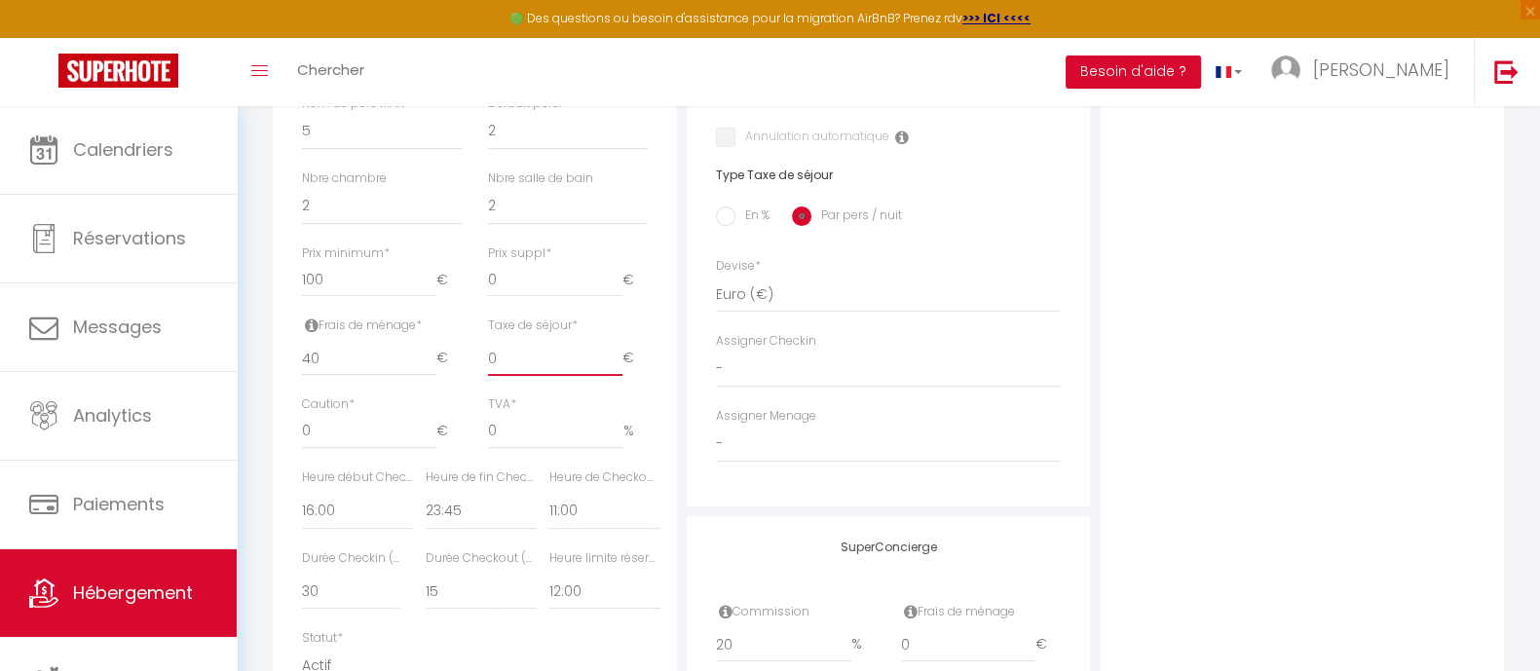
click at [457, 353] on div "Frais de ménage * 40 € Taxe de séjour * 0 € Taxe en % * Montant max taxe séjour…" at bounding box center [474, 356] width 371 height 79
click at [342, 436] on input "0" at bounding box center [369, 431] width 134 height 35
click at [512, 436] on input "0" at bounding box center [555, 431] width 135 height 35
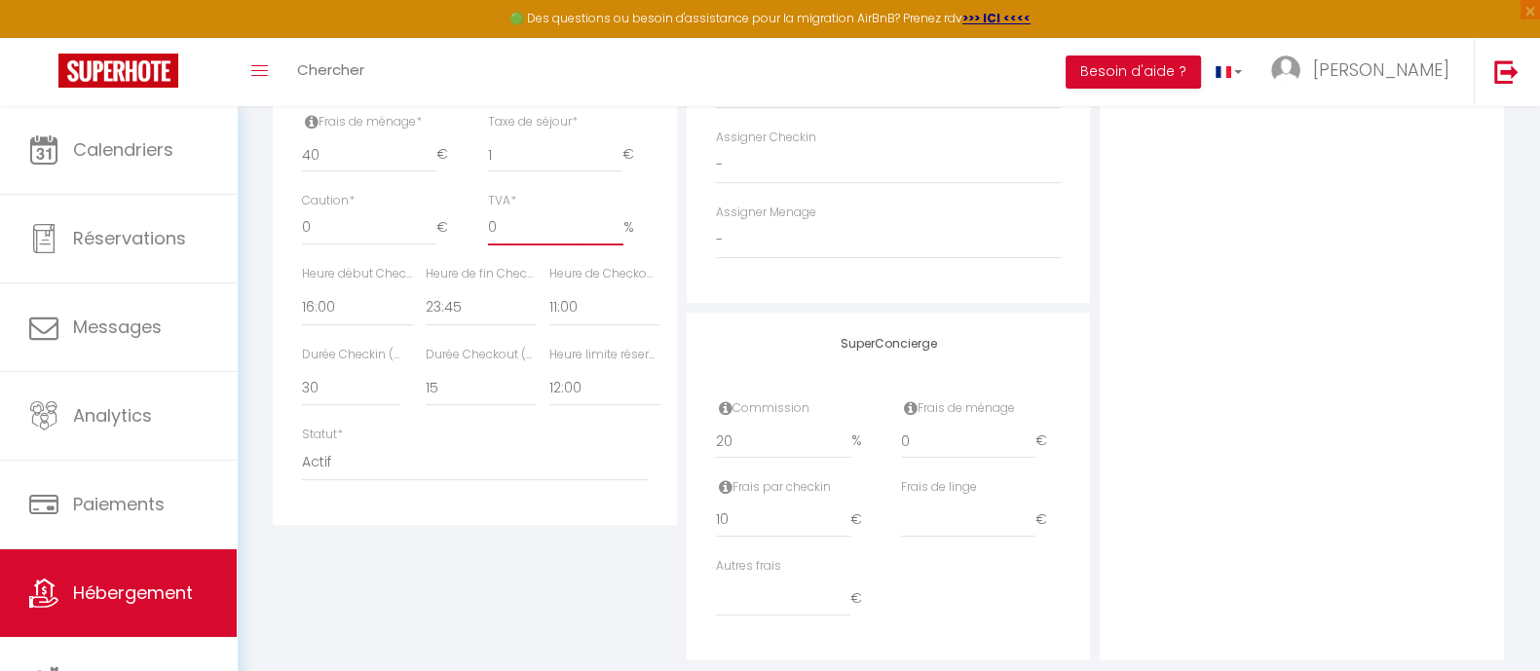
scroll to position [970, 0]
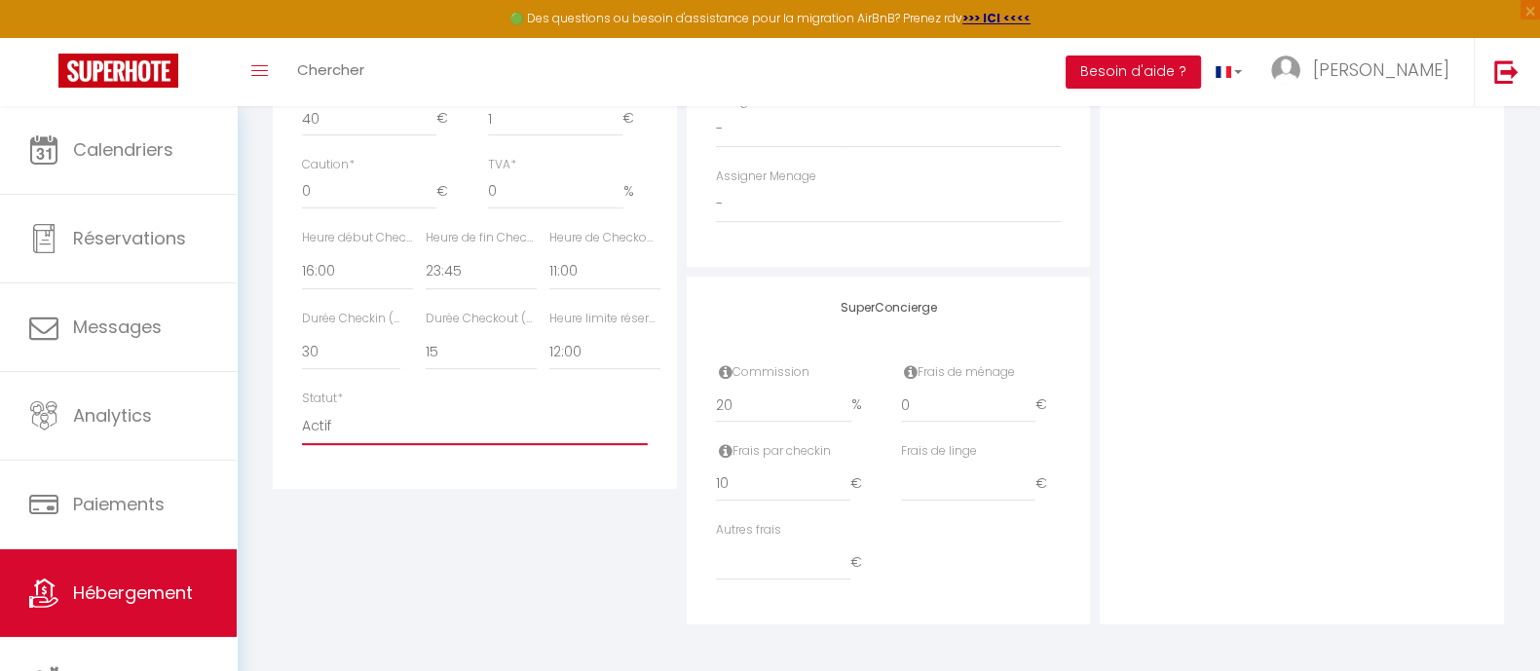
click at [365, 426] on select "Actif Pas actif" at bounding box center [475, 426] width 346 height 37
click at [302, 408] on select "Actif Pas actif" at bounding box center [475, 426] width 346 height 37
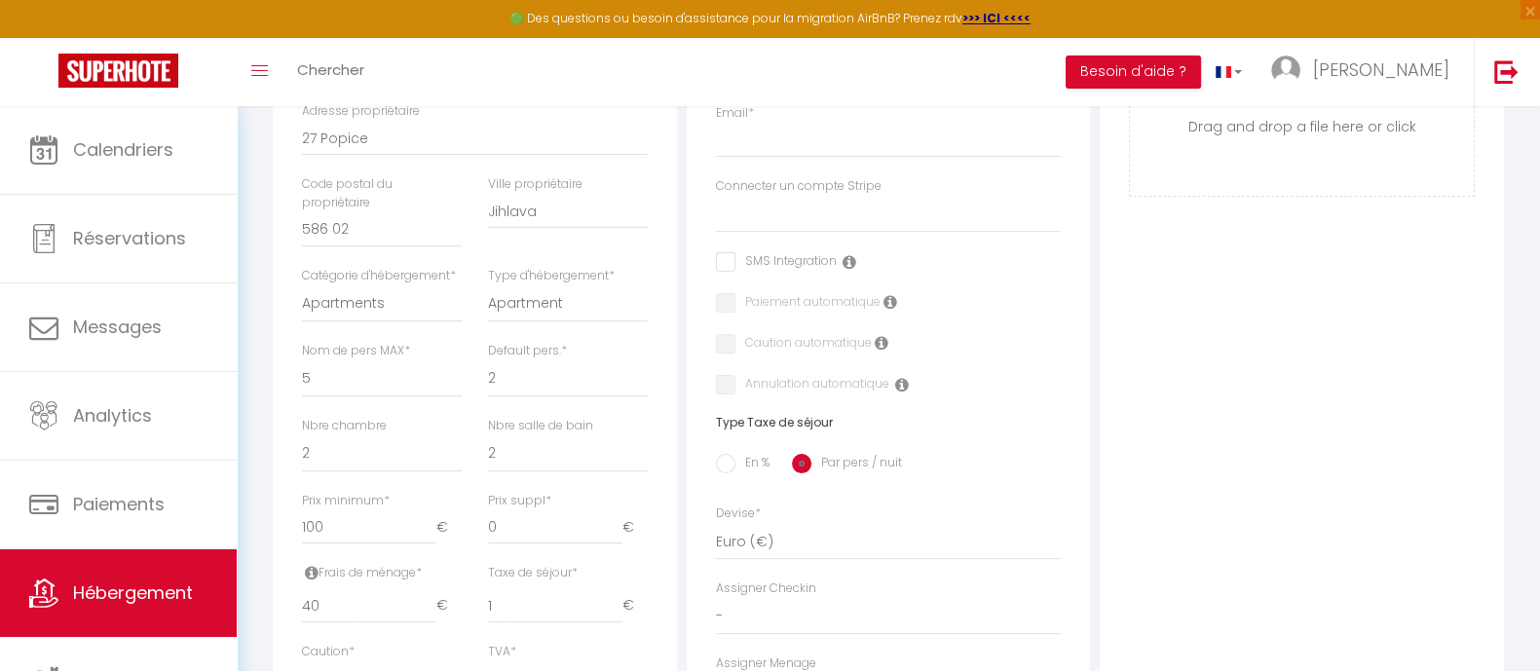
scroll to position [240, 0]
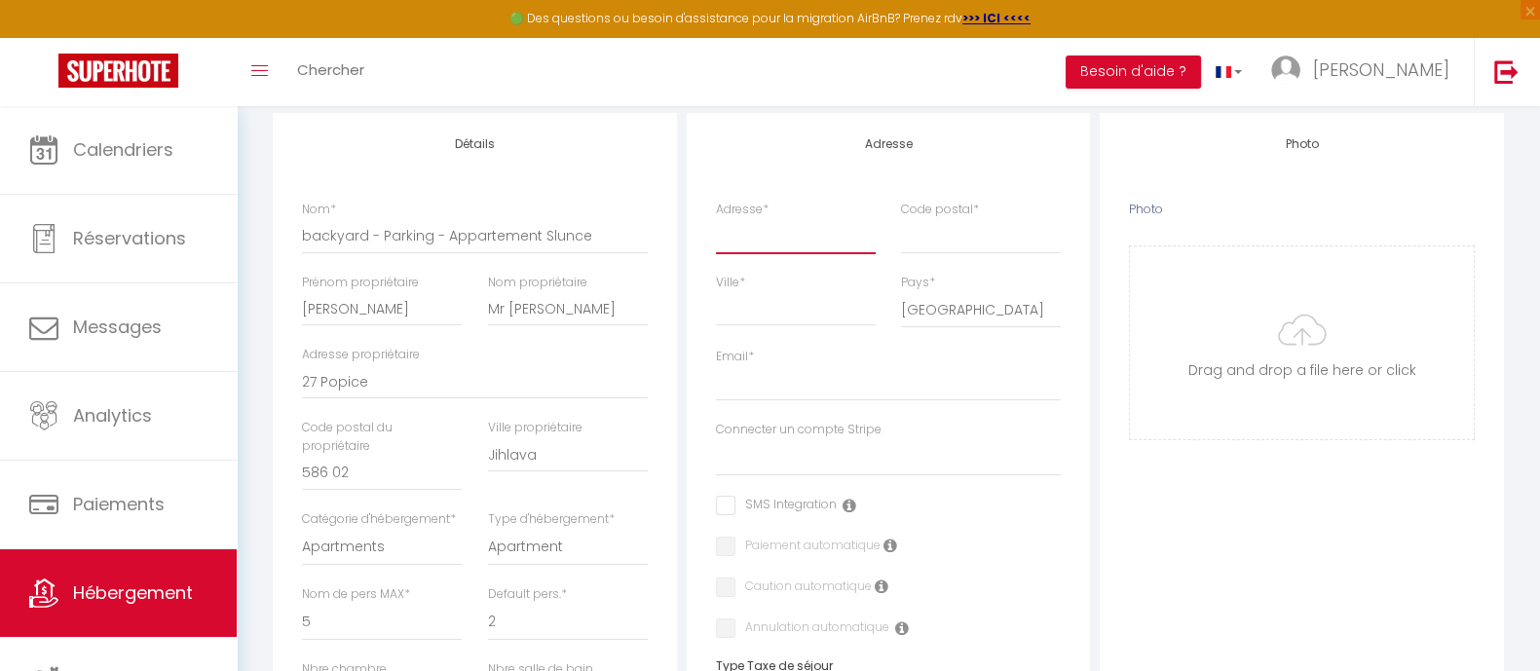
click at [758, 239] on input "Adresse *" at bounding box center [796, 235] width 160 height 35
click at [750, 308] on input "Ville *" at bounding box center [796, 308] width 160 height 35
click at [782, 238] on input "Slune" at bounding box center [796, 235] width 160 height 35
drag, startPoint x: 771, startPoint y: 231, endPoint x: 637, endPoint y: 224, distance: 133.7
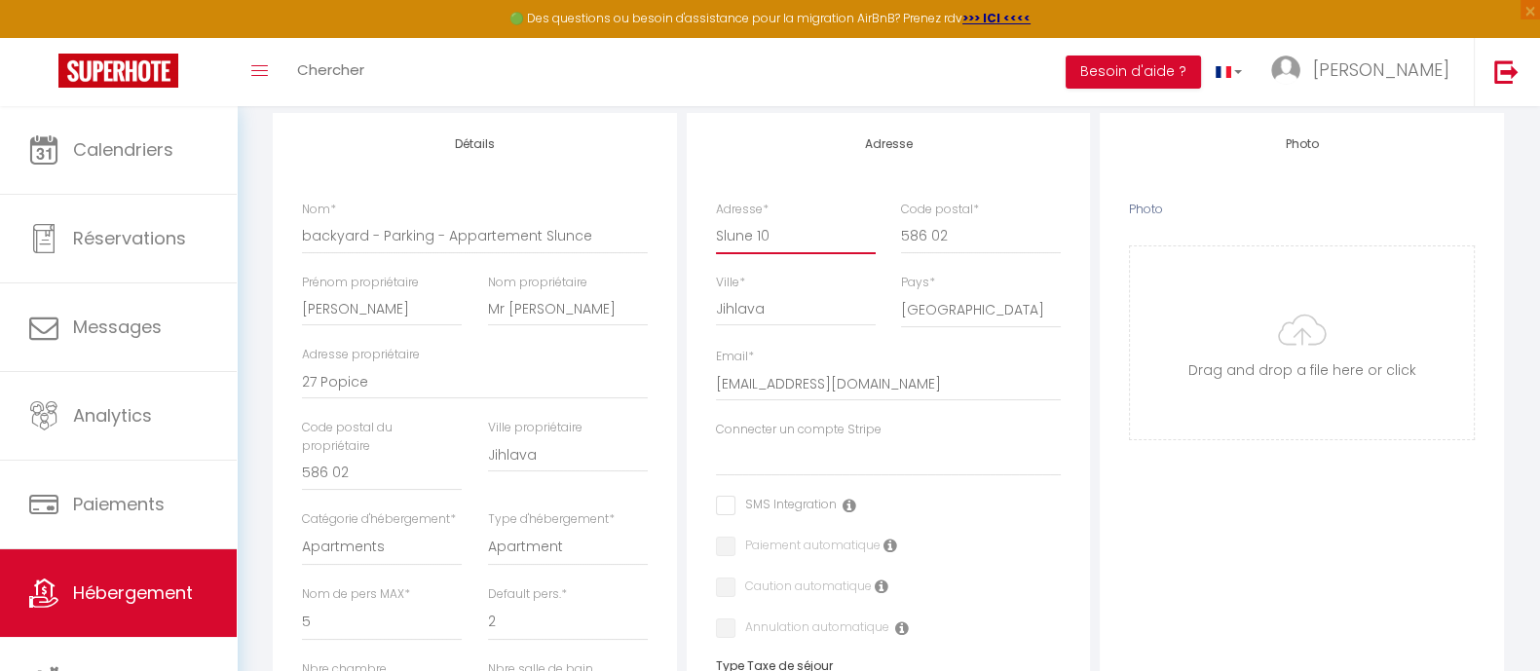
paste input "U Slunce 817/"
click at [766, 159] on div "Adresse Adresse * U Slunce 817/10 Code postal * 586 02 Ville * Jihlava Pays * […" at bounding box center [889, 555] width 404 height 885
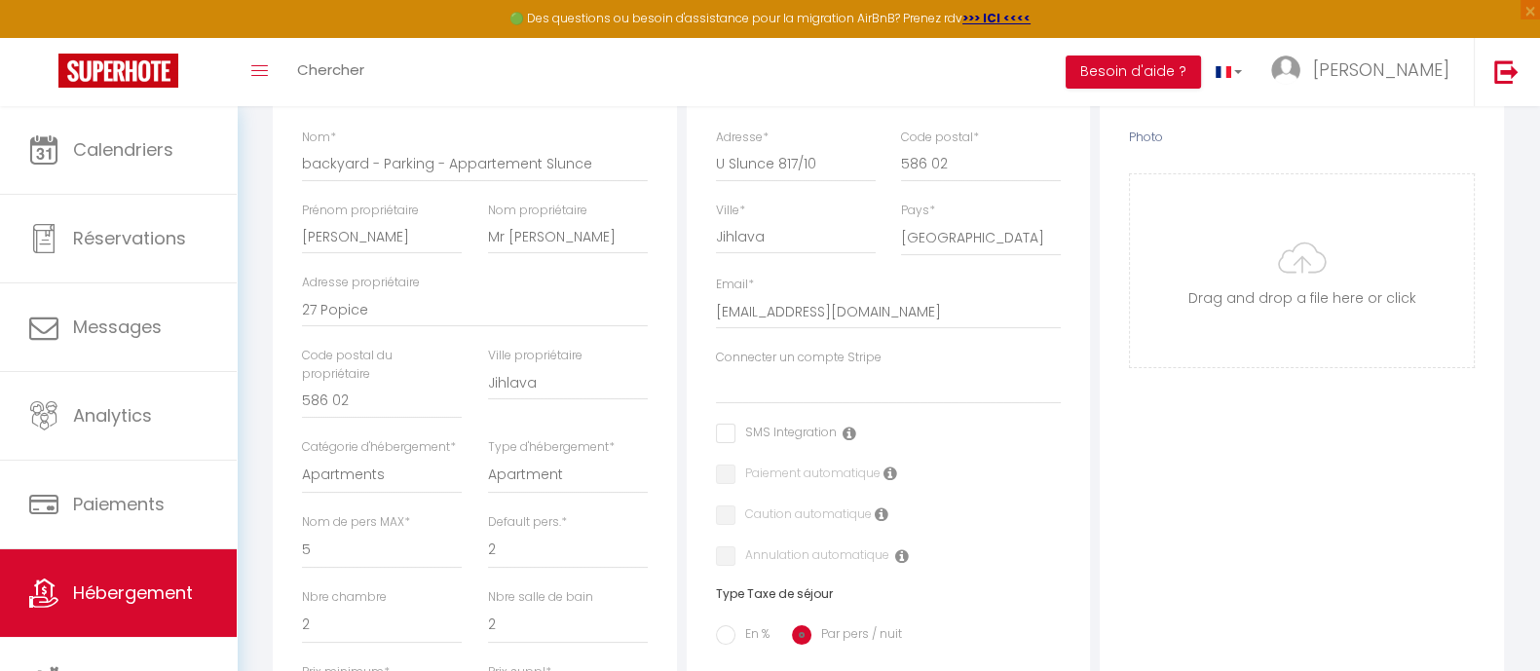
scroll to position [361, 0]
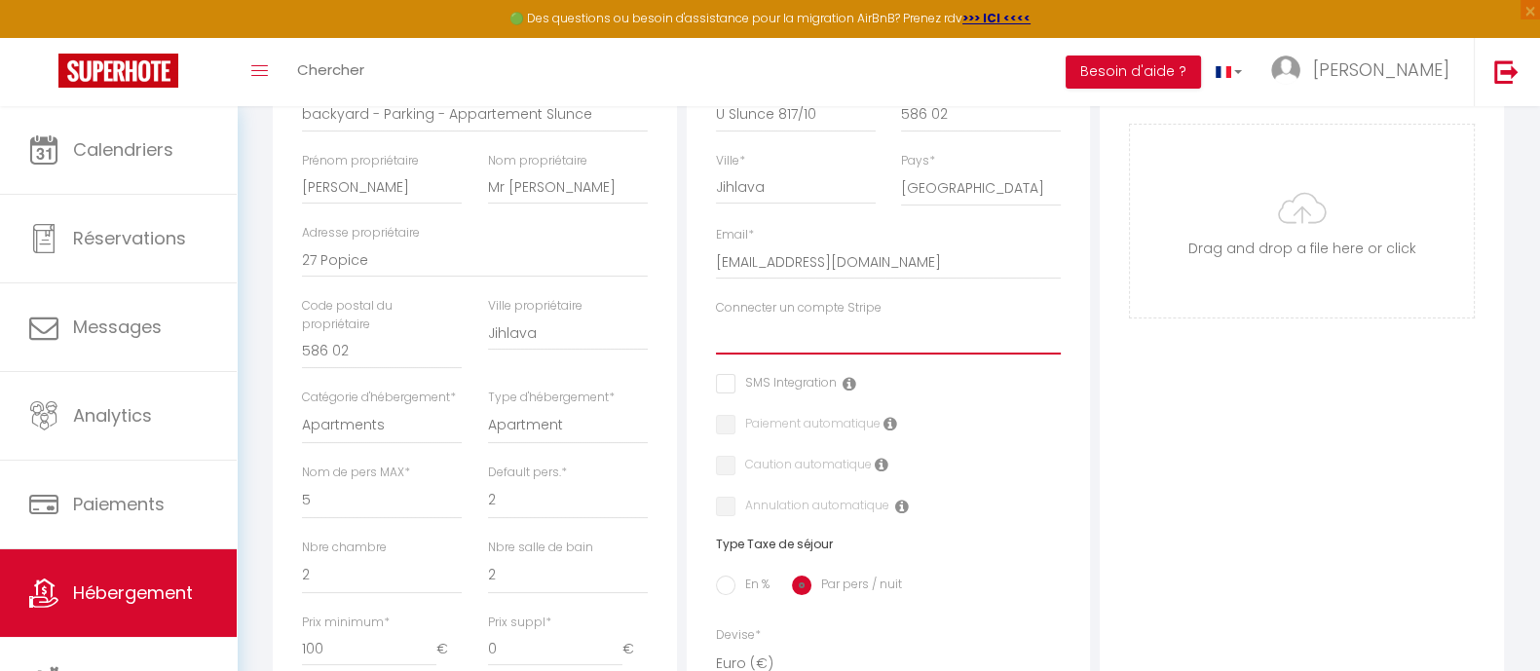
click at [736, 334] on select "Wooden house in [GEOGRAPHIC_DATA]" at bounding box center [889, 336] width 346 height 37
click at [755, 327] on select "Wooden house in [GEOGRAPHIC_DATA]" at bounding box center [889, 336] width 346 height 37
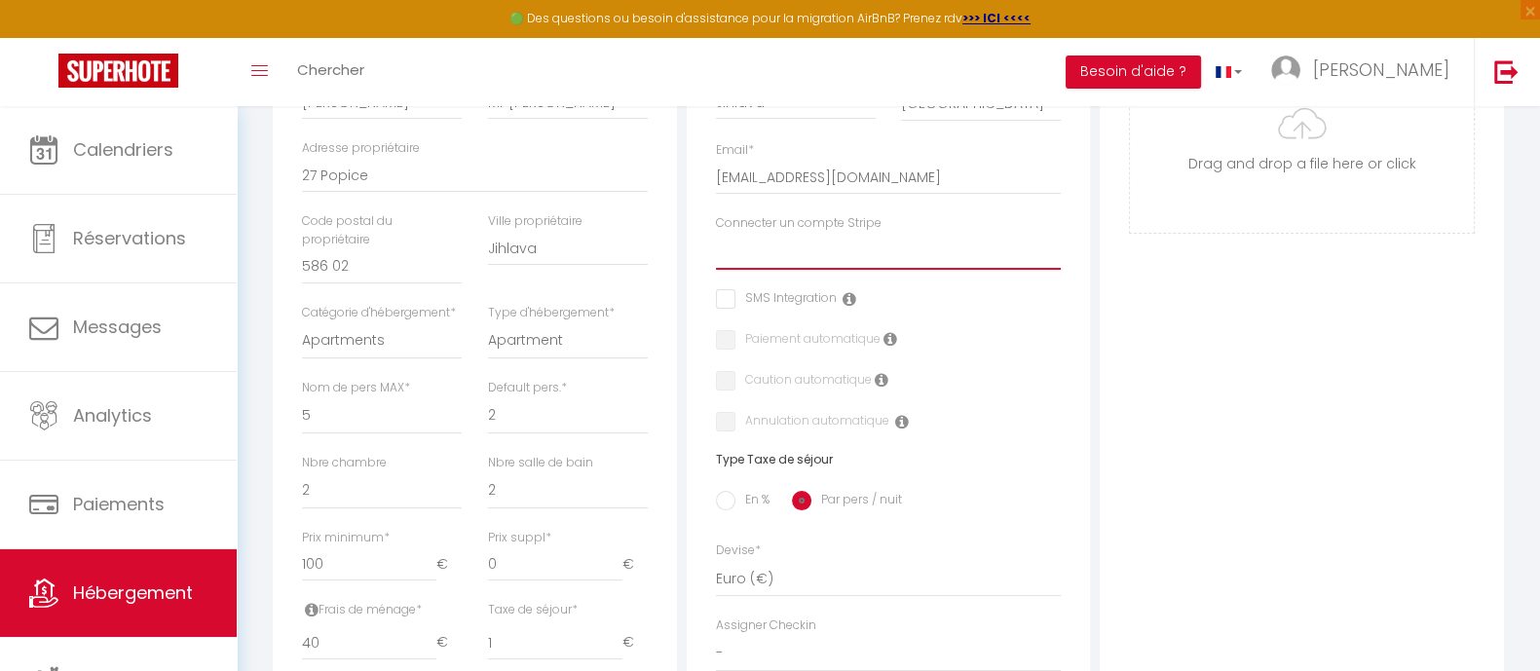
scroll to position [483, 0]
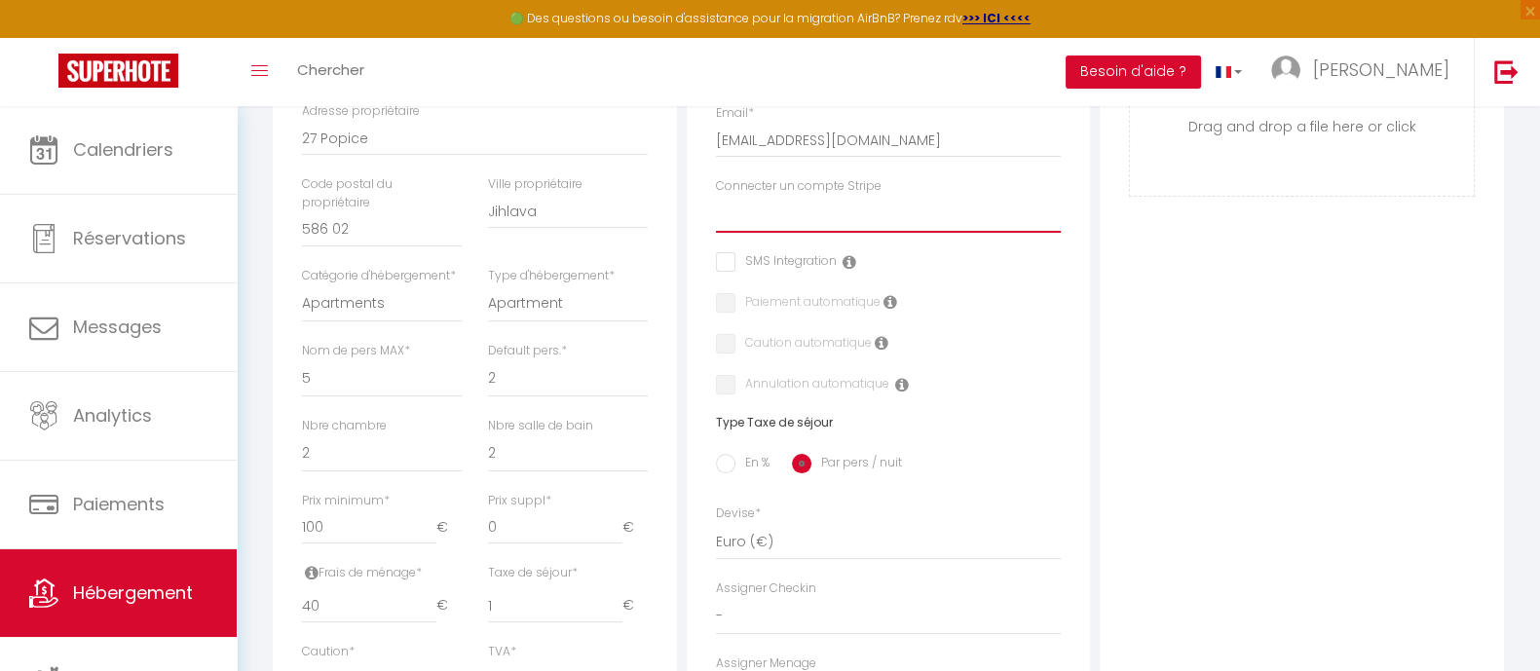
click at [814, 211] on select "Wooden house in [GEOGRAPHIC_DATA]" at bounding box center [889, 214] width 346 height 37
click at [825, 209] on select "Wooden house in [GEOGRAPHIC_DATA]" at bounding box center [889, 214] width 346 height 37
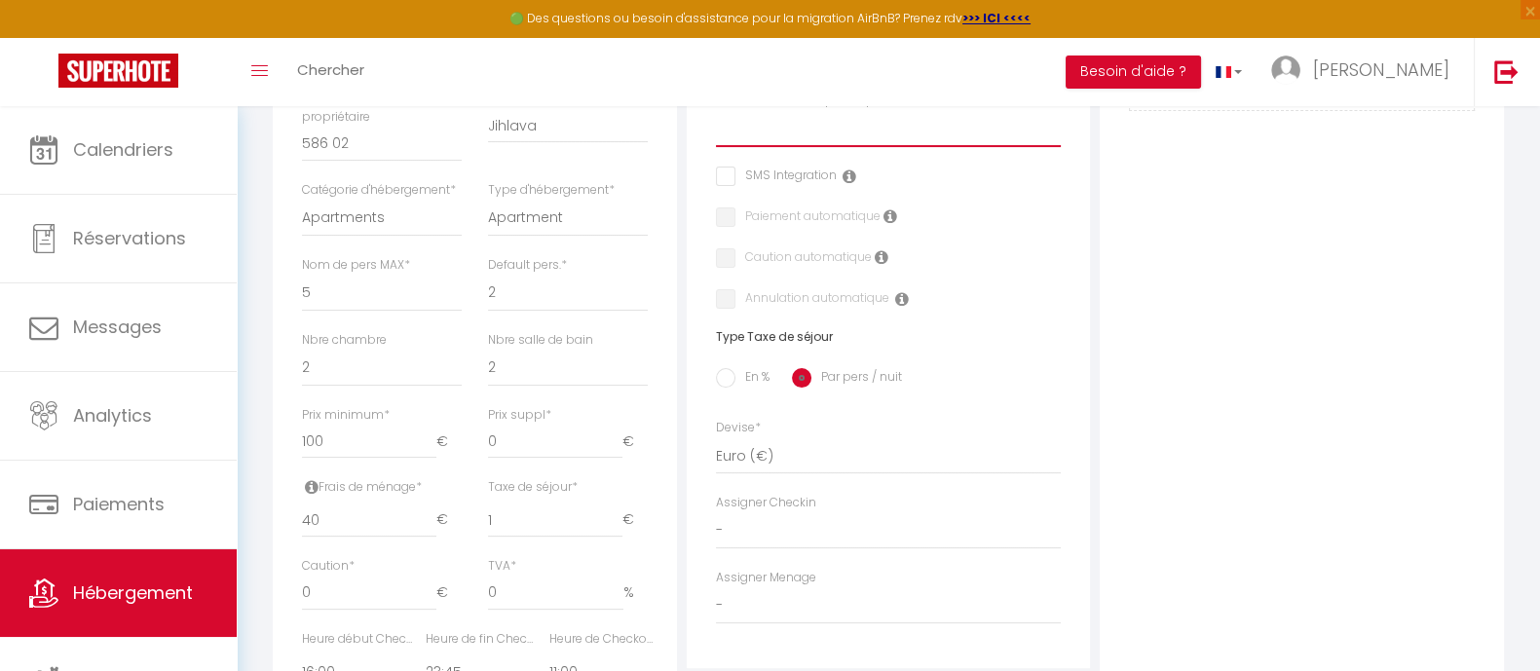
scroll to position [605, 0]
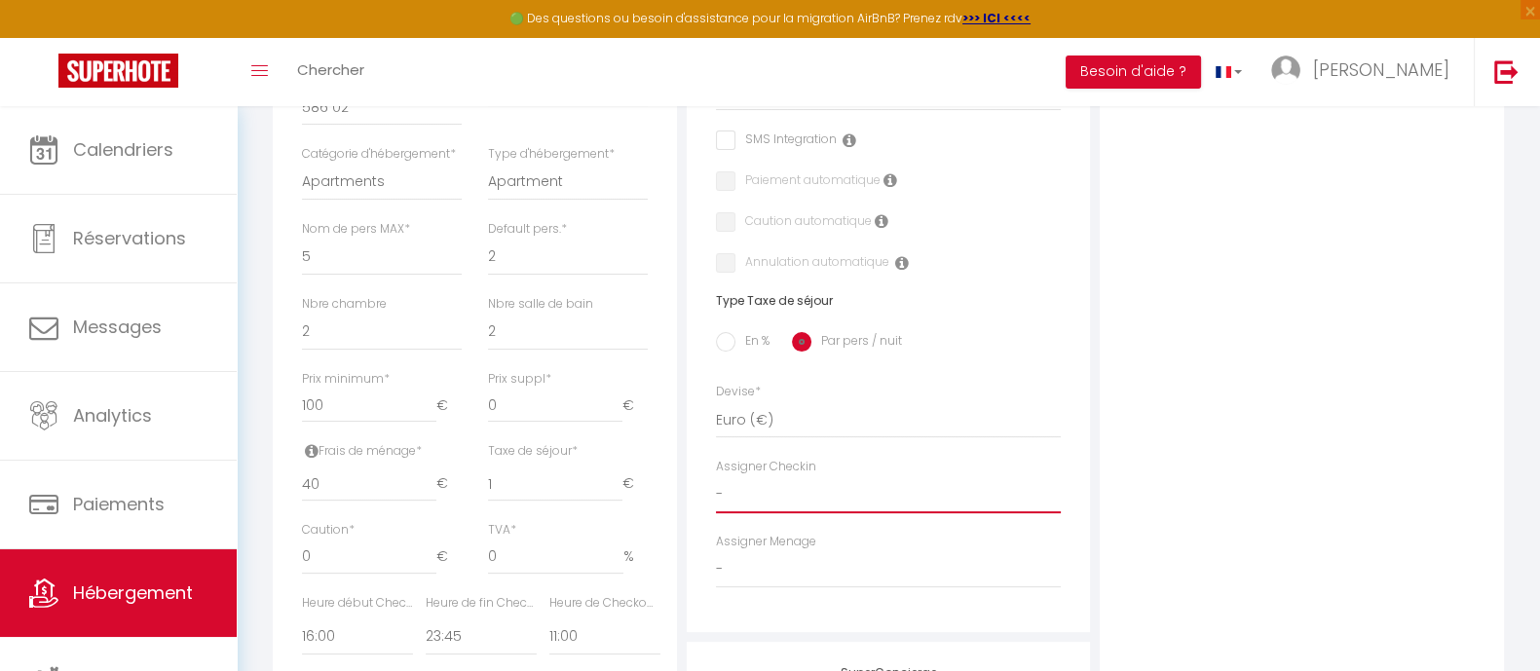
click at [762, 496] on select "-" at bounding box center [889, 494] width 346 height 37
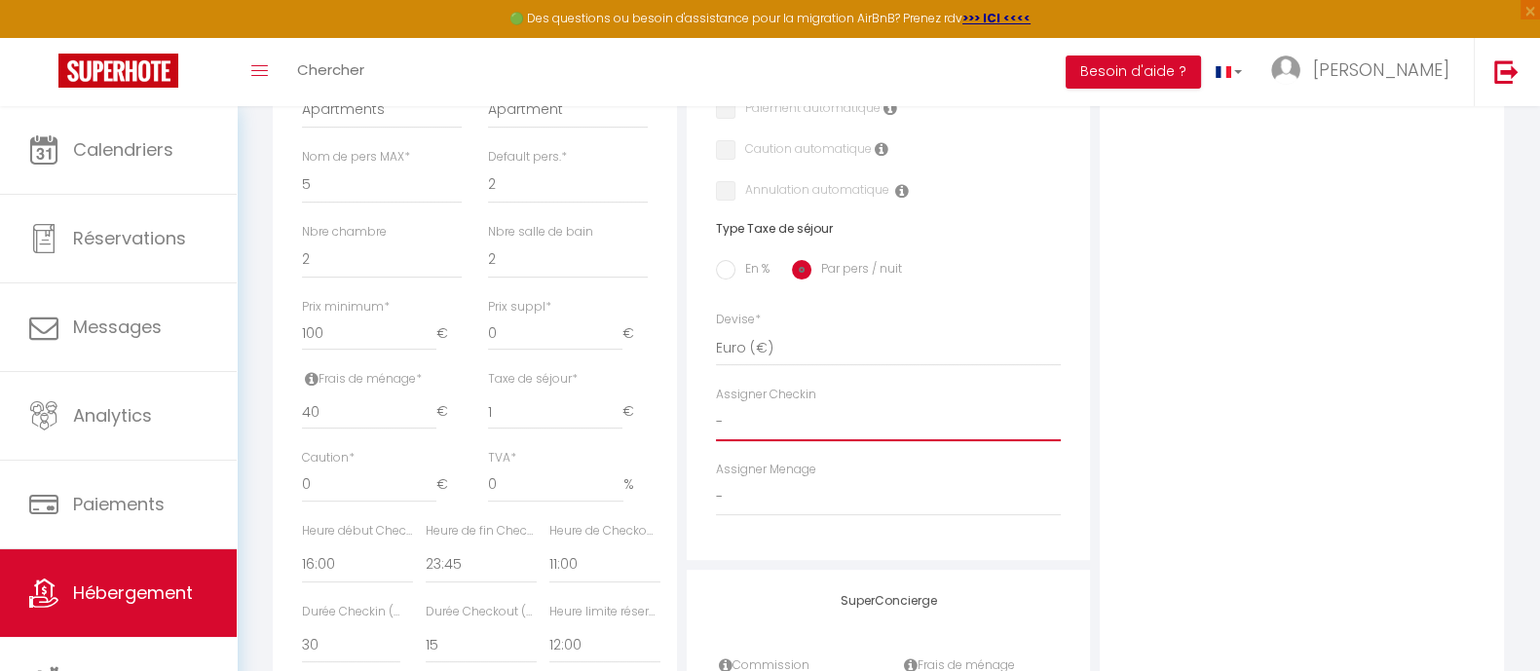
scroll to position [727, 0]
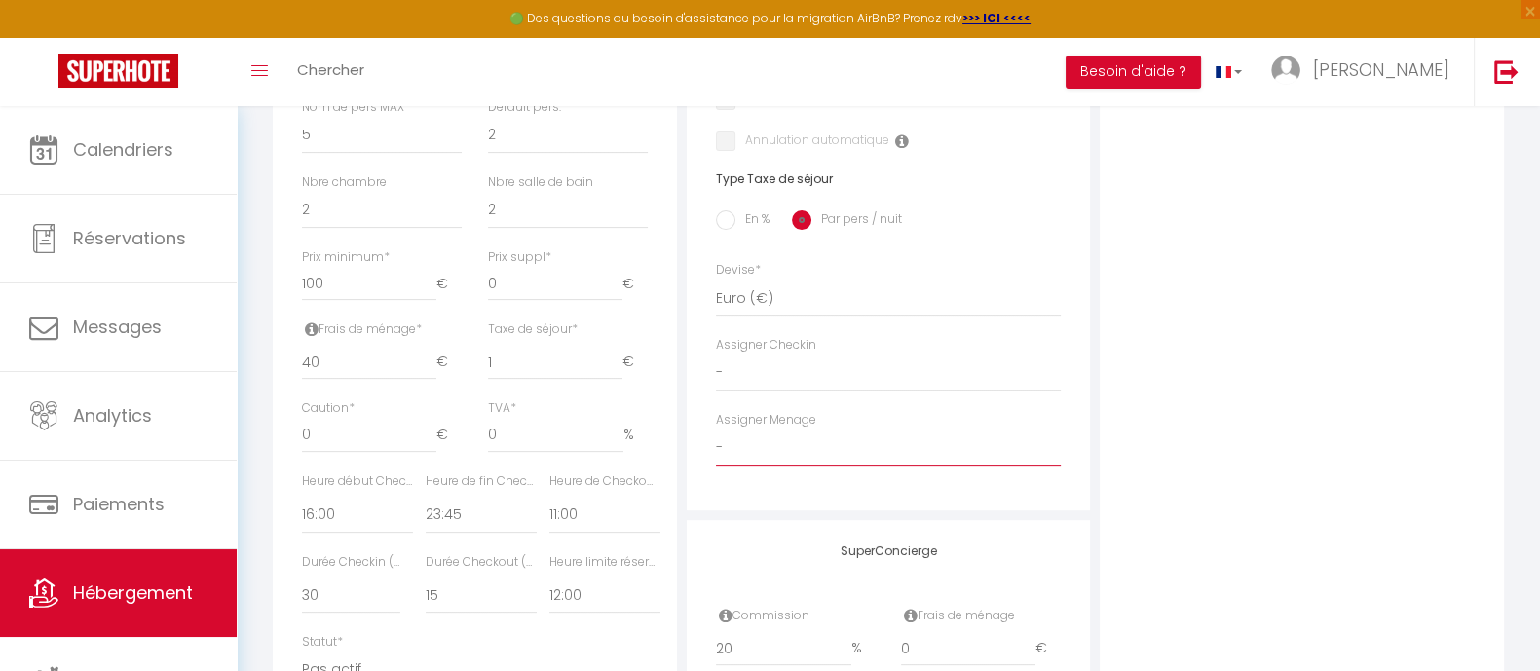
click at [782, 446] on select "-" at bounding box center [889, 448] width 346 height 37
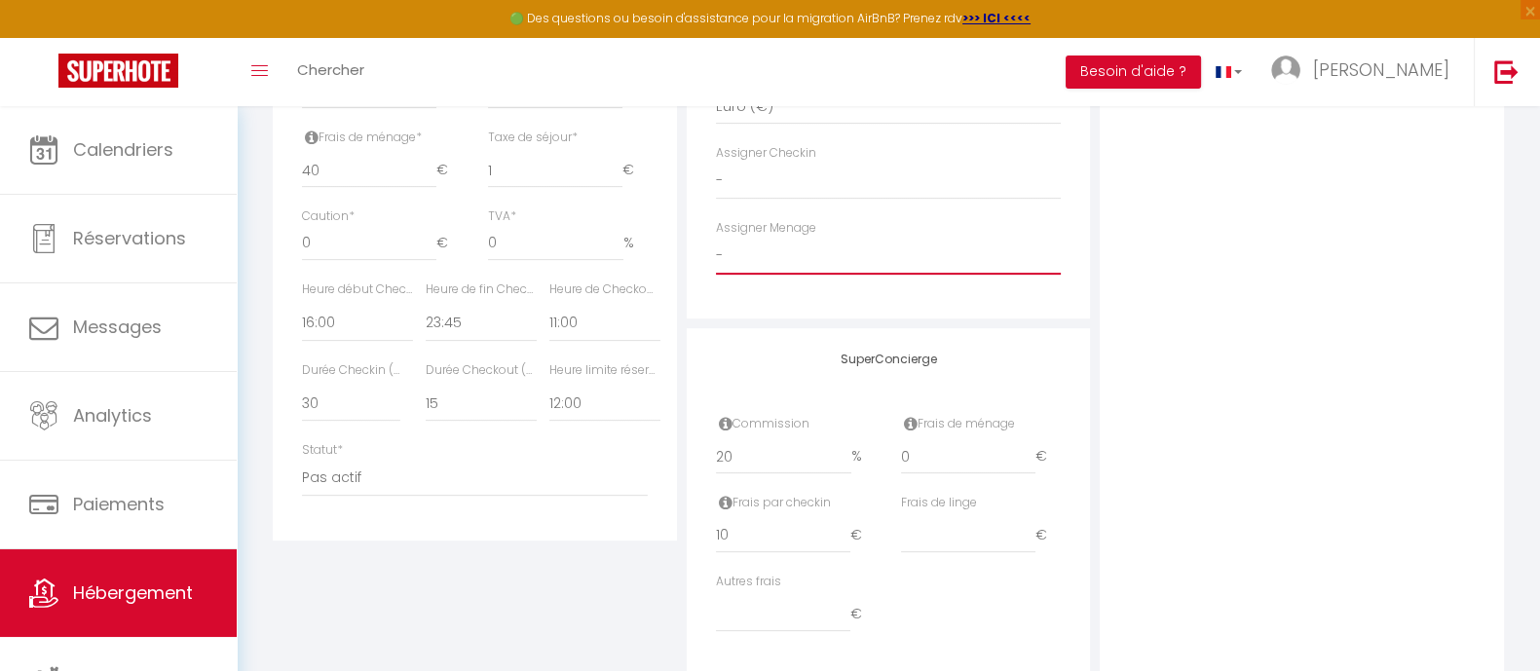
scroll to position [970, 0]
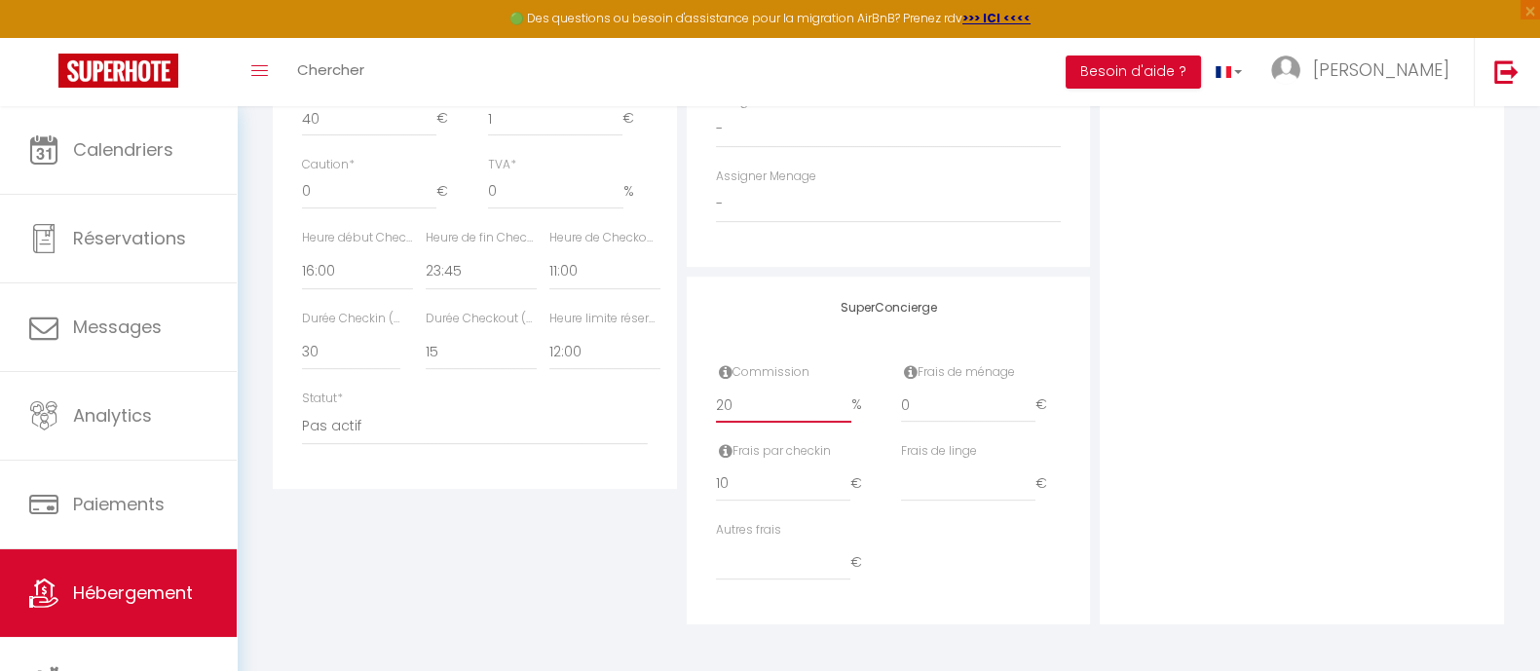
drag, startPoint x: 768, startPoint y: 404, endPoint x: 710, endPoint y: 397, distance: 58.0
click at [711, 397] on div "Commission 20 %" at bounding box center [795, 402] width 185 height 79
drag, startPoint x: 736, startPoint y: 474, endPoint x: 672, endPoint y: 468, distance: 63.6
click at [672, 468] on div "Détails Nom * backyard - Parking - Appartement [PERSON_NAME] propriétaire [PERS…" at bounding box center [888, 2] width 1241 height 1241
click at [949, 486] on input "number" at bounding box center [968, 484] width 134 height 35
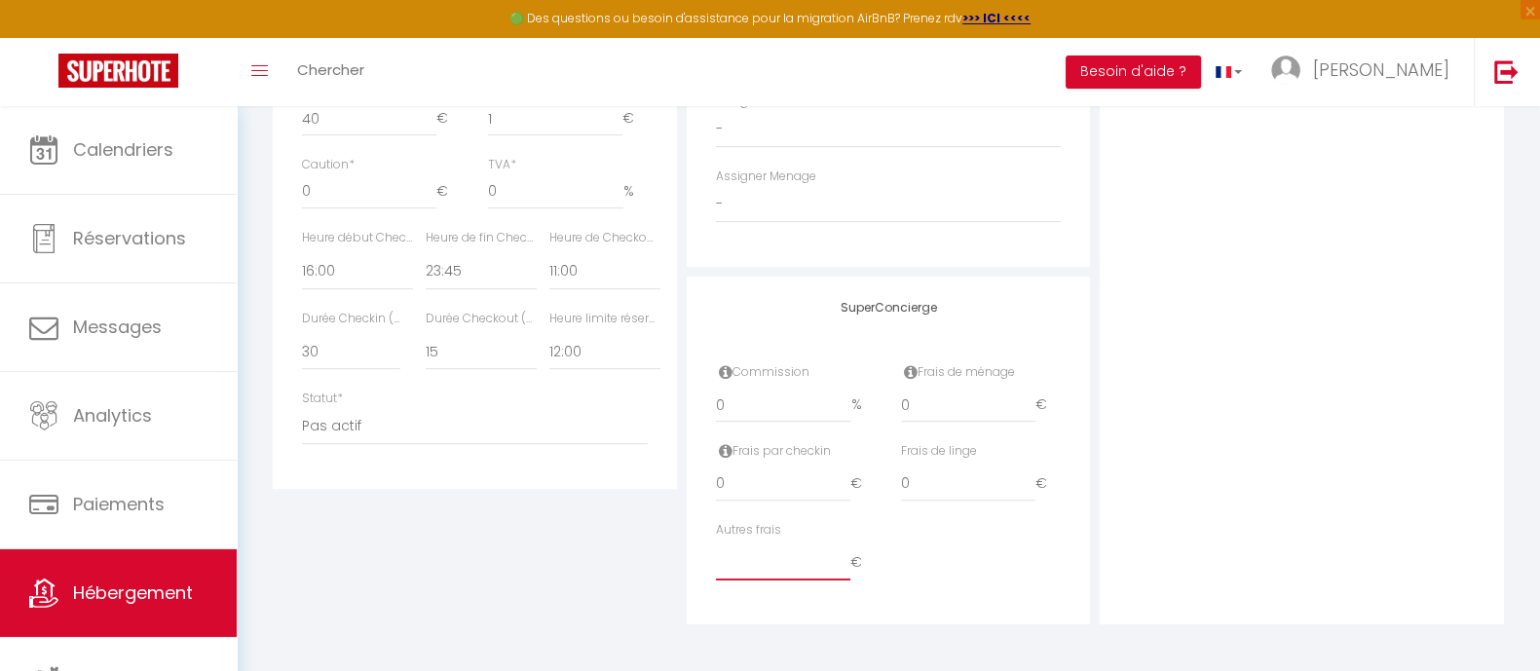
click at [753, 564] on input "number" at bounding box center [783, 563] width 134 height 35
click at [956, 557] on div "Autres frais 0 €" at bounding box center [888, 560] width 371 height 79
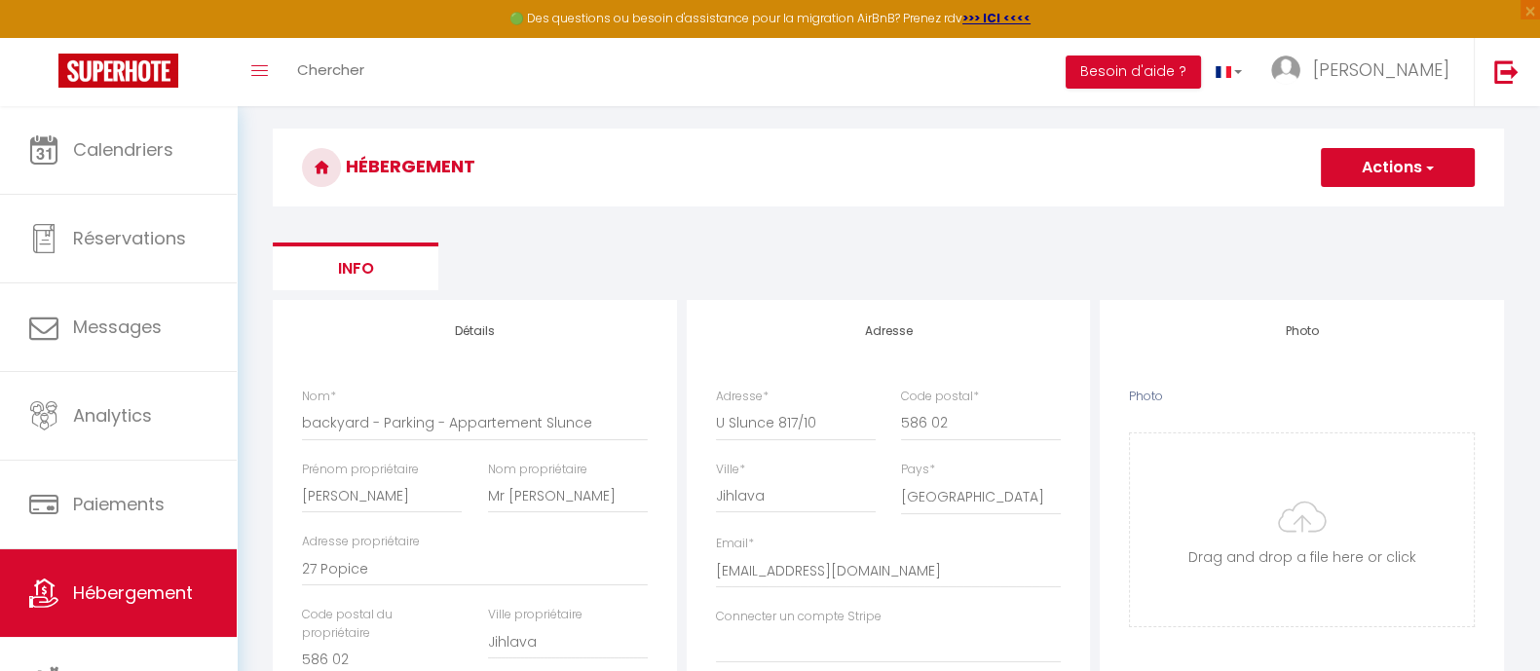
scroll to position [0, 0]
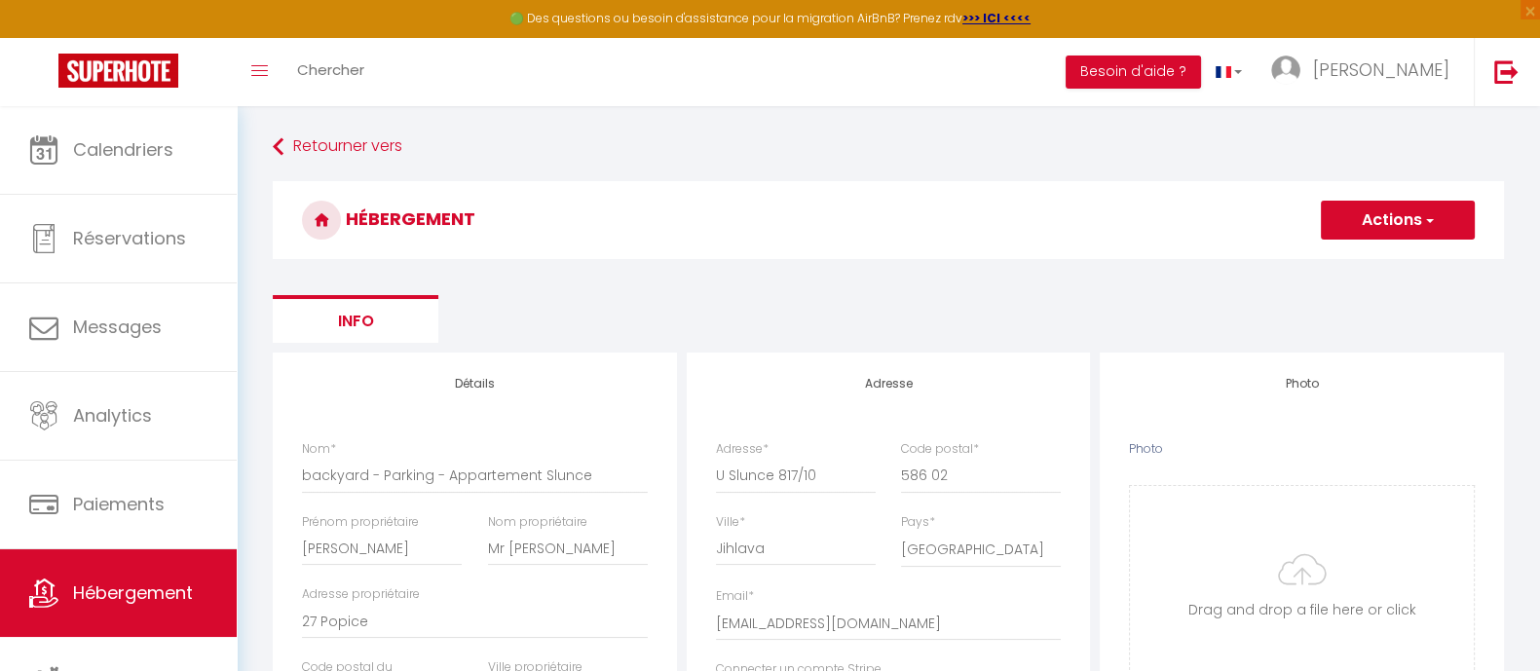
click at [1443, 226] on button "Actions" at bounding box center [1398, 220] width 154 height 39
click at [1402, 264] on input "Enregistrer" at bounding box center [1376, 262] width 72 height 19
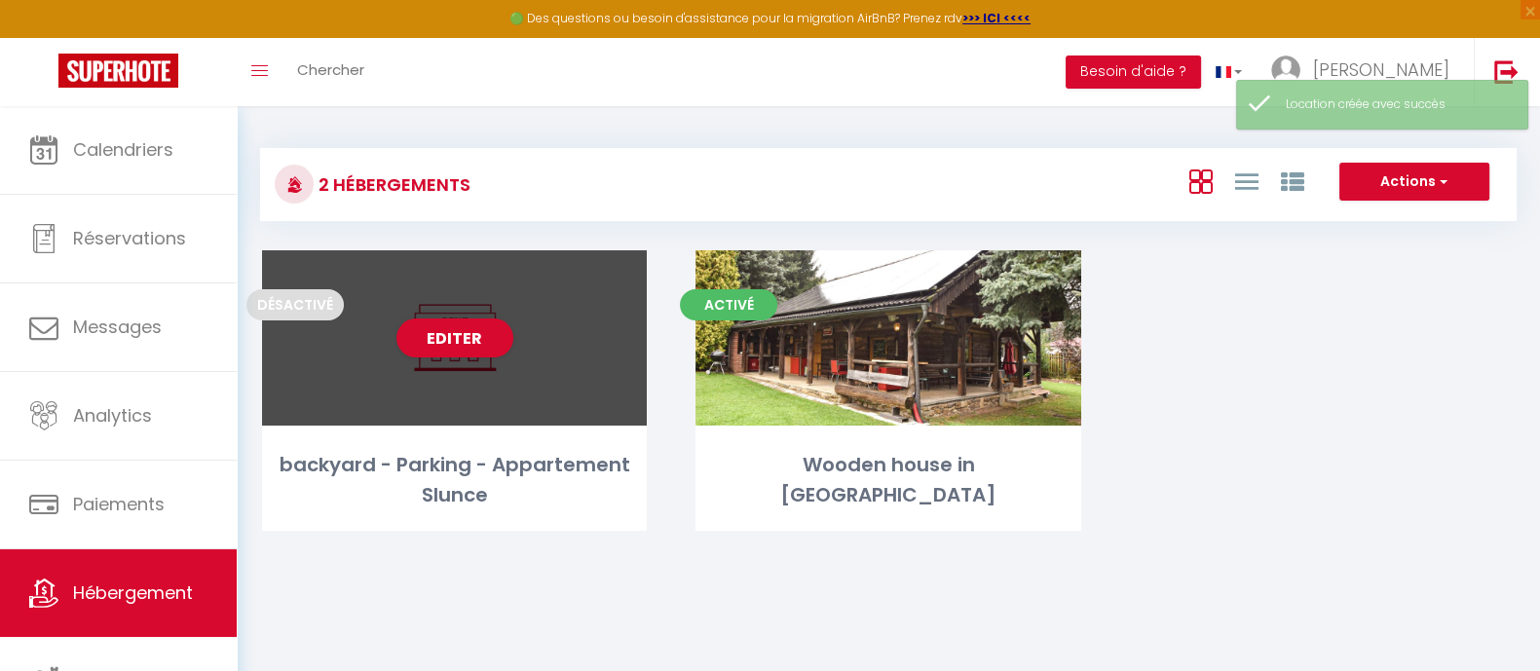
click at [326, 391] on div "Editer" at bounding box center [454, 337] width 385 height 175
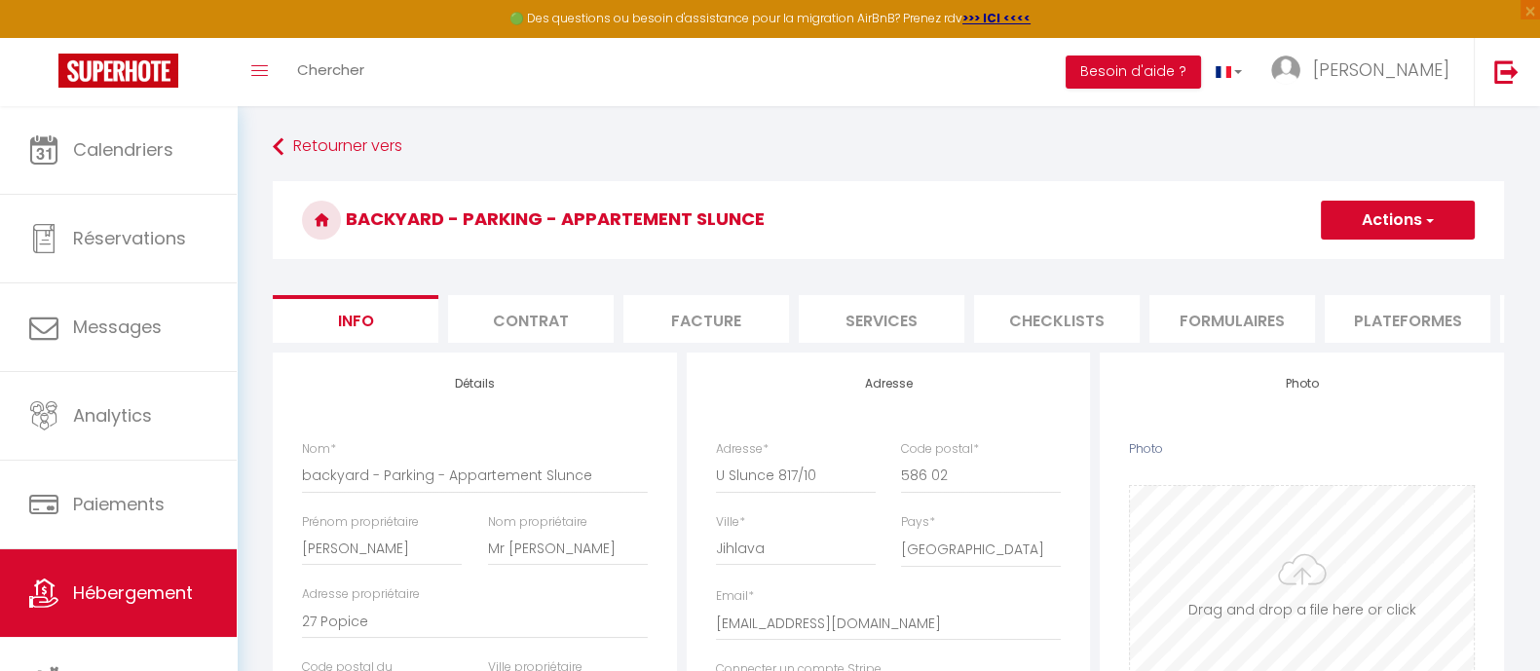
click at [1321, 578] on input "Photo" at bounding box center [1302, 582] width 344 height 193
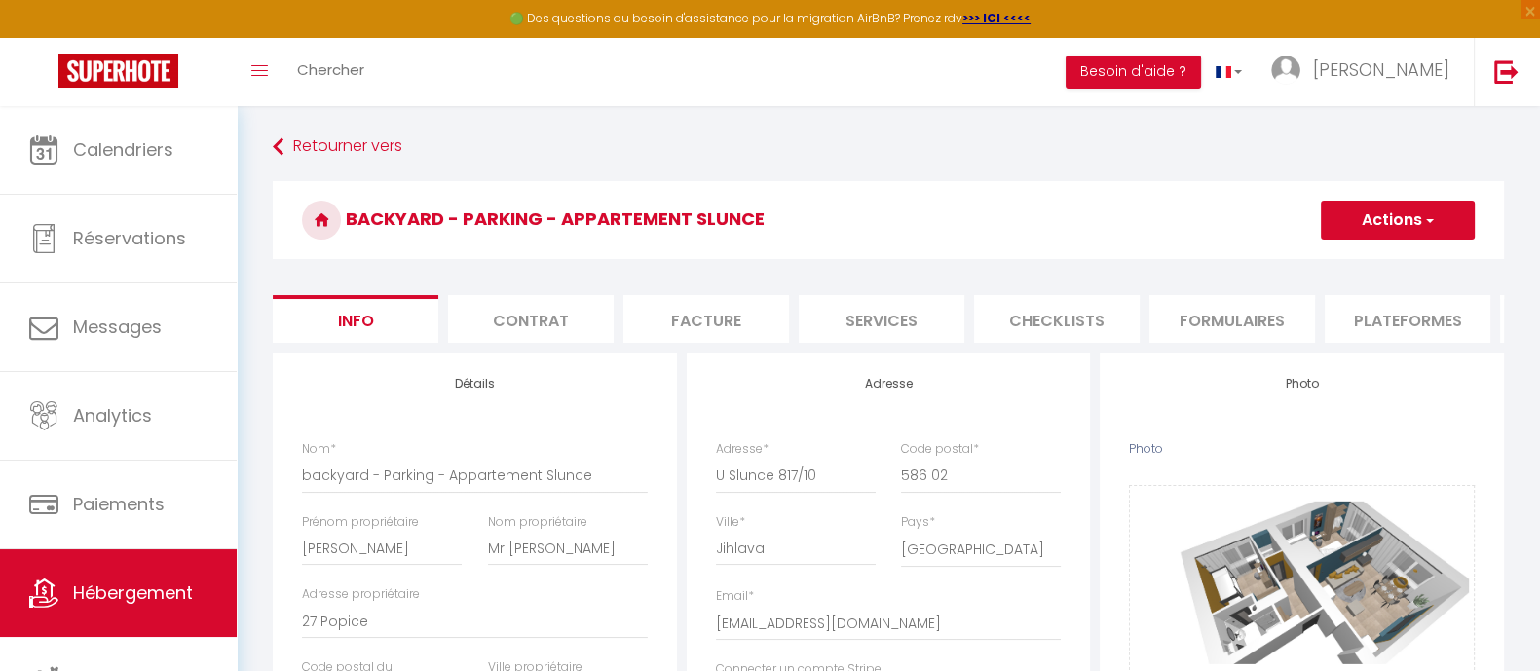
click at [532, 327] on li "Contrat" at bounding box center [531, 319] width 166 height 48
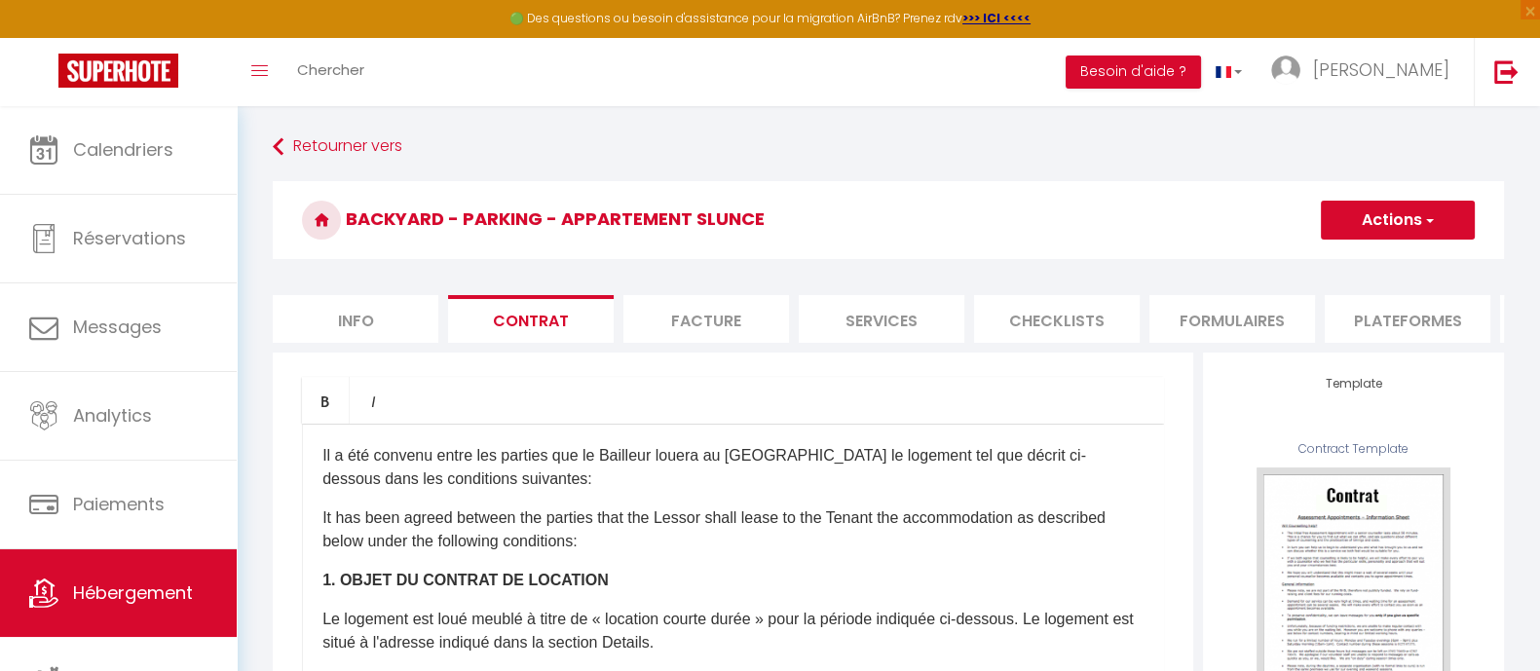
click at [664, 314] on li "Facture" at bounding box center [707, 319] width 166 height 48
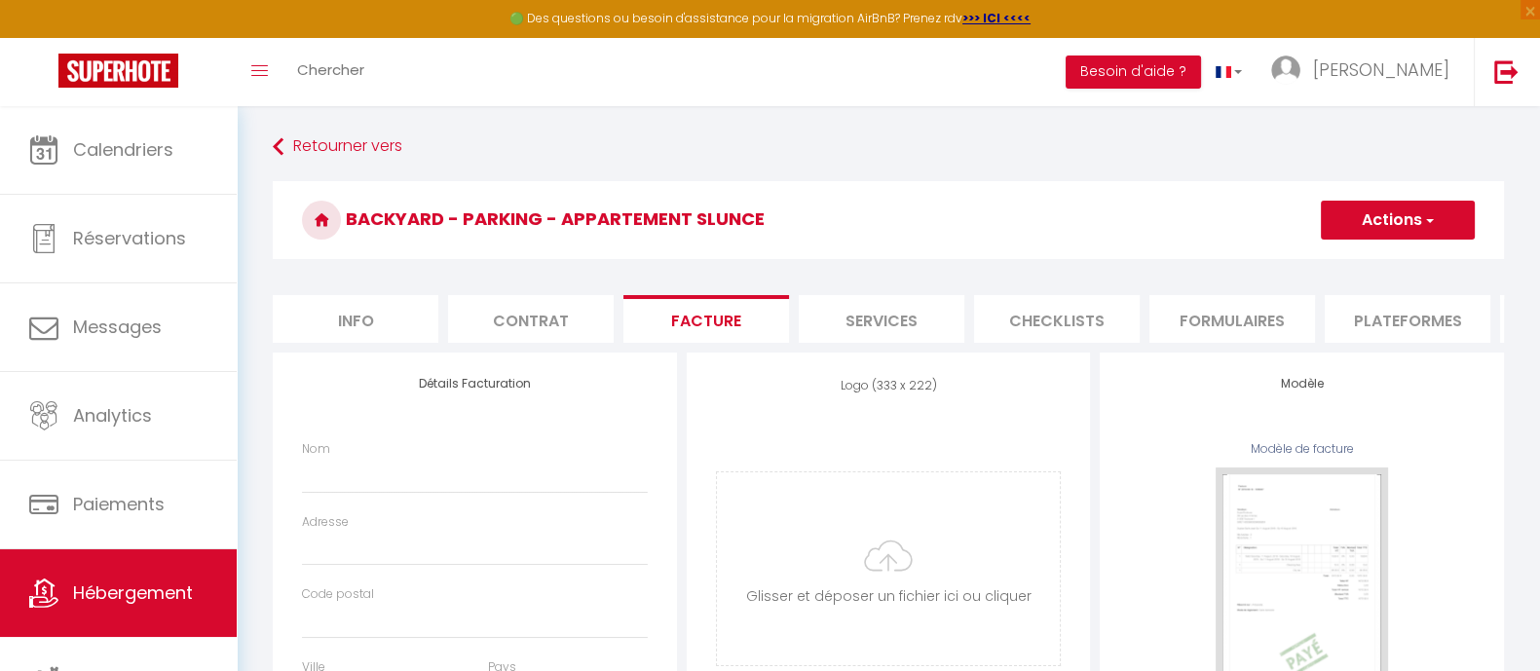
click at [884, 323] on li "Services" at bounding box center [882, 319] width 166 height 48
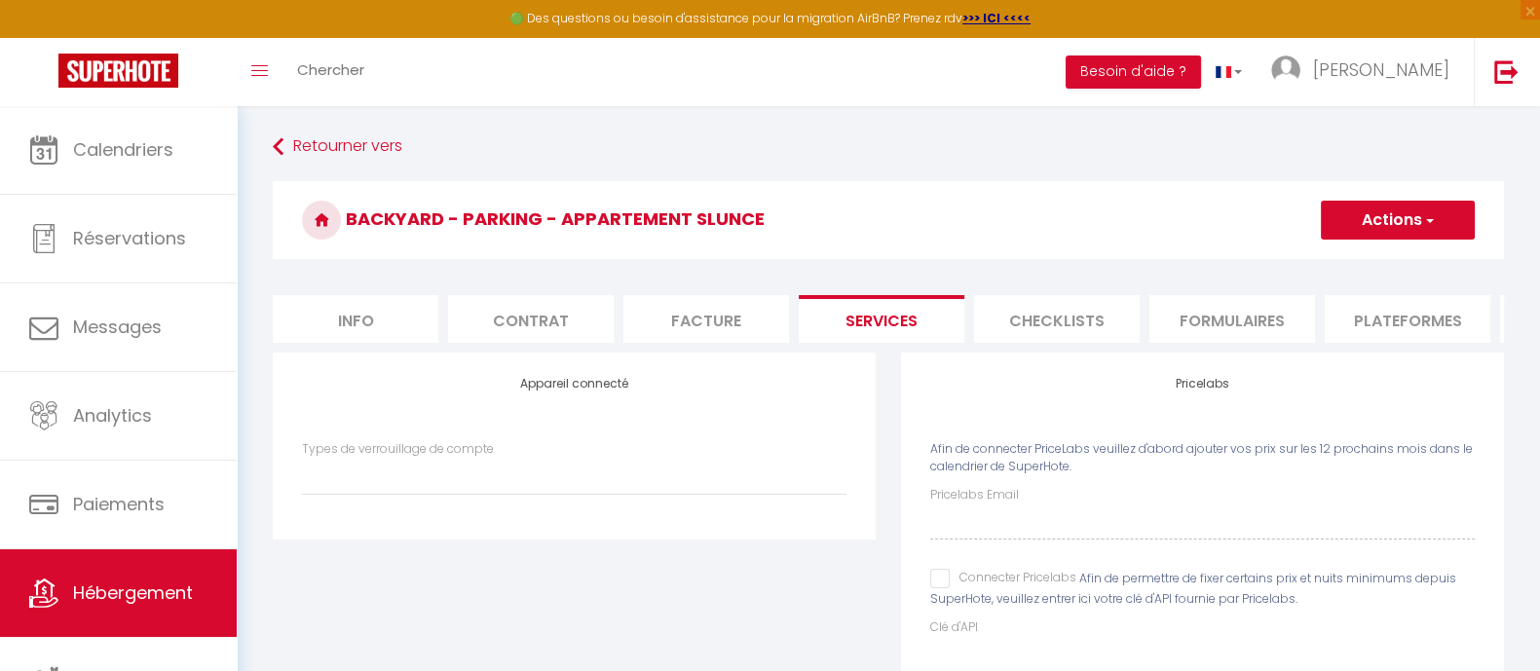
click at [1060, 313] on li "Checklists" at bounding box center [1057, 319] width 166 height 48
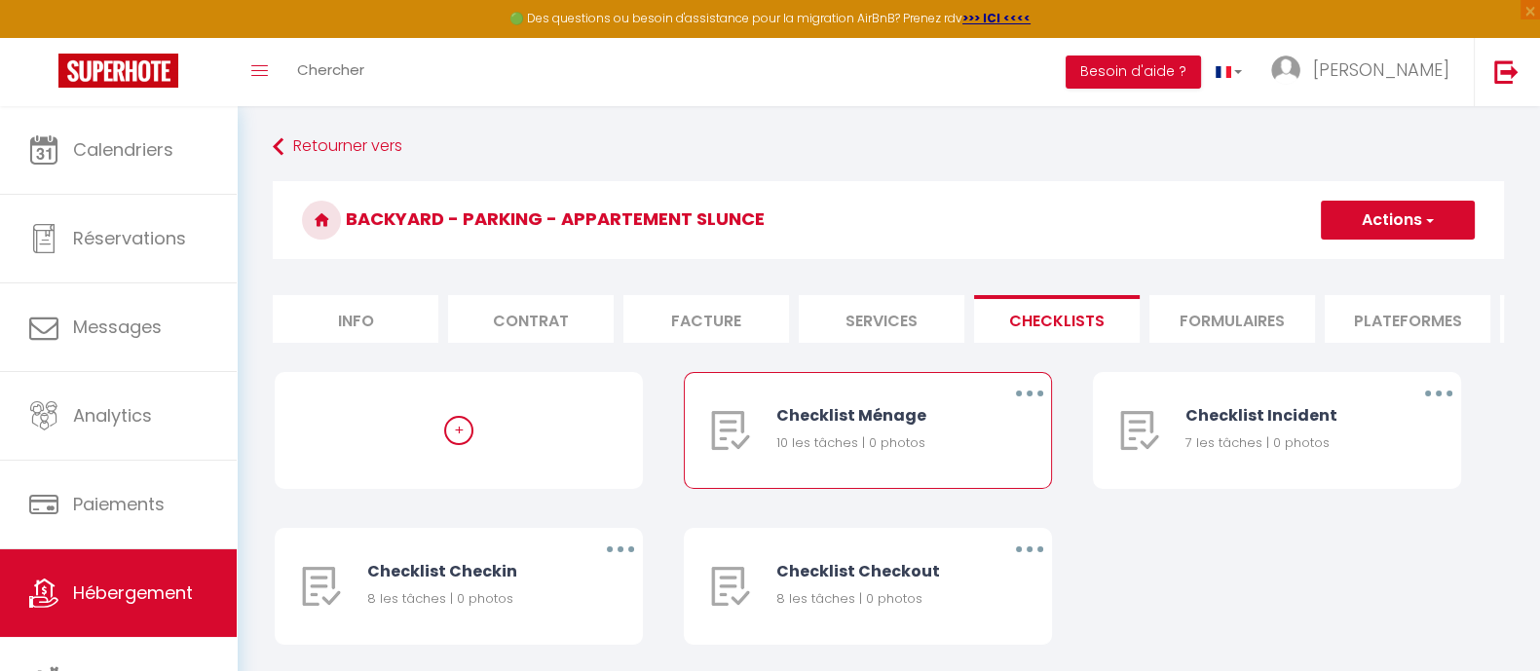
scroll to position [106, 0]
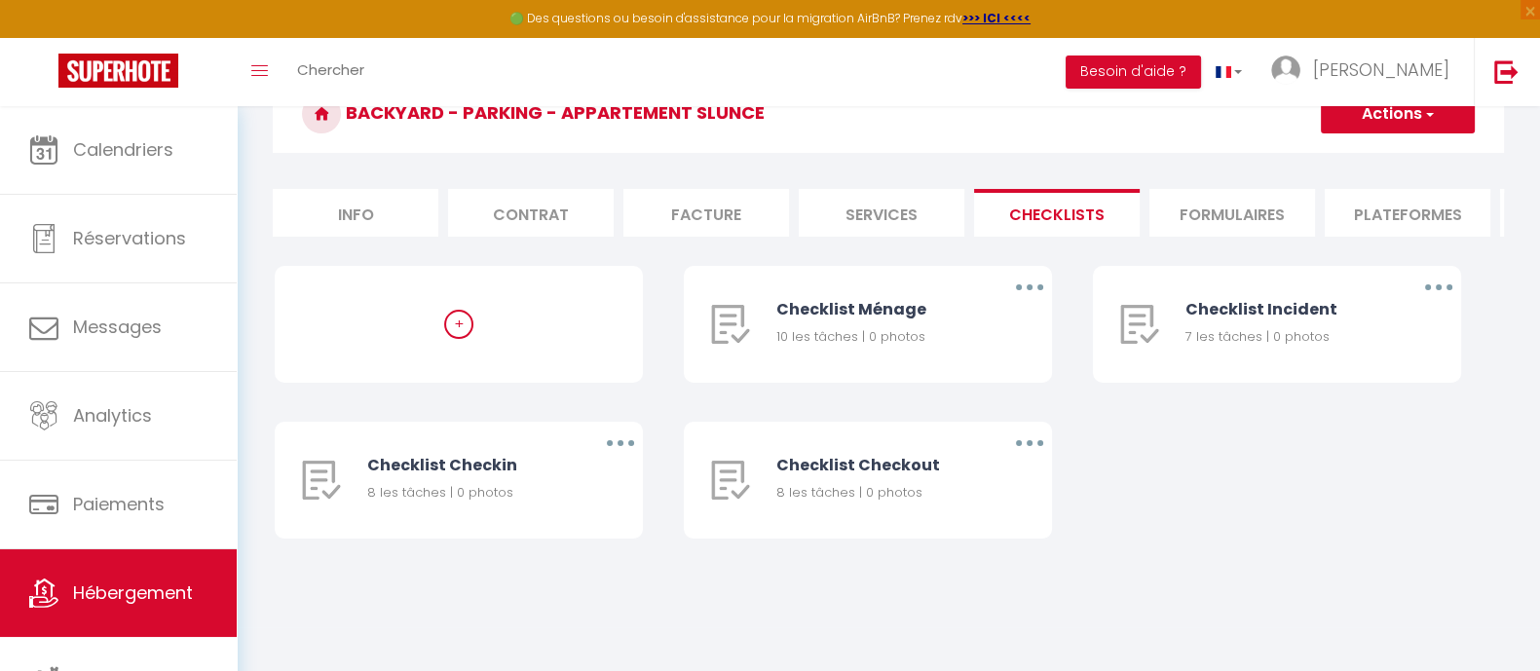
click at [1243, 205] on li "Formulaires" at bounding box center [1233, 213] width 166 height 48
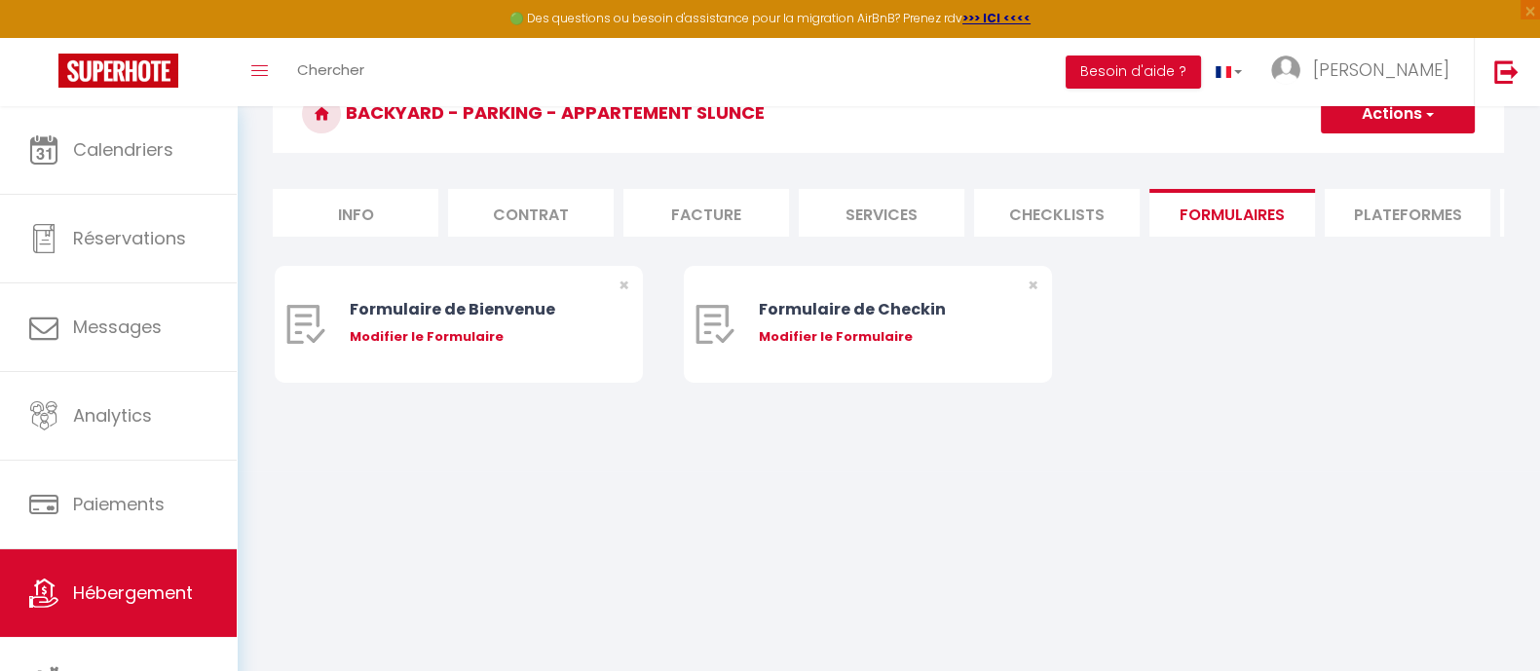
click at [1398, 213] on li "Plateformes" at bounding box center [1408, 213] width 166 height 48
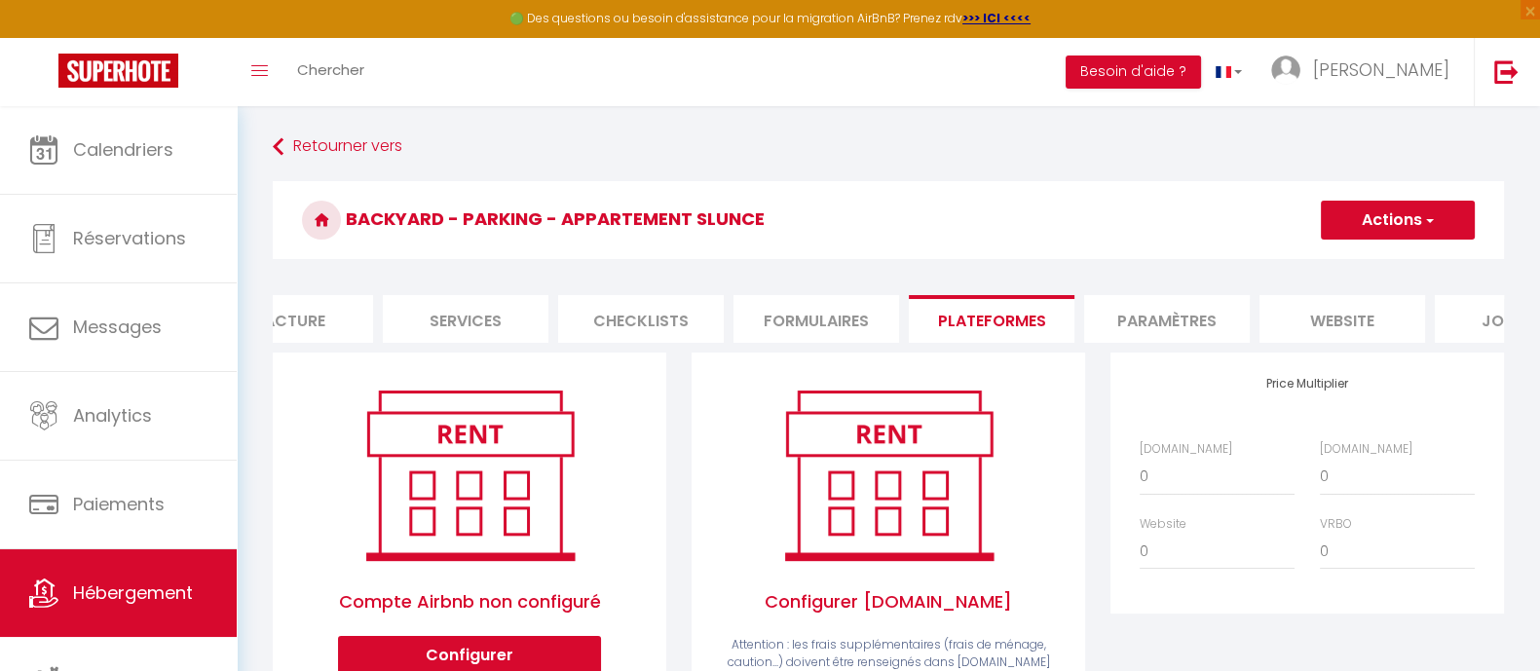
scroll to position [0, 437]
click at [1120, 307] on li "Paramètres" at bounding box center [1146, 319] width 166 height 48
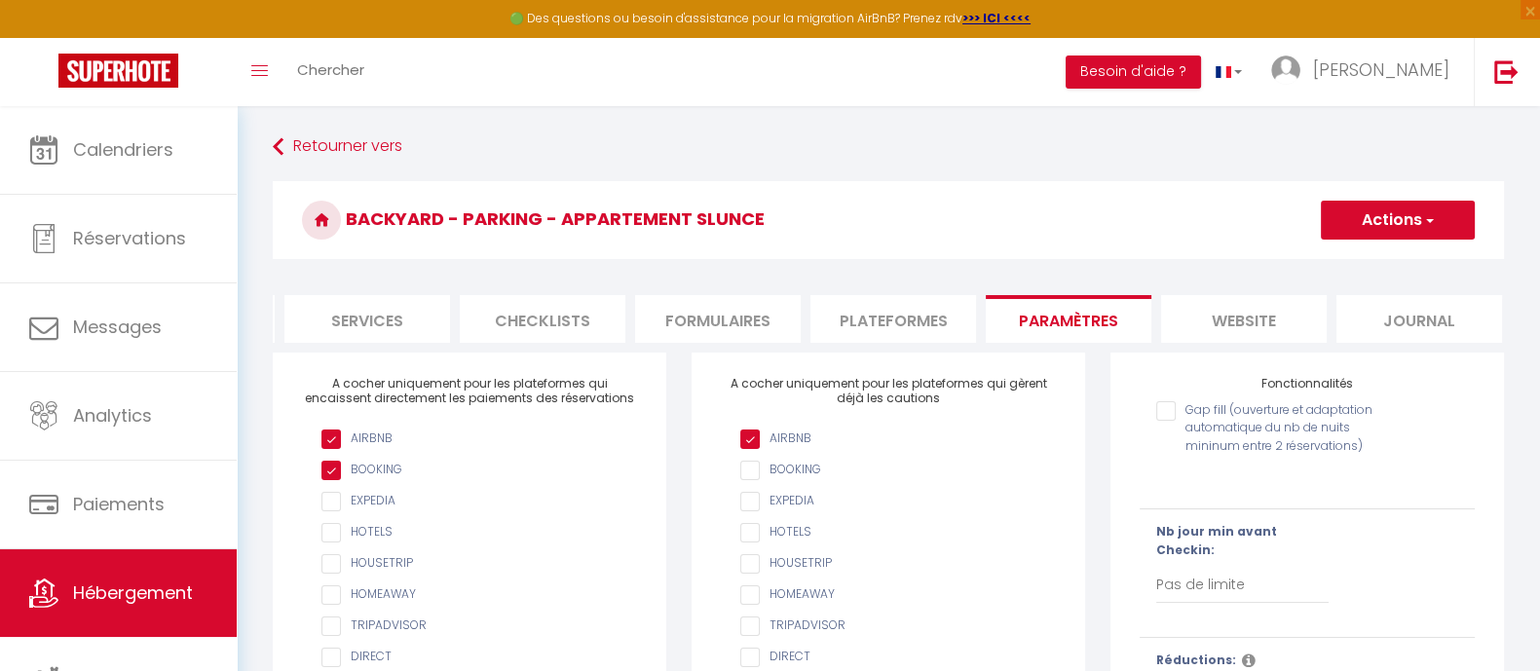
scroll to position [0, 522]
click at [1273, 311] on li "website" at bounding box center [1237, 319] width 166 height 48
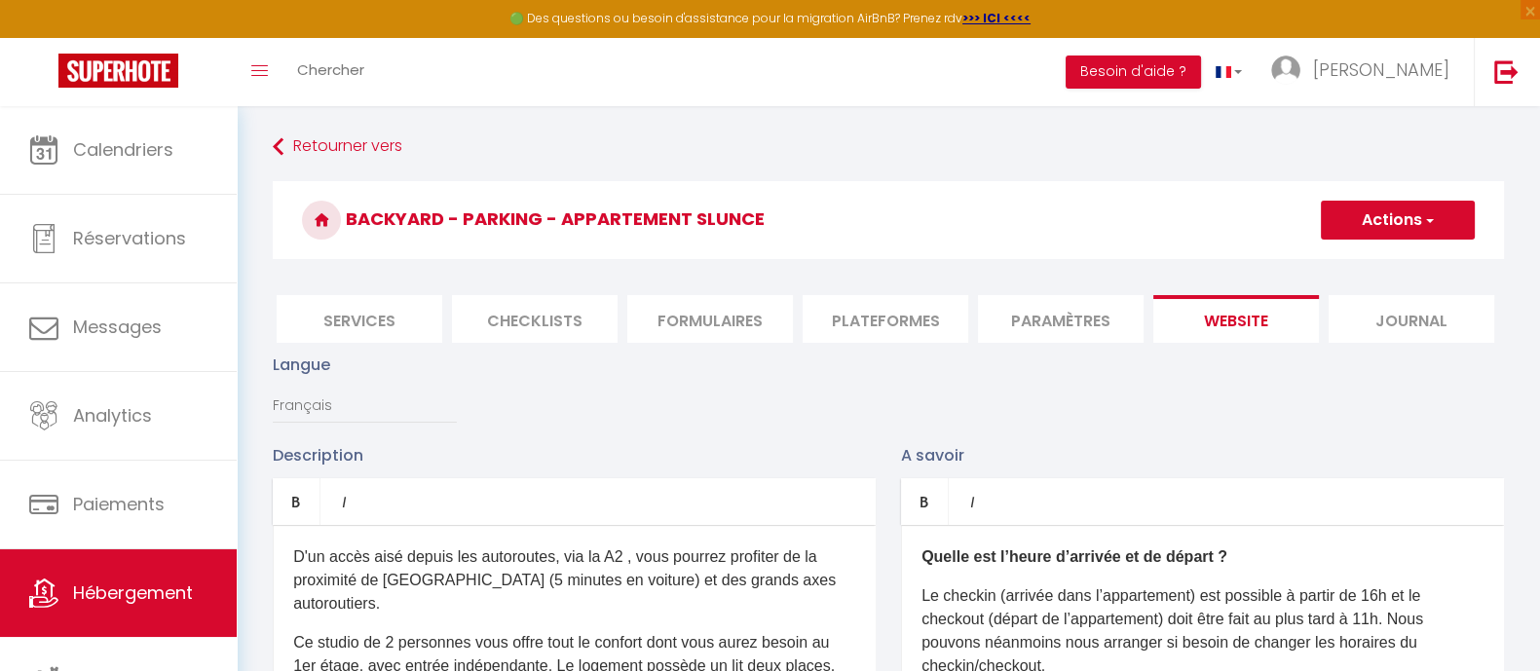
click at [1432, 320] on li "Journal" at bounding box center [1412, 319] width 166 height 48
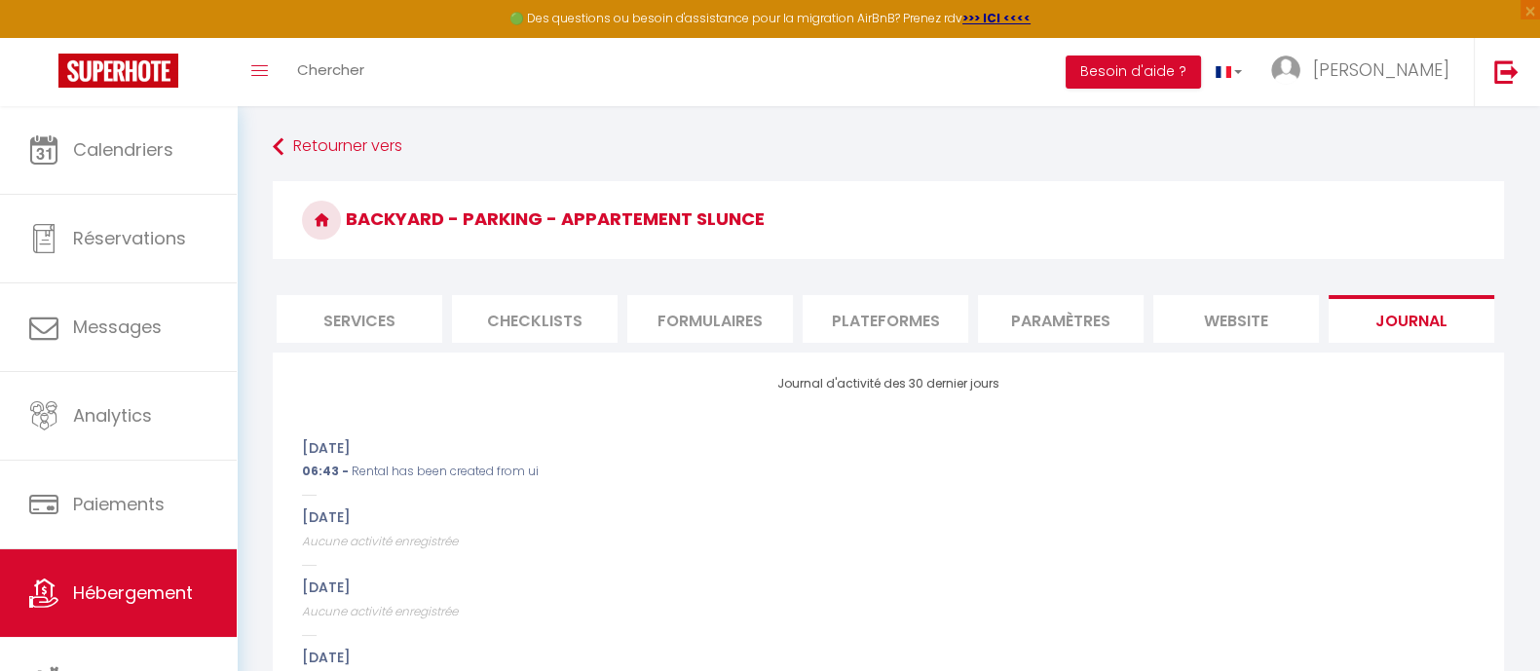
click at [1214, 310] on li "website" at bounding box center [1237, 319] width 166 height 48
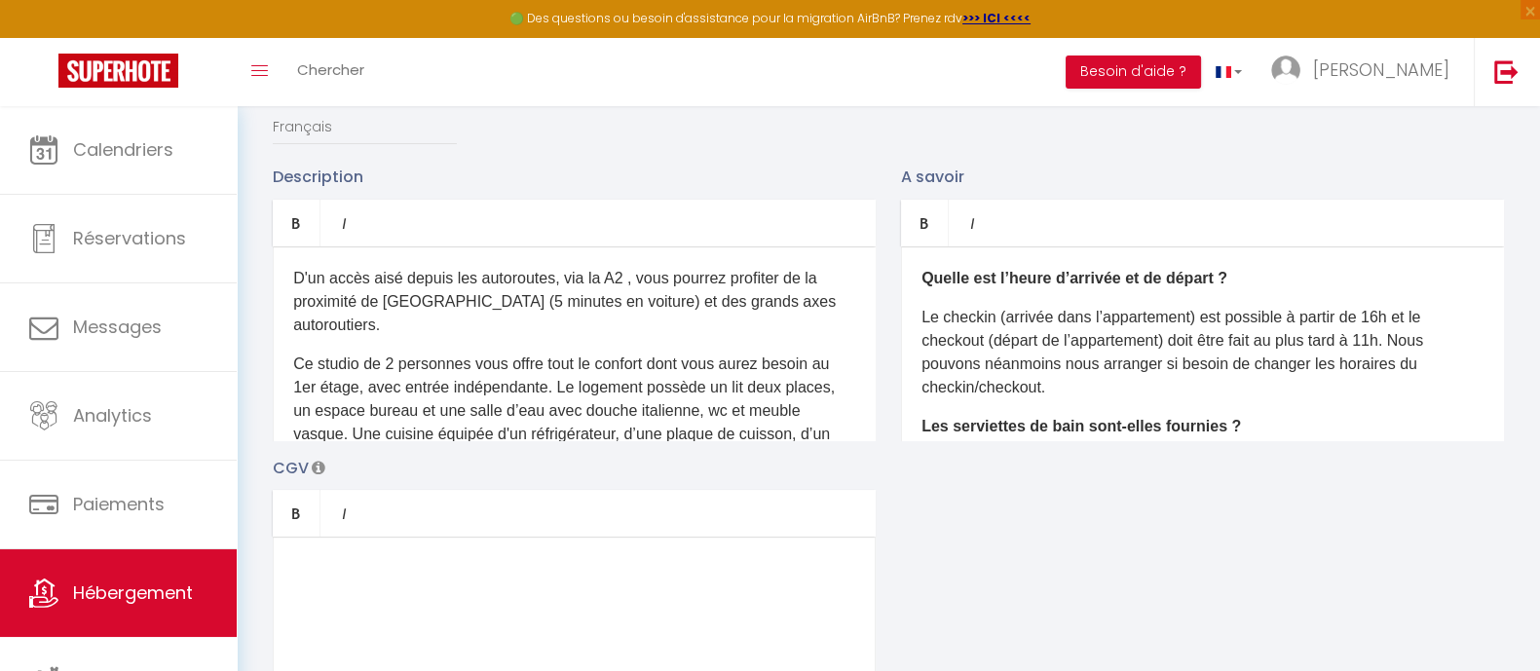
scroll to position [121, 0]
